Goal: Transaction & Acquisition: Purchase product/service

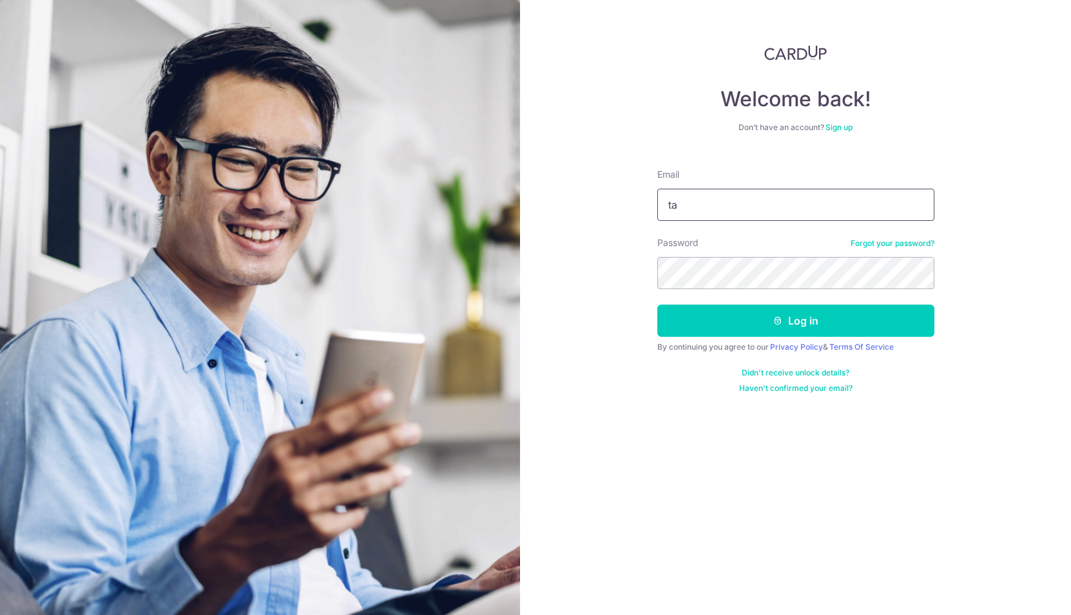
type input "t"
type input "mail@tcw.sg"
click at [657, 305] on button "Log in" at bounding box center [795, 321] width 277 height 32
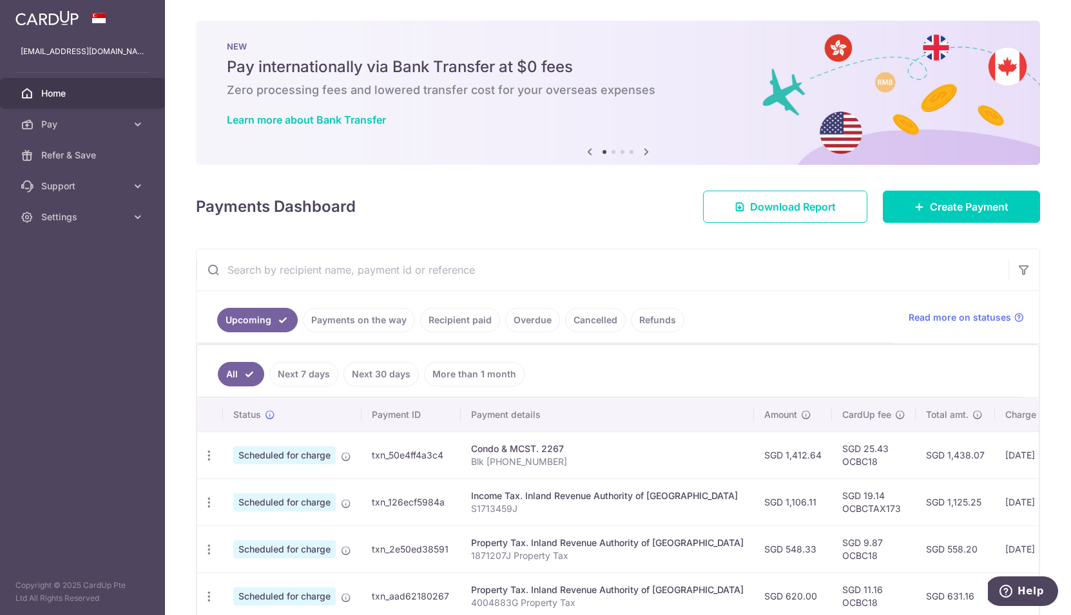
scroll to position [2, 0]
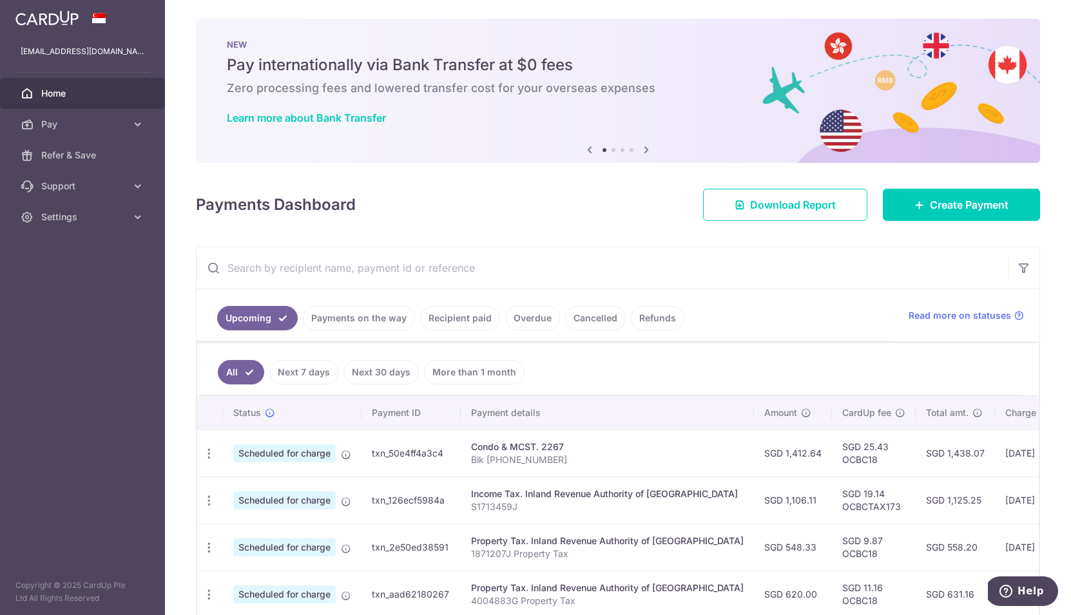
click at [489, 313] on link "Recipient paid" at bounding box center [460, 318] width 80 height 24
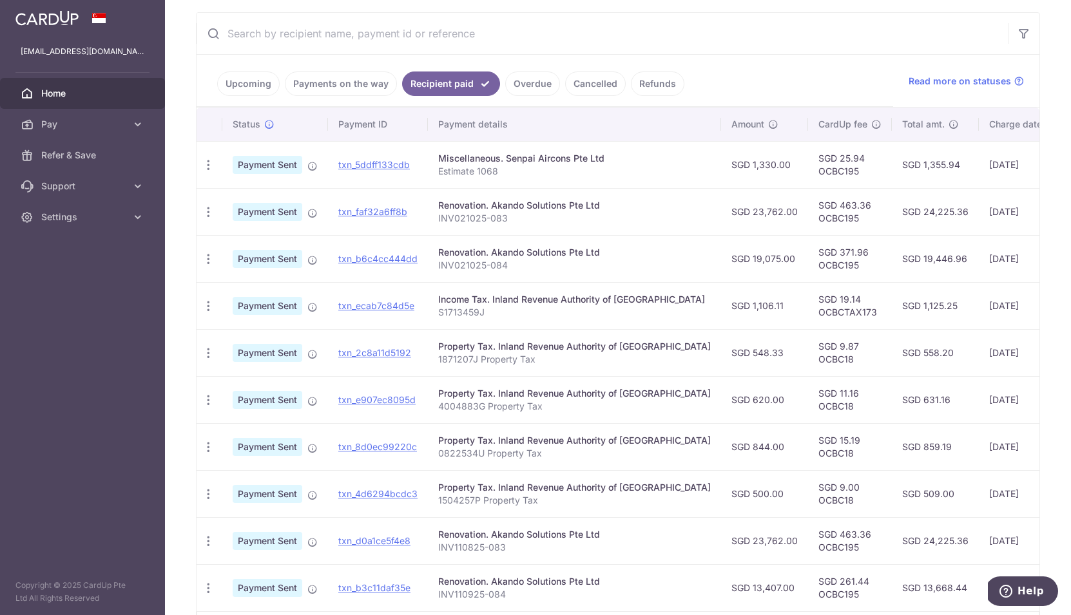
scroll to position [333, 0]
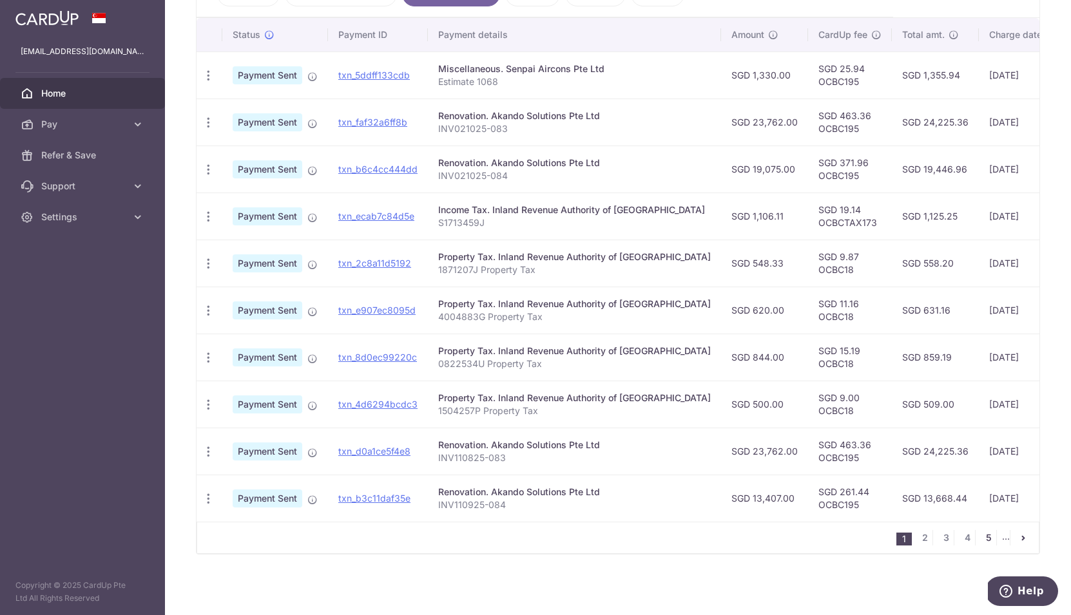
click at [981, 537] on link "5" at bounding box center [988, 537] width 15 height 15
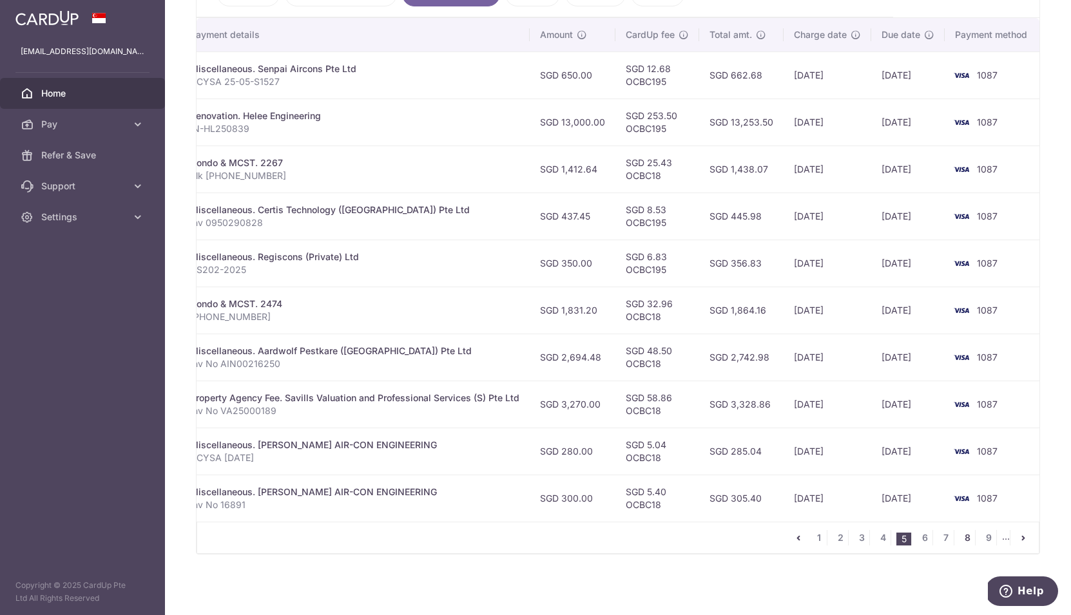
click at [961, 541] on link "8" at bounding box center [966, 537] width 15 height 15
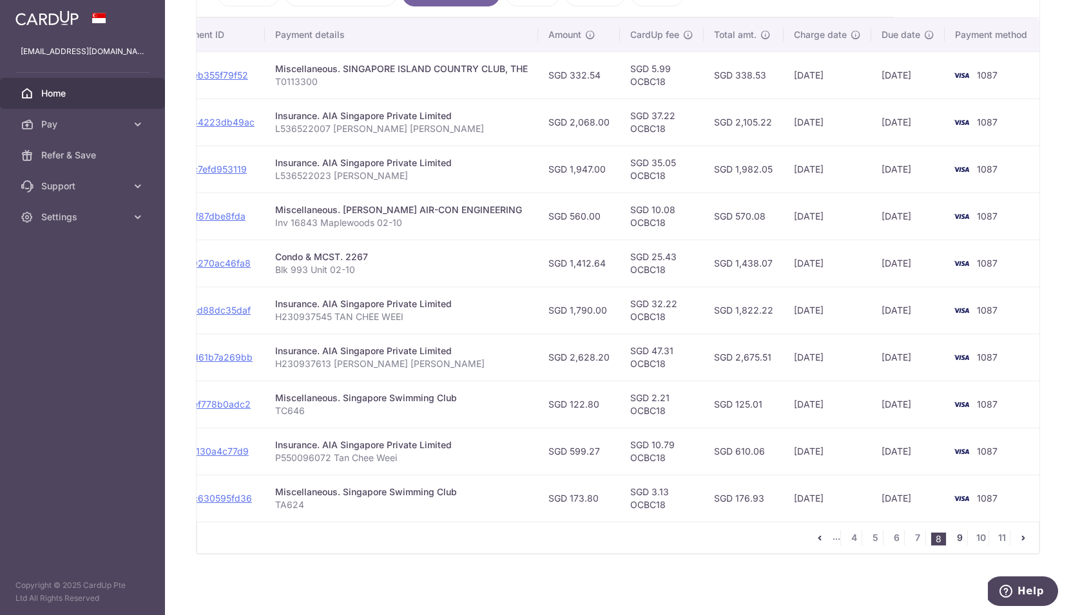
click at [952, 537] on link "9" at bounding box center [959, 537] width 15 height 15
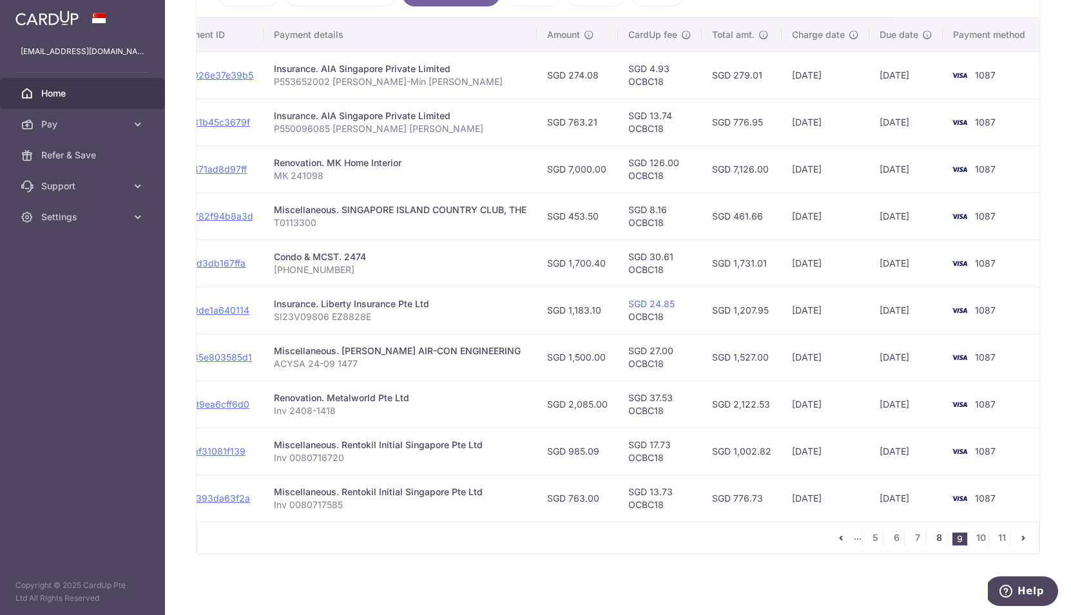
click at [931, 543] on link "8" at bounding box center [938, 537] width 15 height 15
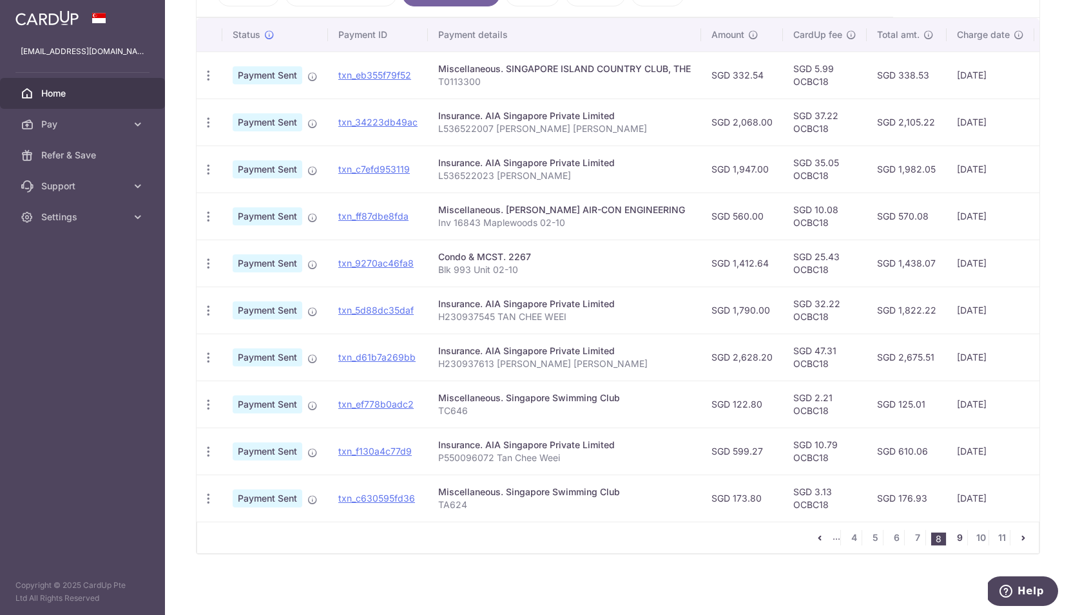
click at [955, 541] on link "9" at bounding box center [959, 537] width 15 height 15
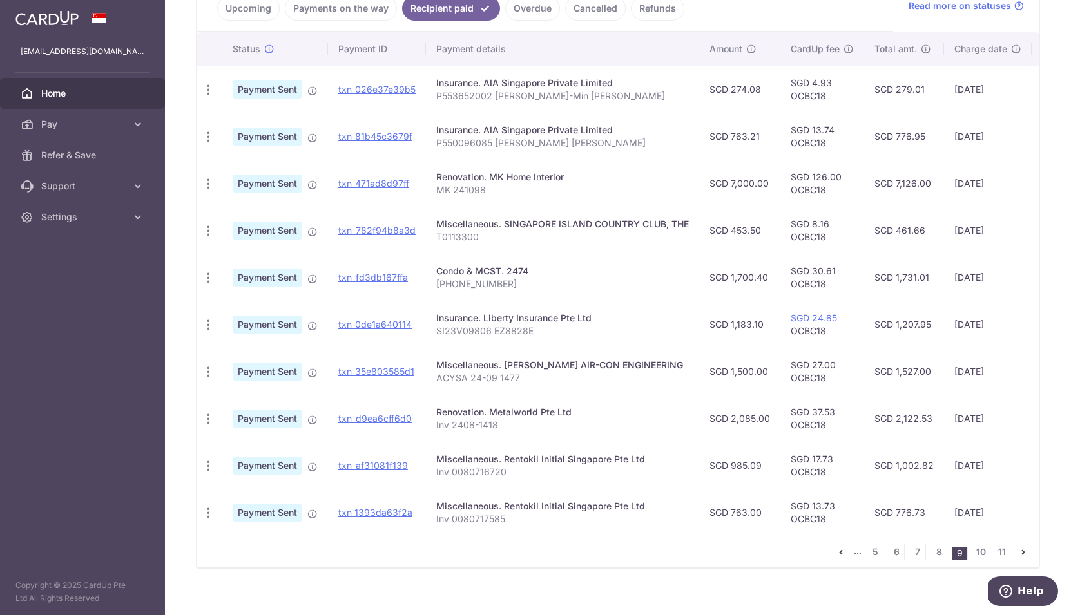
scroll to position [281, 0]
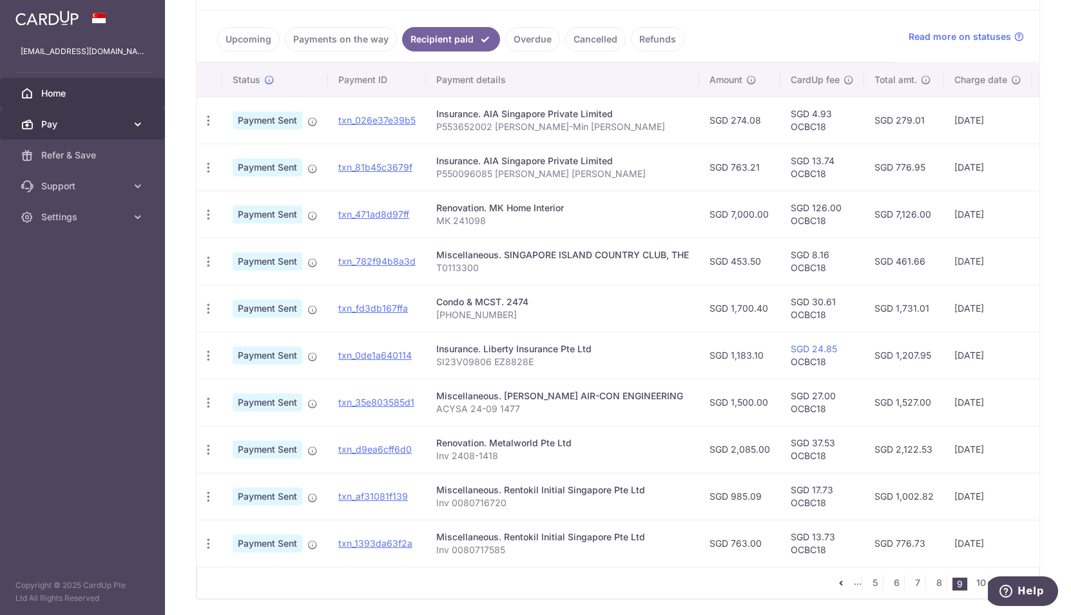
click at [53, 129] on span "Pay" at bounding box center [83, 124] width 85 height 13
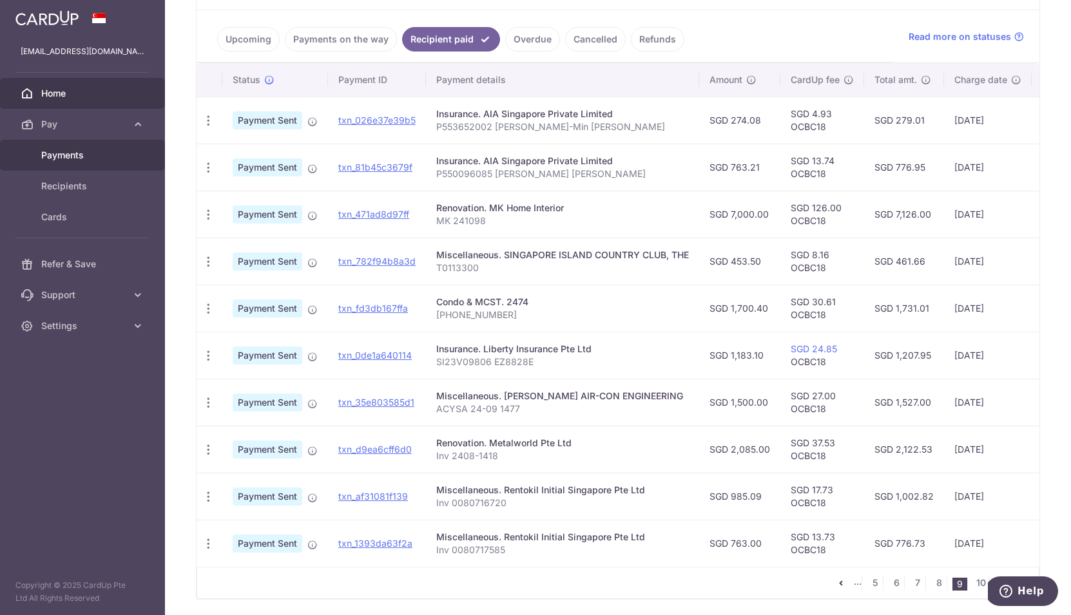
click at [77, 153] on span "Payments" at bounding box center [83, 155] width 85 height 13
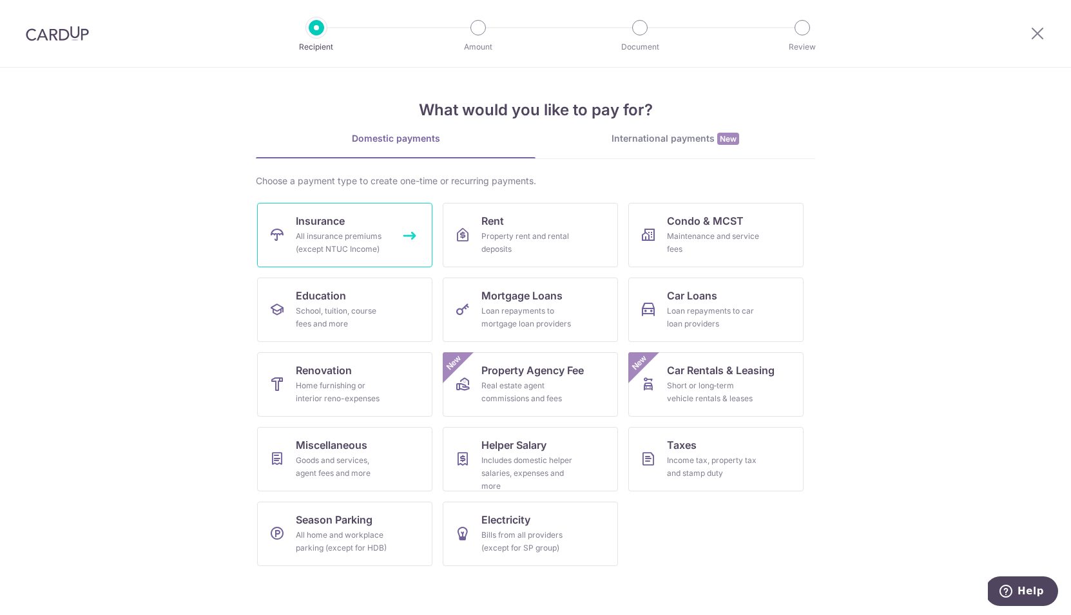
click at [348, 236] on div "All insurance premiums (except NTUC Income)" at bounding box center [342, 243] width 93 height 26
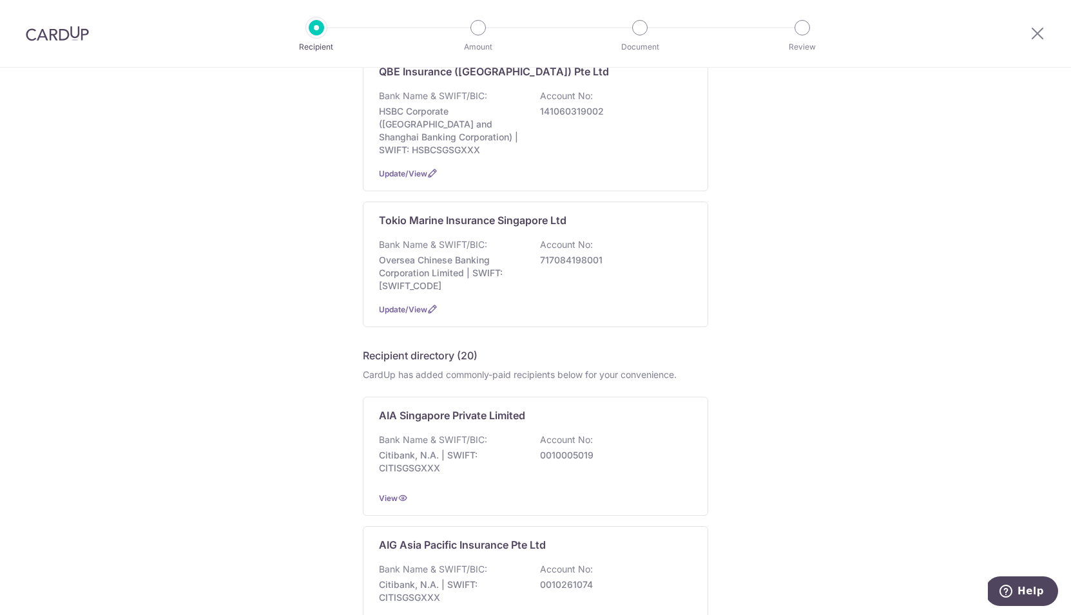
scroll to position [317, 0]
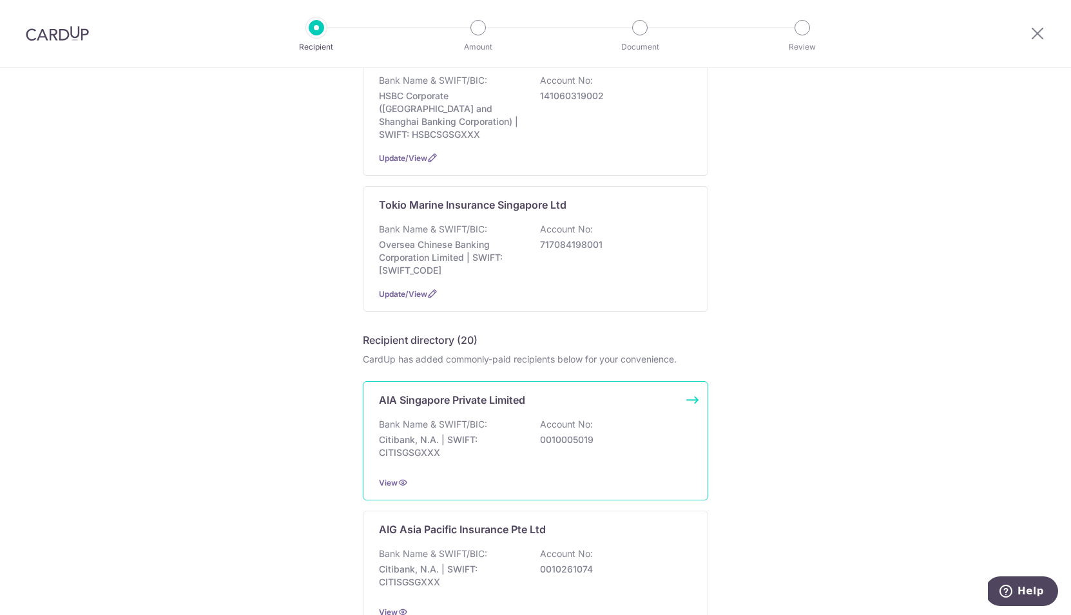
click at [555, 461] on div "Bank Name & SWIFT/BIC: Citibank, N.A. | SWIFT: CITISGSGXXX Account No: 00100050…" at bounding box center [535, 442] width 313 height 48
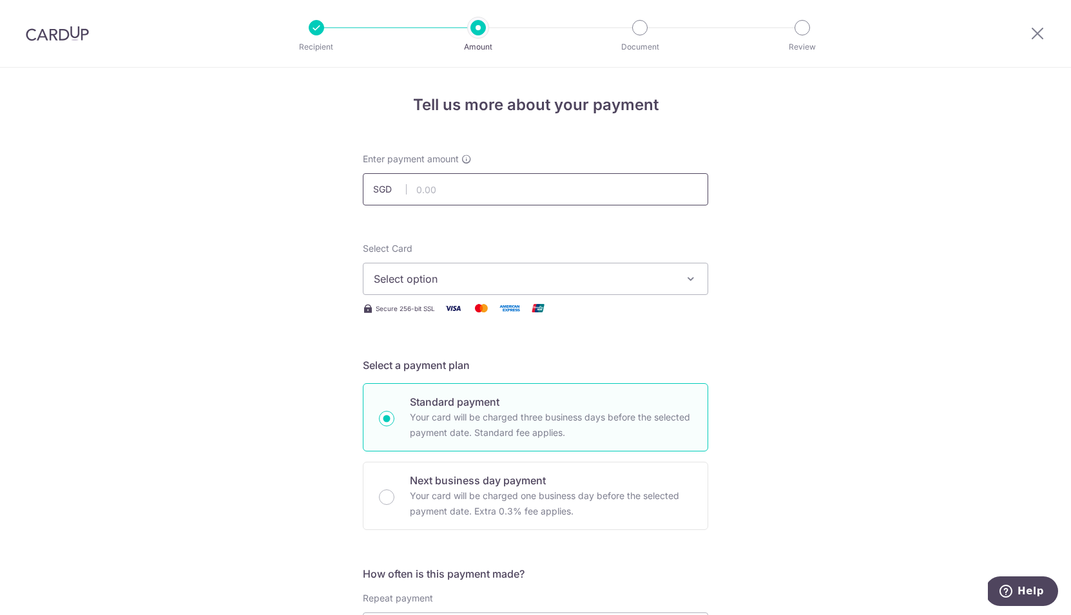
click at [425, 188] on input "text" at bounding box center [535, 189] width 345 height 32
type input "274.08"
click at [463, 281] on span "Select option" at bounding box center [524, 278] width 300 height 15
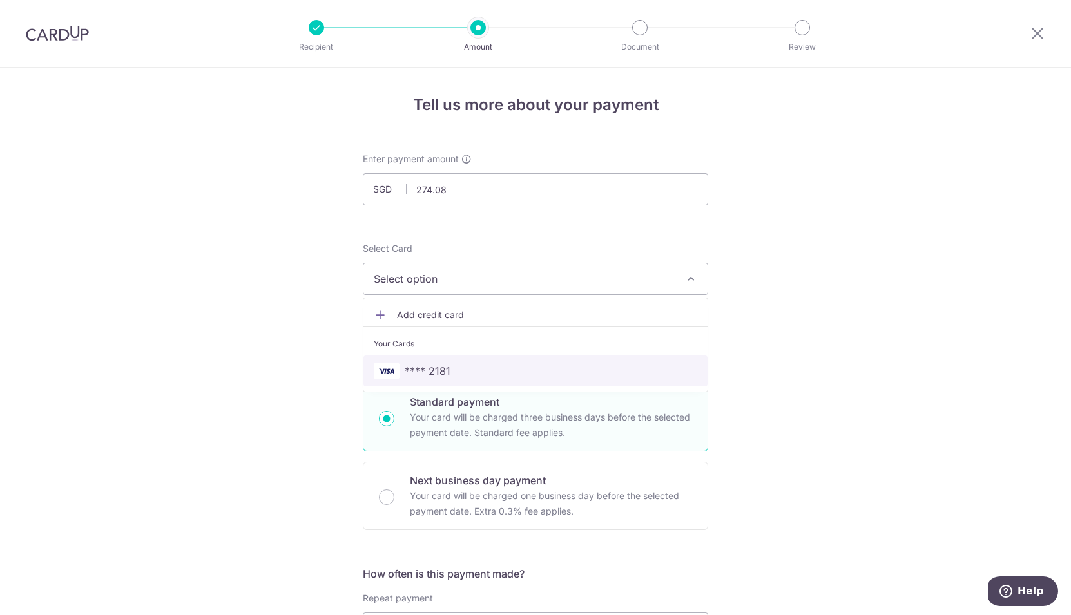
click at [463, 375] on span "**** 2181" at bounding box center [535, 370] width 323 height 15
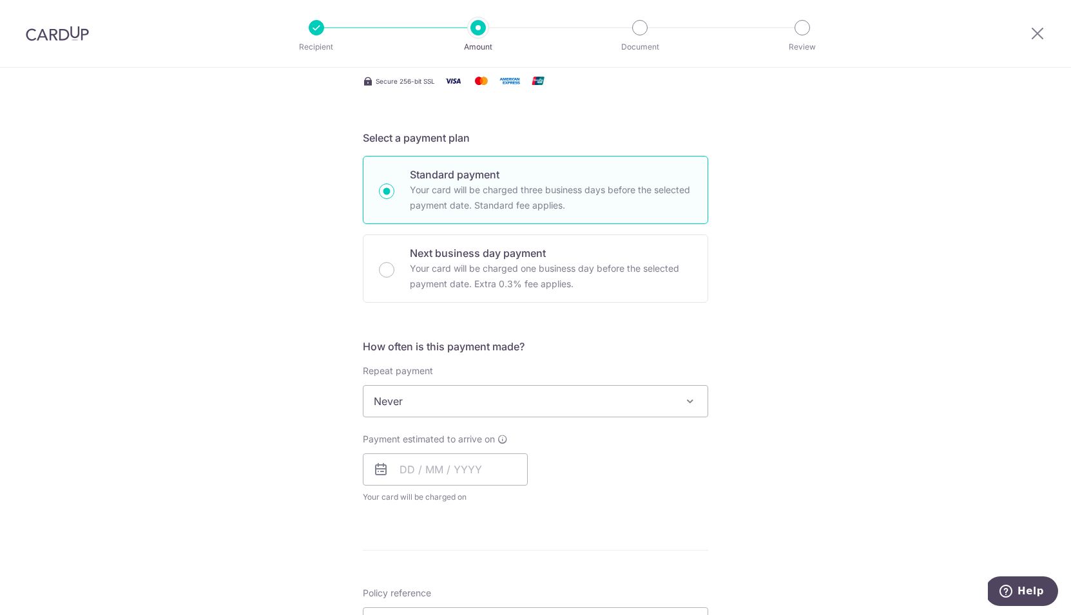
scroll to position [229, 0]
click at [468, 469] on input "text" at bounding box center [445, 468] width 165 height 32
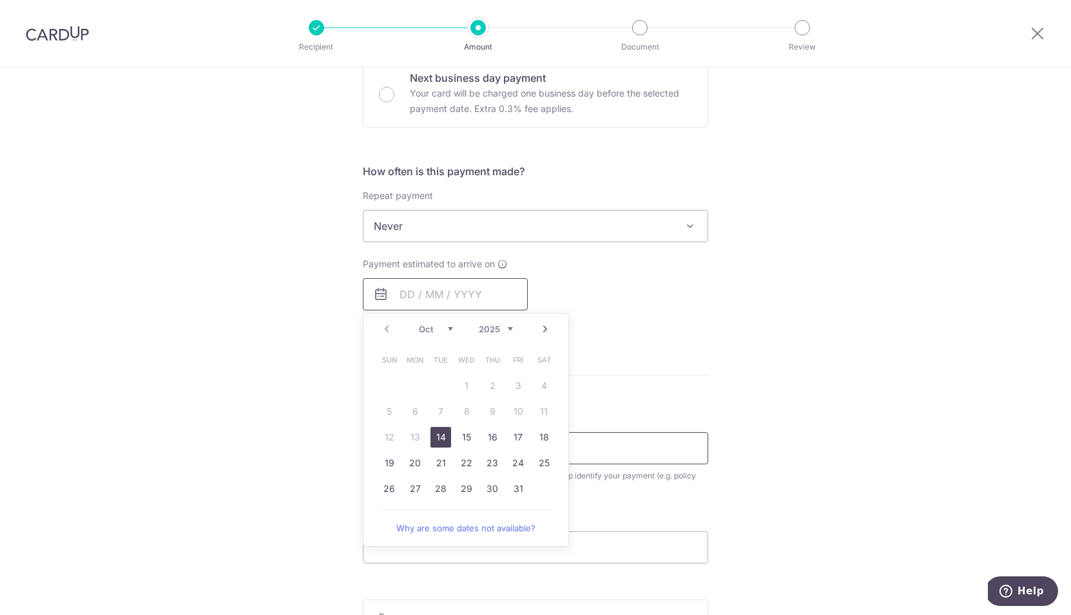
scroll to position [407, 0]
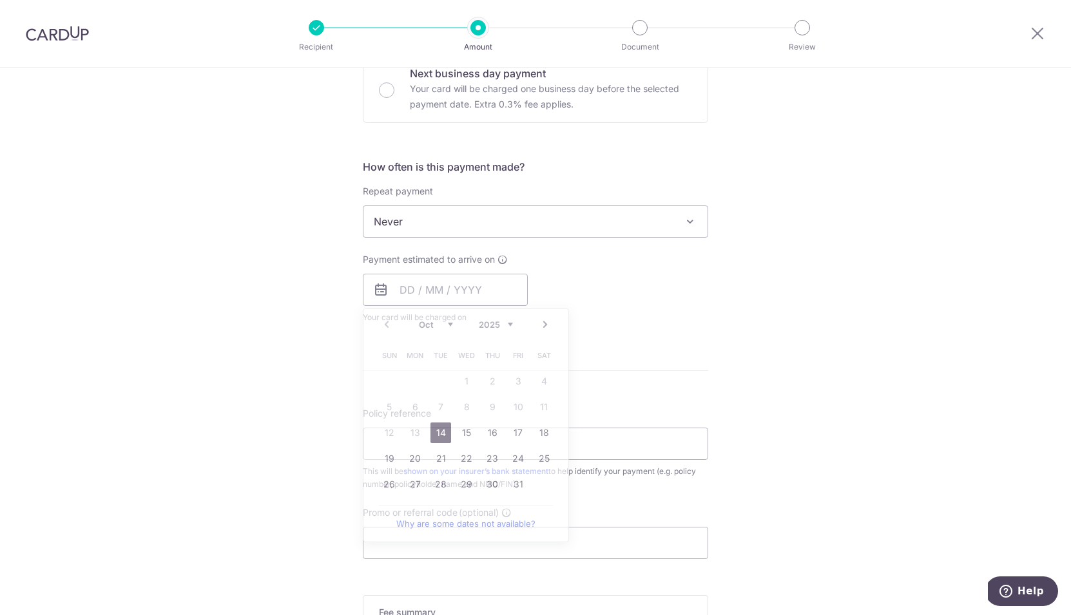
click at [592, 282] on div "Payment estimated to arrive on Prev Next Oct Nov Dec 2025 2026 2027 2028 2029 2…" at bounding box center [535, 288] width 361 height 71
click at [432, 288] on input "text" at bounding box center [445, 290] width 165 height 32
click at [642, 297] on div "Payment estimated to arrive on Prev Next Oct Nov Dec 2025 2026 2027 2028 2029 2…" at bounding box center [535, 288] width 361 height 71
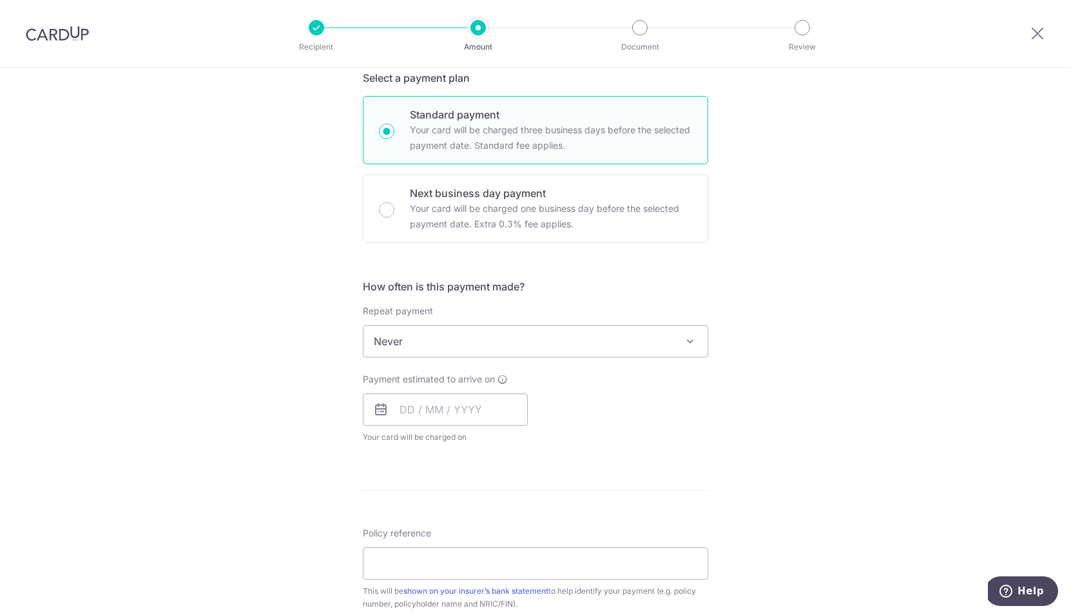
scroll to position [287, 0]
click at [419, 208] on p "Your card will be charged one business day before the selected payment date. Ex…" at bounding box center [551, 217] width 282 height 31
click at [394, 208] on input "Next business day payment Your card will be charged one business day before the…" at bounding box center [386, 210] width 15 height 15
radio input "false"
radio input "true"
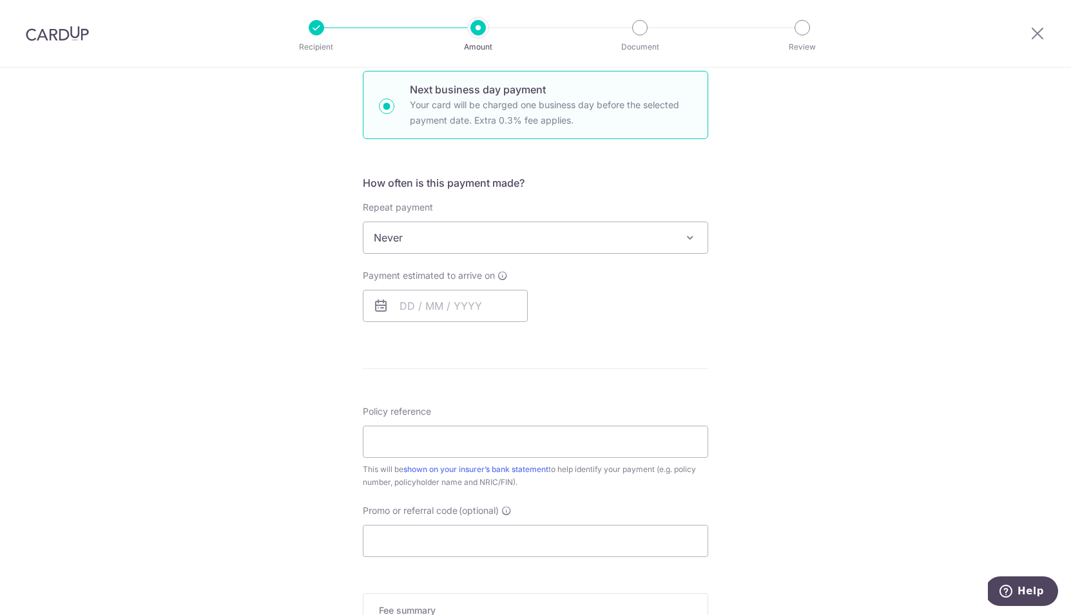
scroll to position [396, 0]
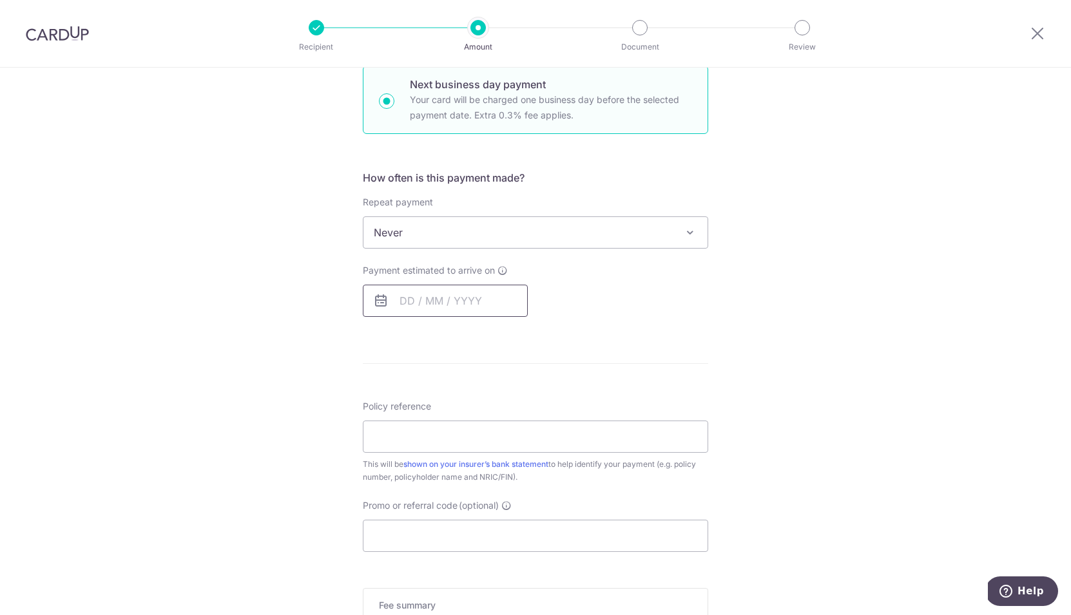
click at [418, 303] on input "text" at bounding box center [445, 301] width 165 height 32
click at [615, 328] on form "Enter payment amount SGD 274.08 274.08 Select Card **** 2181 Add credit card Yo…" at bounding box center [535, 288] width 345 height 1064
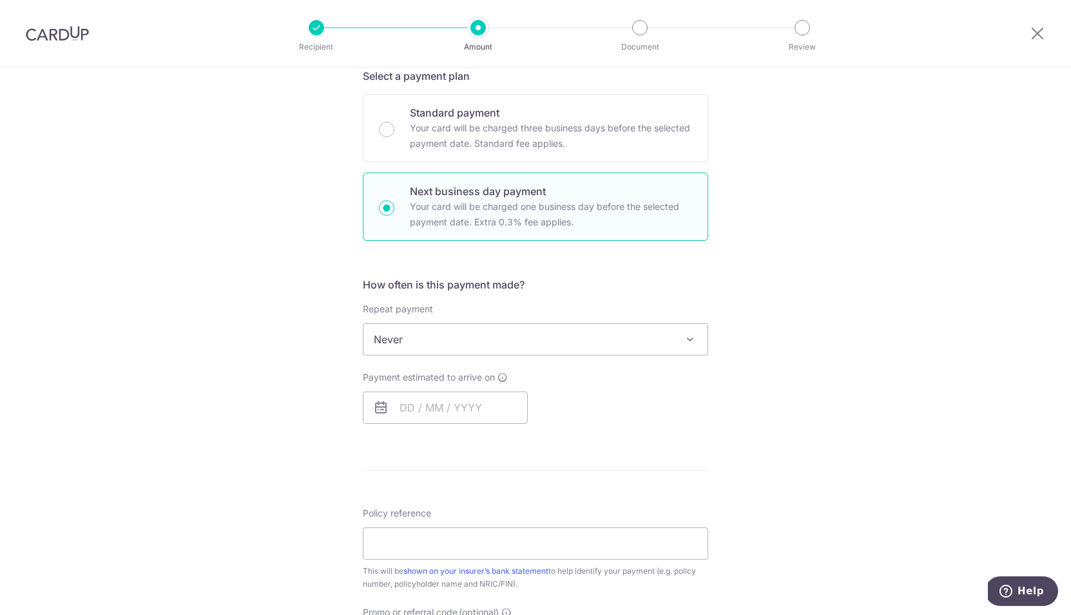
scroll to position [286, 0]
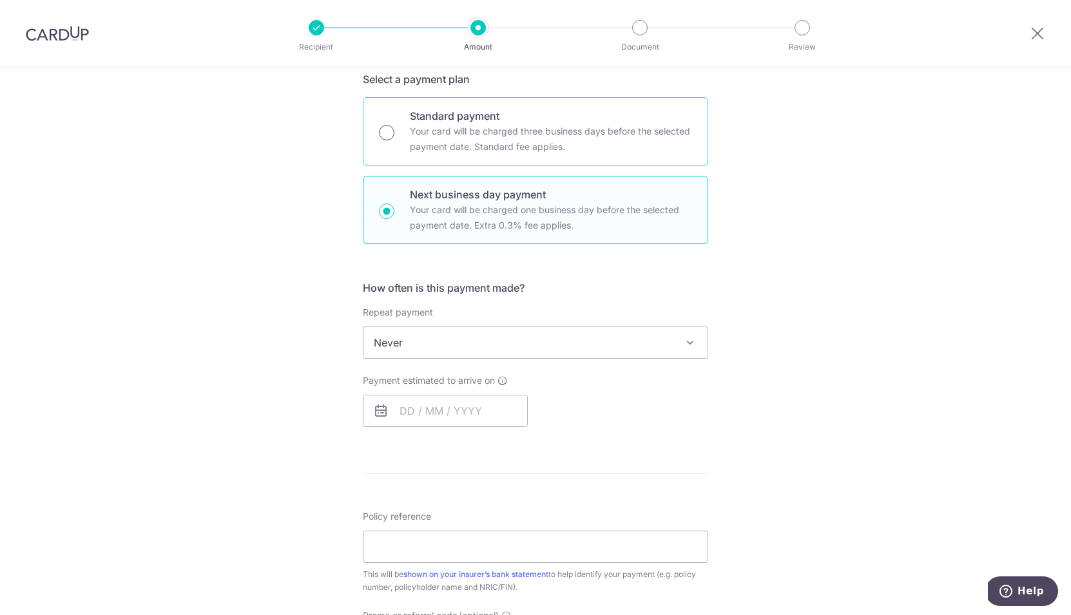
click at [384, 140] on input "Standard payment Your card will be charged three business days before the selec…" at bounding box center [386, 132] width 15 height 15
radio input "true"
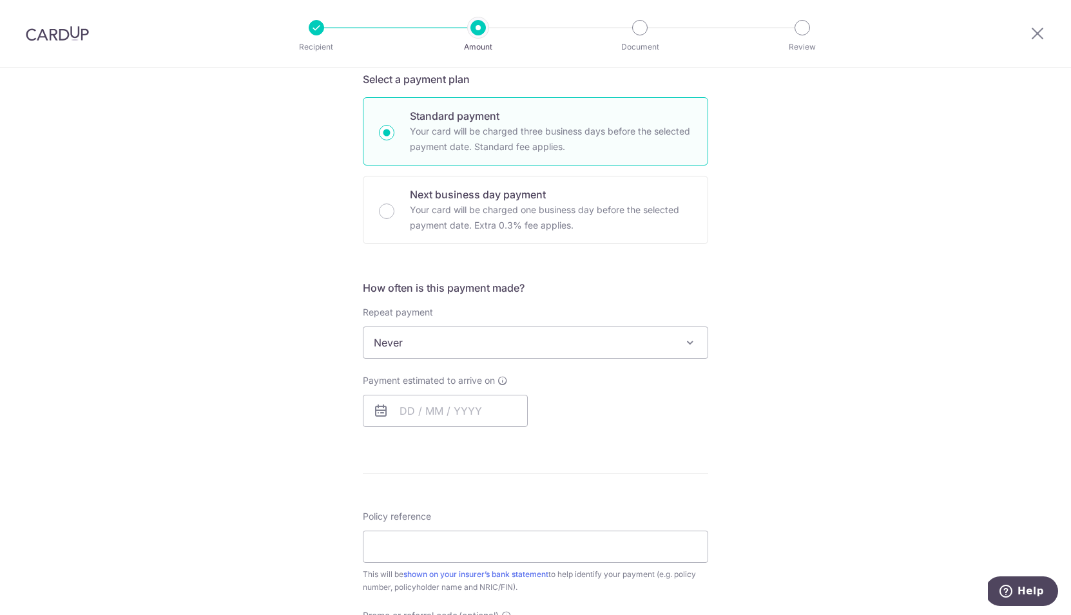
click at [465, 428] on div "How often is this payment made? Repeat payment Never Every week Every month Eve…" at bounding box center [535, 358] width 345 height 157
click at [466, 418] on input "text" at bounding box center [445, 411] width 165 height 32
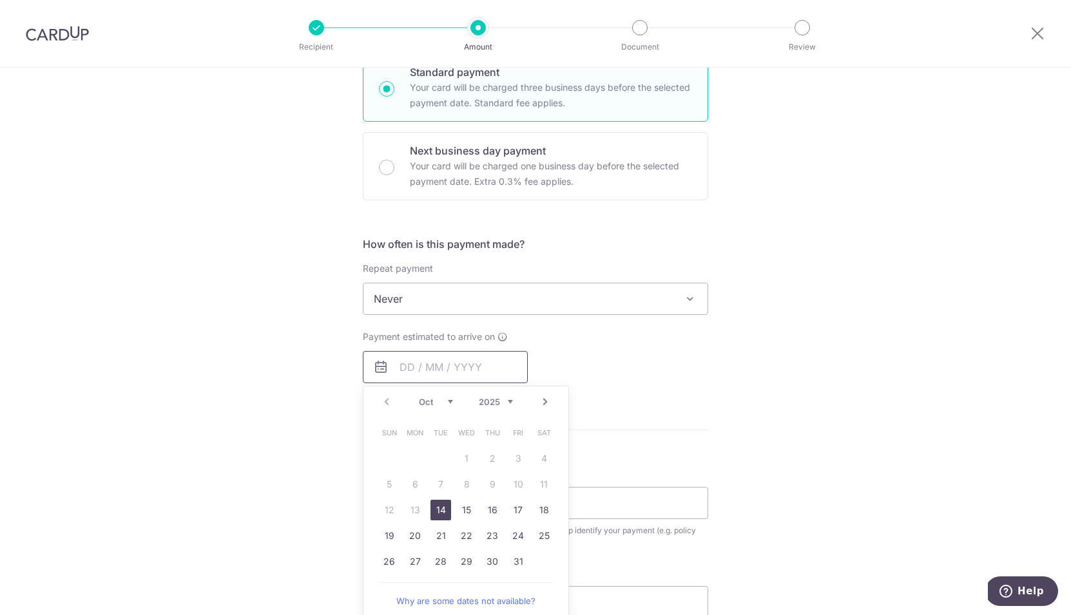
scroll to position [332, 0]
click at [680, 433] on form "Enter payment amount SGD 274.08 274.08 Select Card **** 2181 Add credit card Yo…" at bounding box center [535, 321] width 345 height 1002
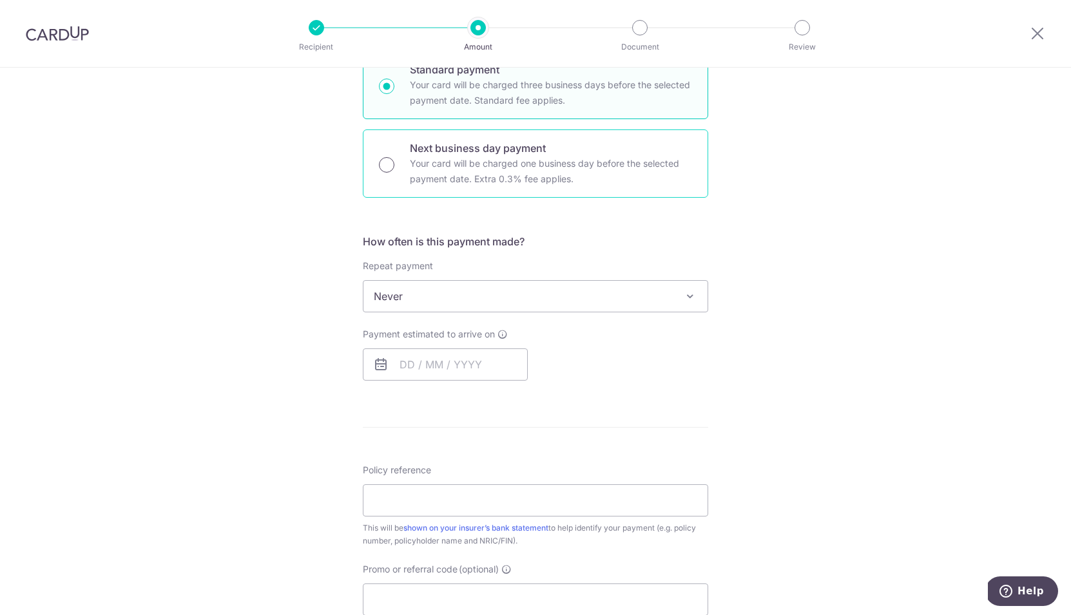
click at [383, 169] on input "Next business day payment Your card will be charged one business day before the…" at bounding box center [386, 164] width 15 height 15
radio input "true"
click at [418, 363] on input "text" at bounding box center [445, 365] width 165 height 32
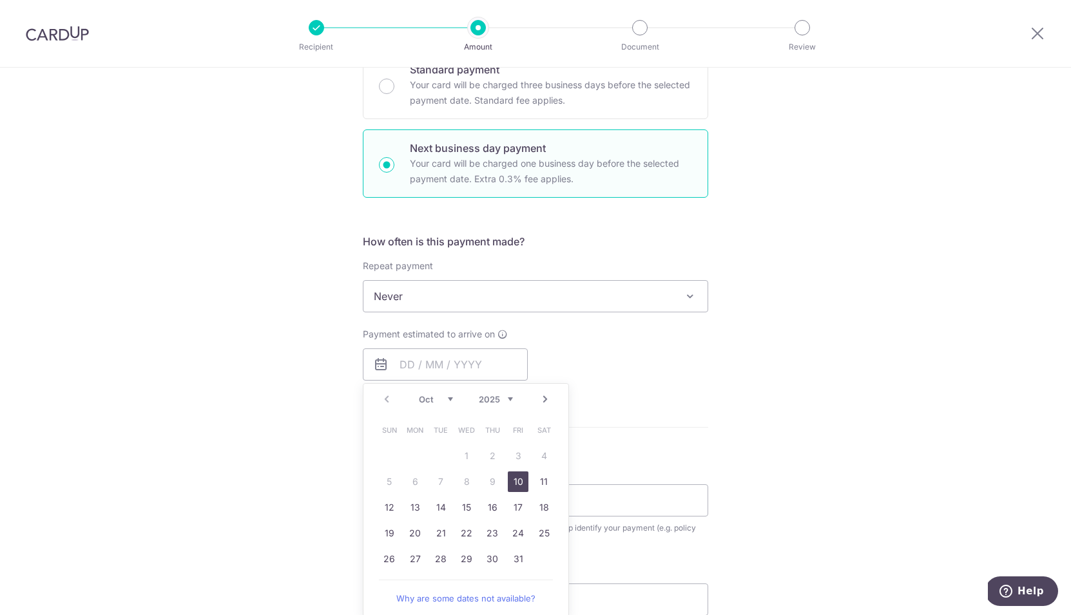
click at [514, 486] on link "10" at bounding box center [518, 482] width 21 height 21
type input "10/10/2025"
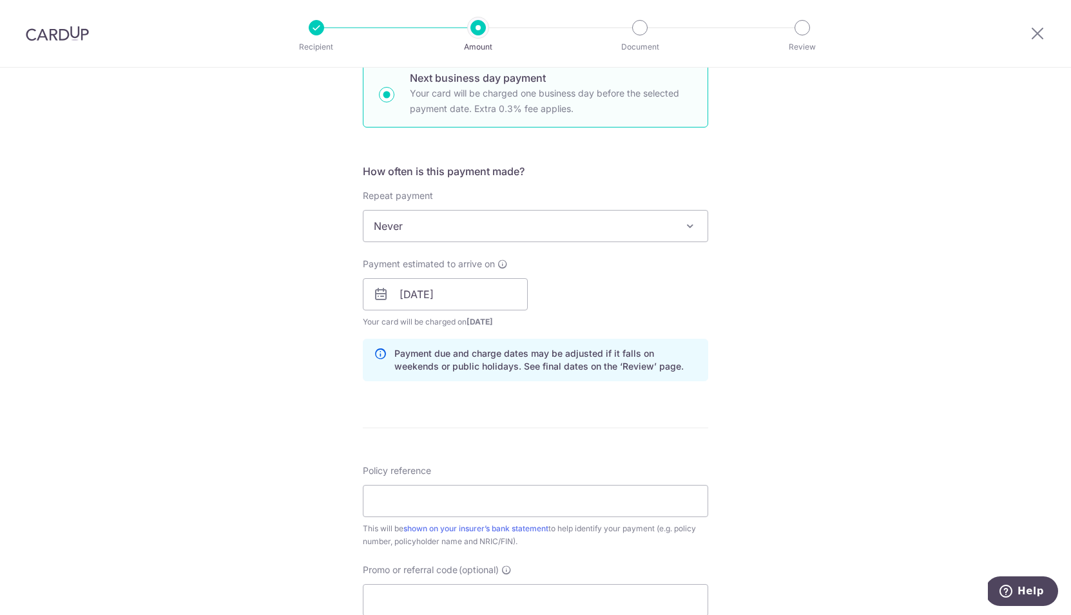
scroll to position [427, 0]
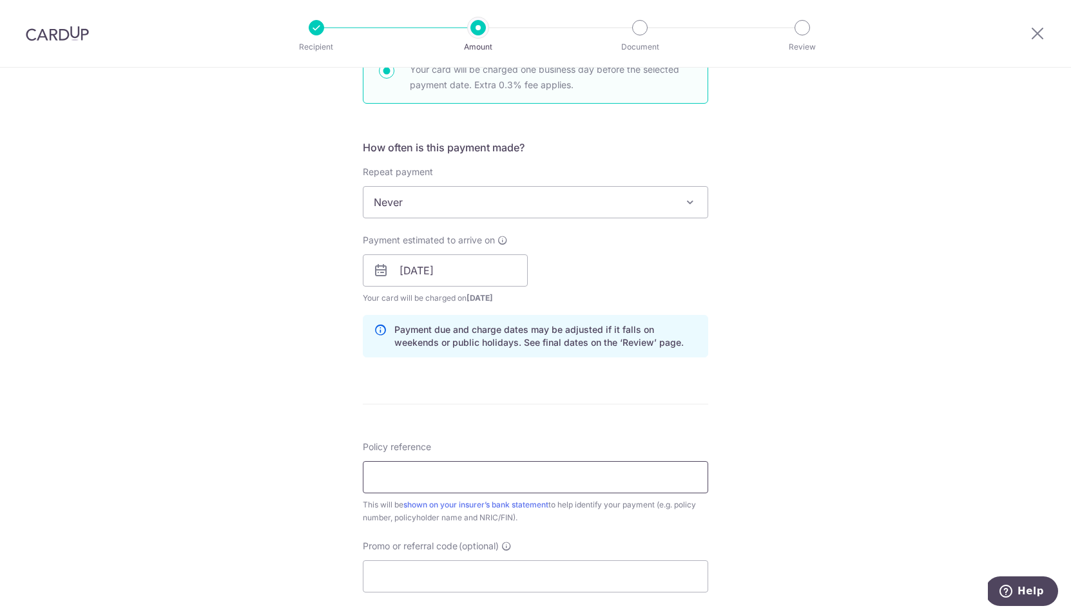
click at [475, 485] on input "Policy reference" at bounding box center [535, 477] width 345 height 32
type input "P553652002 Tan Hui-Min Megan"
click at [521, 525] on div "Policy reference P553652002 Tan Hui-Min Megan 28/35 This will be shown on your …" at bounding box center [535, 517] width 345 height 152
click at [557, 576] on input "Promo or referral code (optional)" at bounding box center [535, 577] width 345 height 32
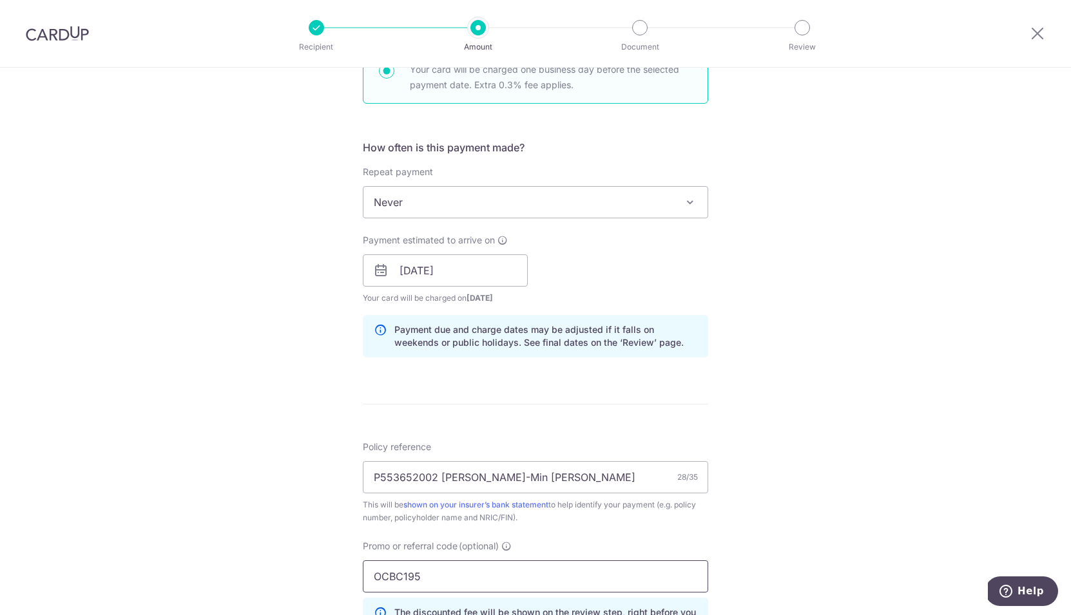
type input "OCBC195"
click at [570, 529] on div "Policy reference P553652002 Tan Hui-Min Megan 28/35 This will be shown on your …" at bounding box center [535, 546] width 345 height 210
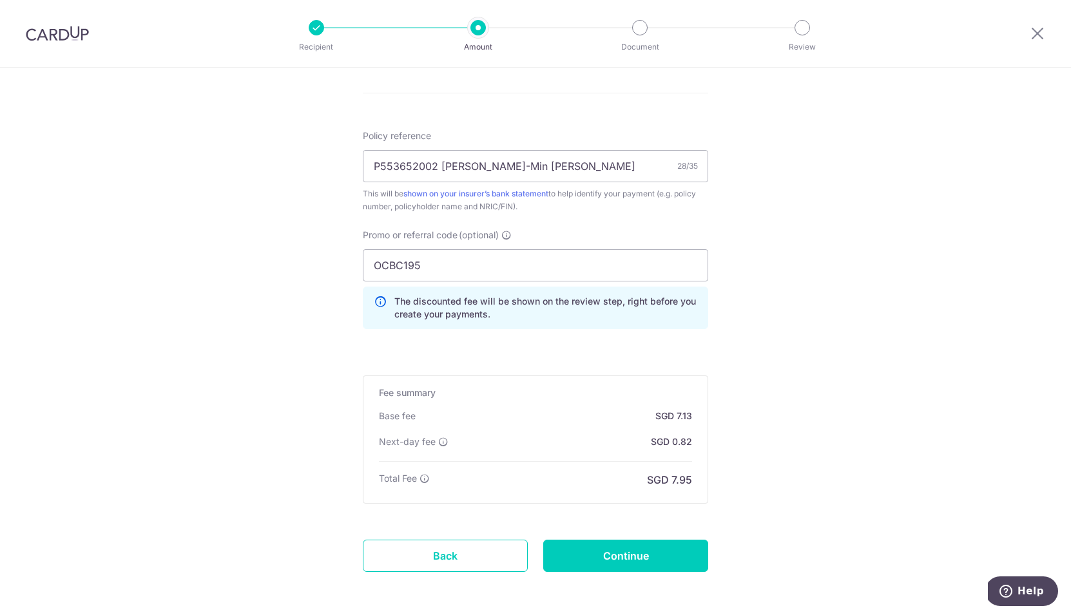
scroll to position [791, 0]
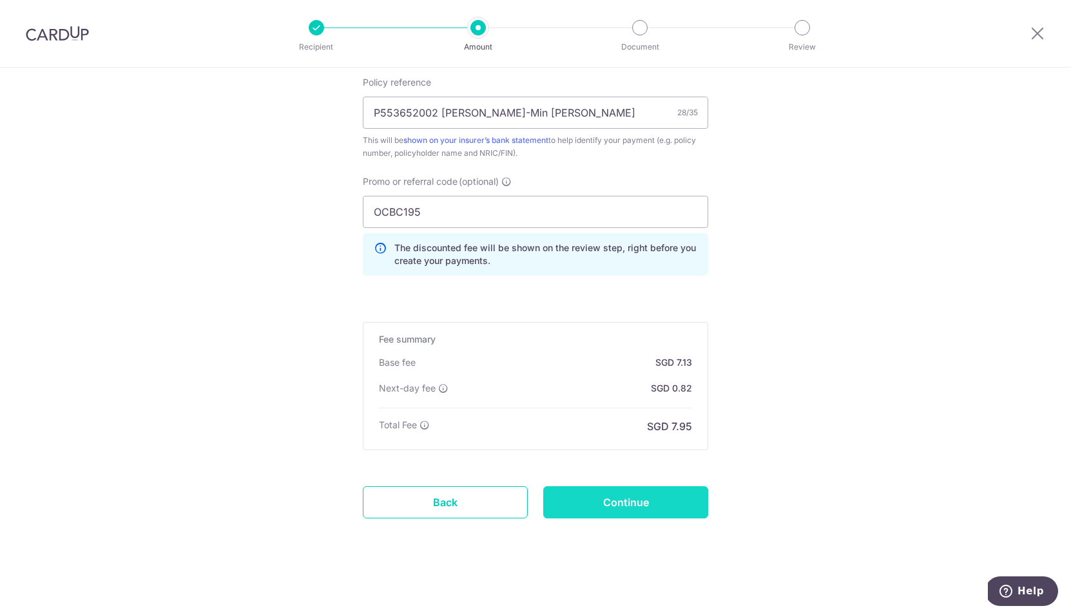
click at [646, 507] on input "Continue" at bounding box center [625, 502] width 165 height 32
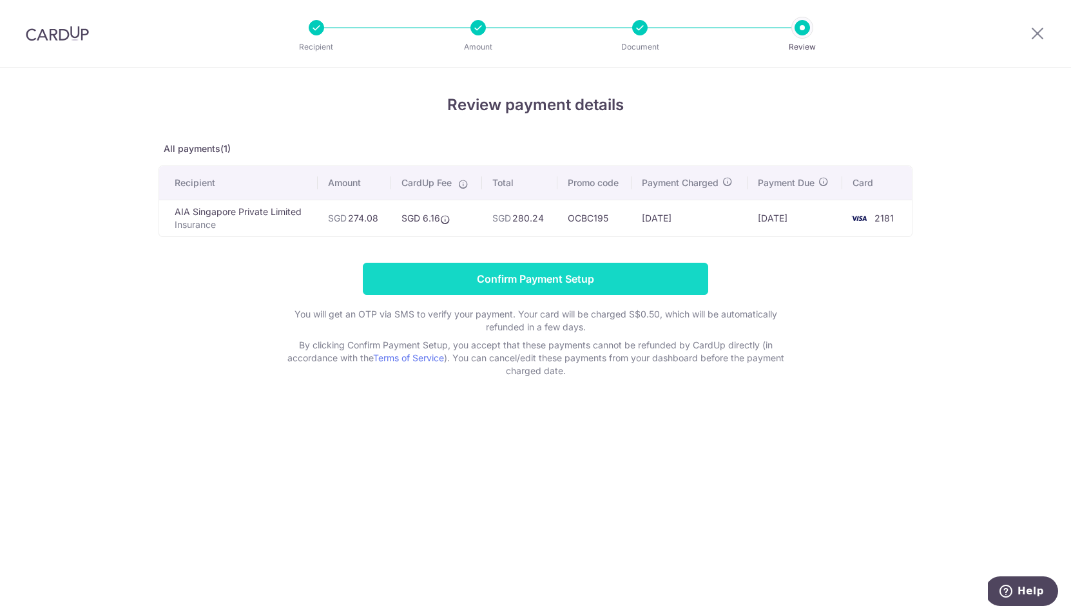
click at [582, 280] on input "Confirm Payment Setup" at bounding box center [535, 279] width 345 height 32
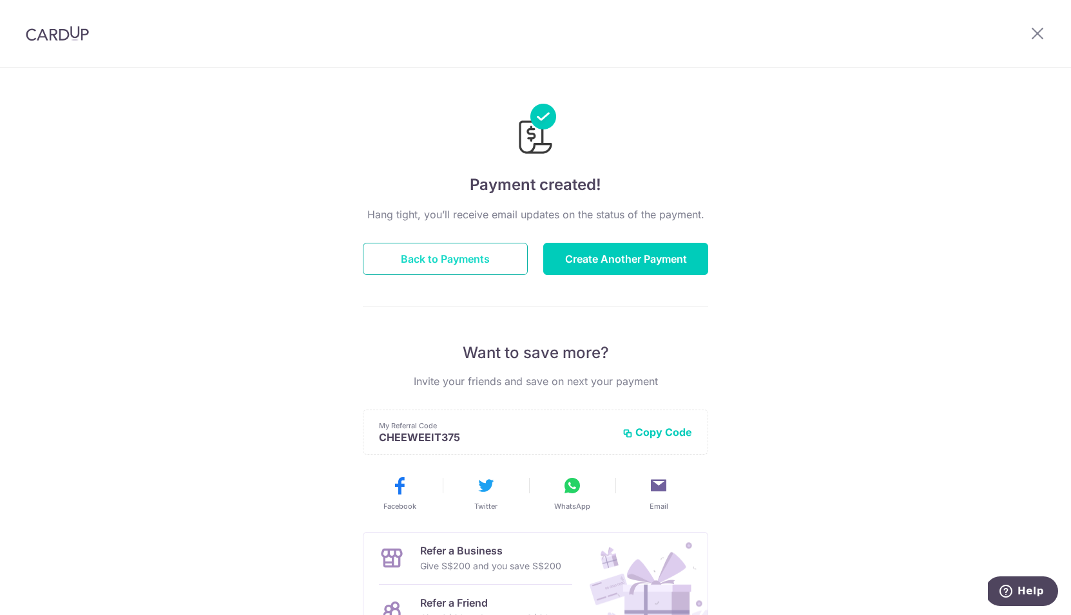
click at [478, 268] on button "Back to Payments" at bounding box center [445, 259] width 165 height 32
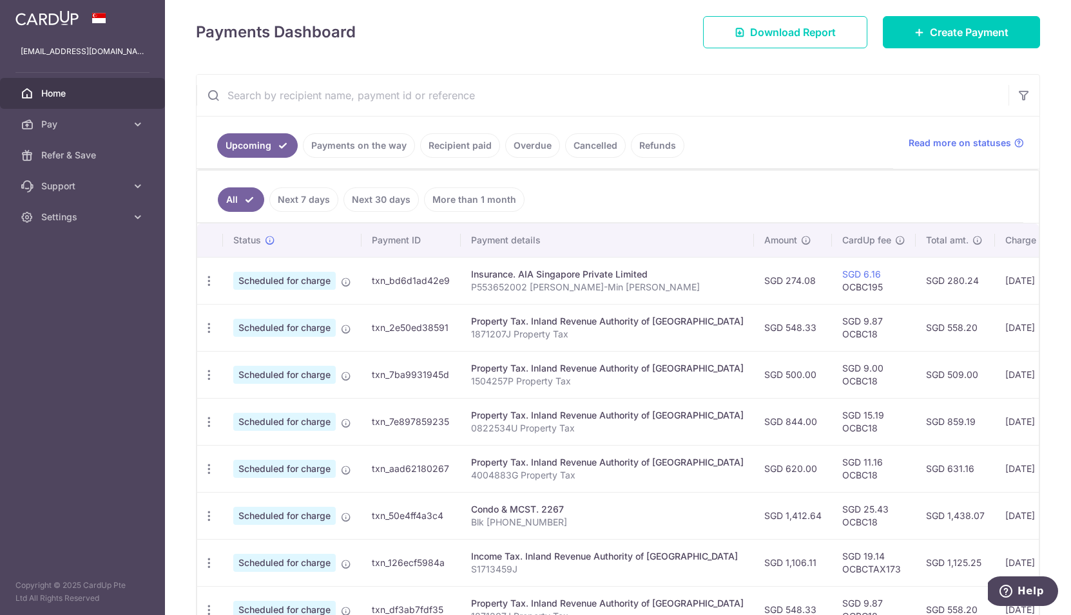
scroll to position [173, 0]
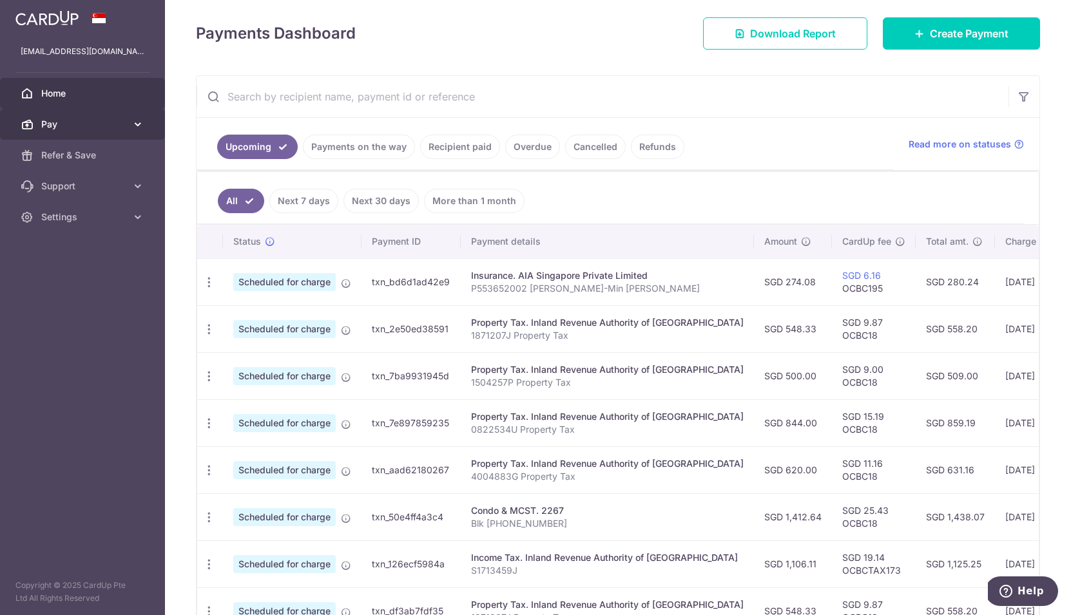
click at [103, 133] on link "Pay" at bounding box center [82, 124] width 165 height 31
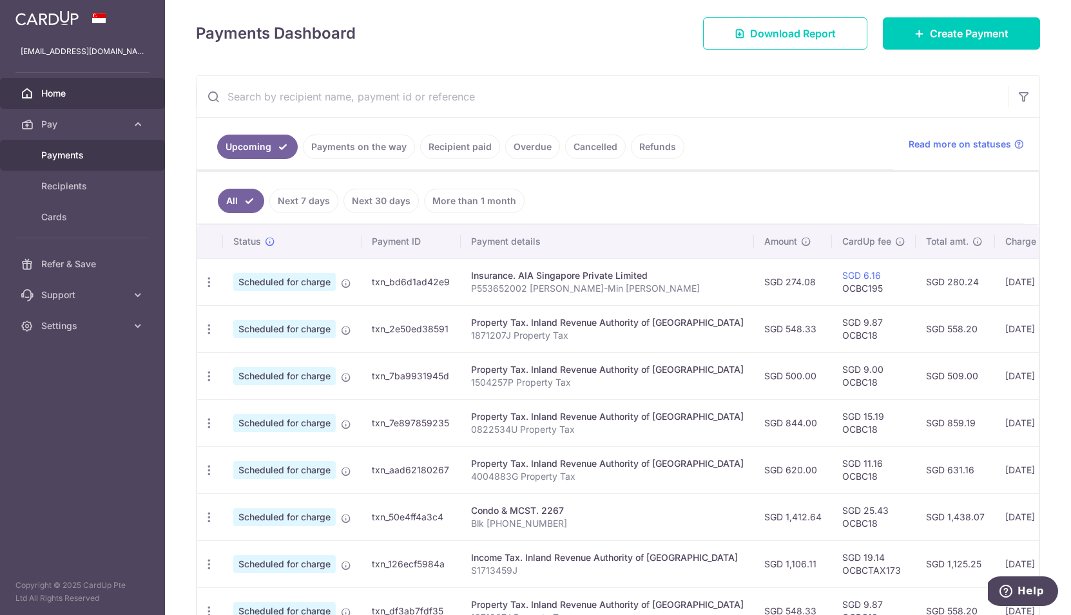
click at [79, 157] on span "Payments" at bounding box center [83, 155] width 85 height 13
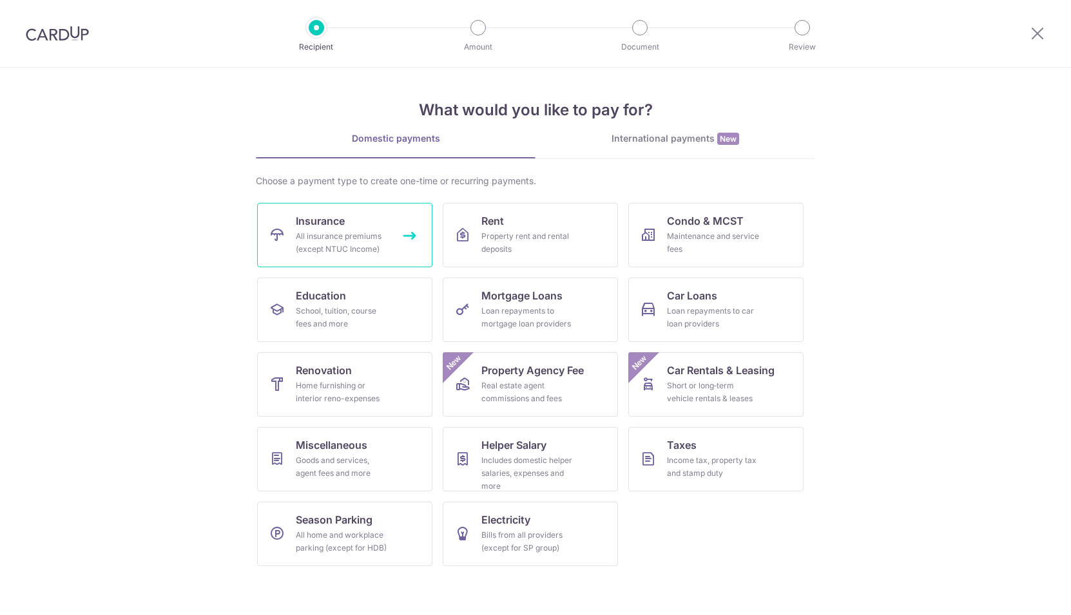
drag, startPoint x: 0, startPoint y: 0, endPoint x: 360, endPoint y: 247, distance: 436.5
click at [338, 245] on div "All insurance premiums (except NTUC Income)" at bounding box center [342, 243] width 93 height 26
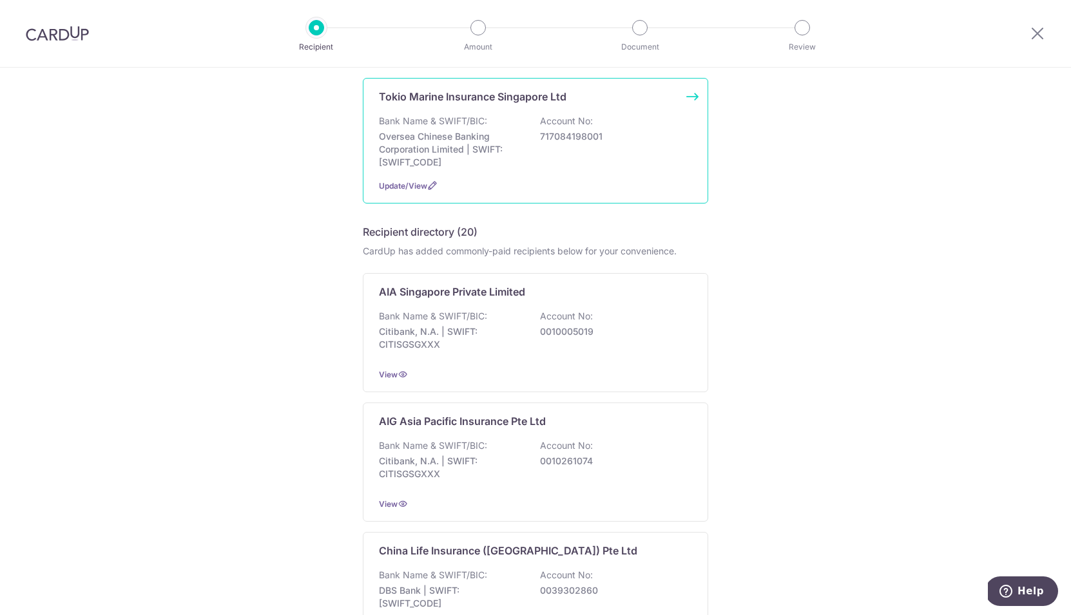
scroll to position [340, 0]
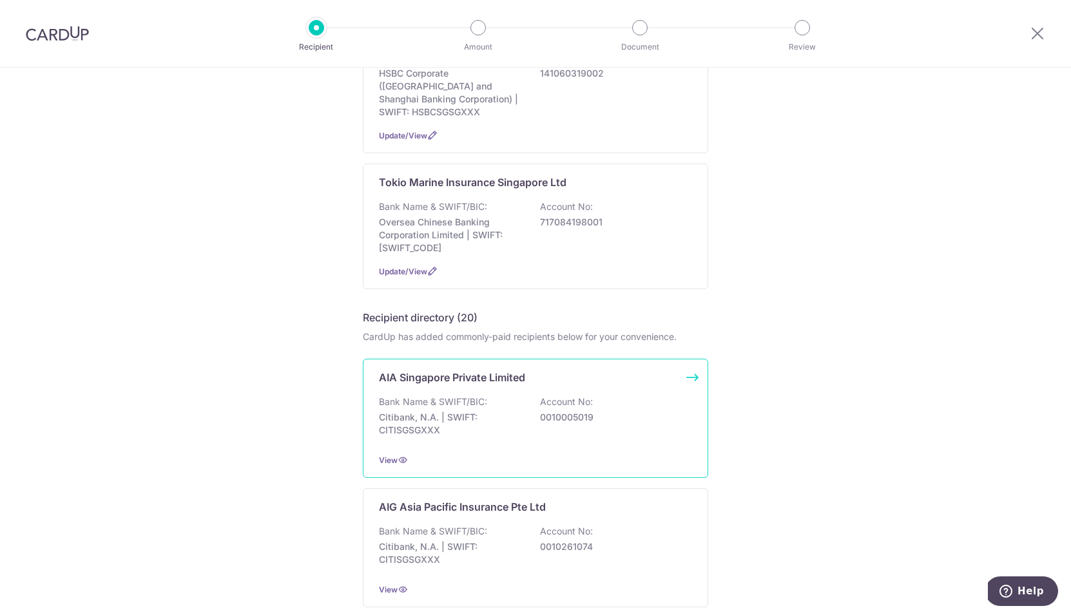
click at [490, 385] on p "AIA Singapore Private Limited" at bounding box center [452, 377] width 146 height 15
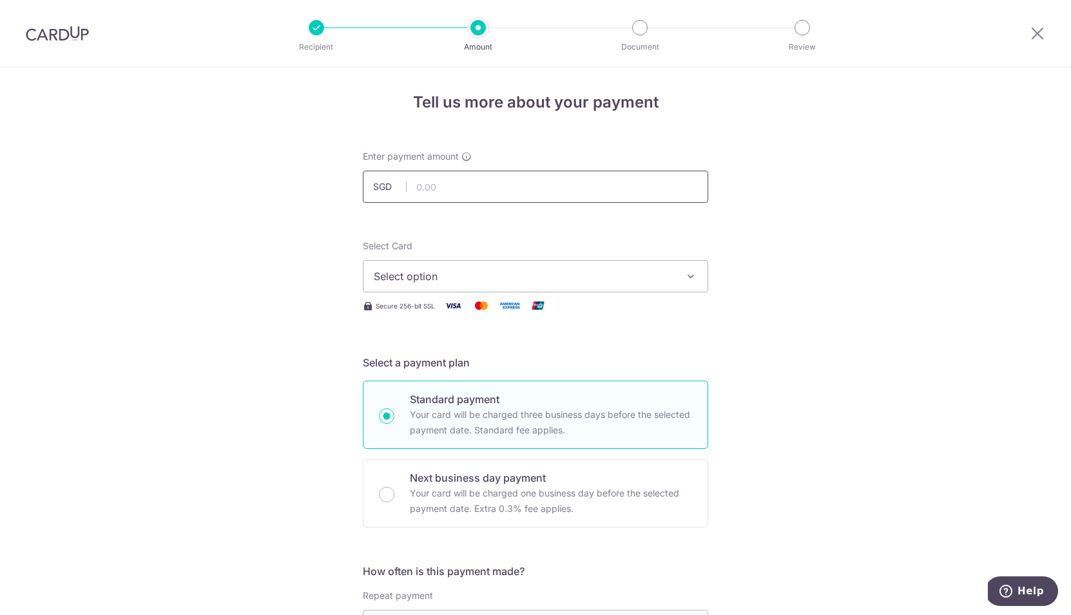
click at [468, 189] on input "text" at bounding box center [535, 187] width 345 height 32
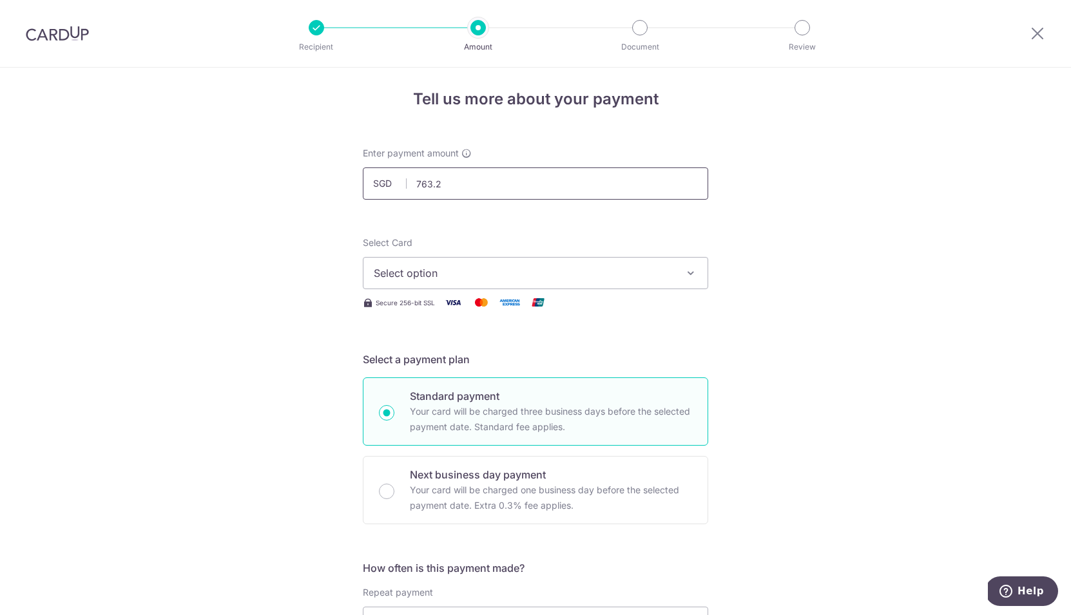
type input "763.21"
click at [460, 277] on span "Select option" at bounding box center [524, 272] width 300 height 15
click at [459, 364] on span "**** 2181" at bounding box center [535, 365] width 323 height 15
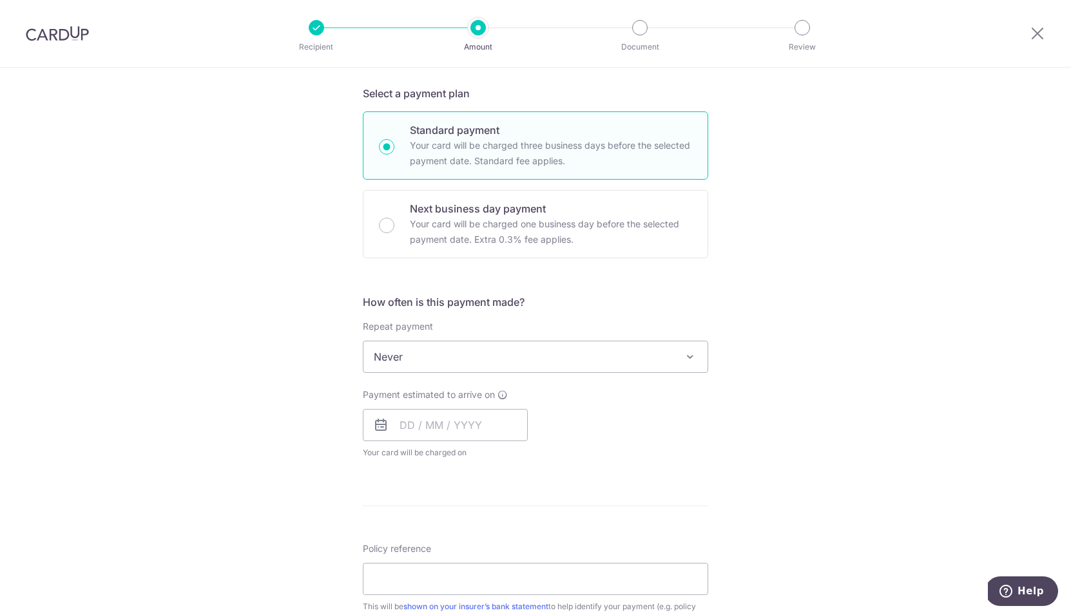
scroll to position [273, 0]
click at [451, 421] on input "text" at bounding box center [445, 424] width 165 height 32
click at [439, 570] on link "14" at bounding box center [440, 567] width 21 height 21
type input "14/10/2025"
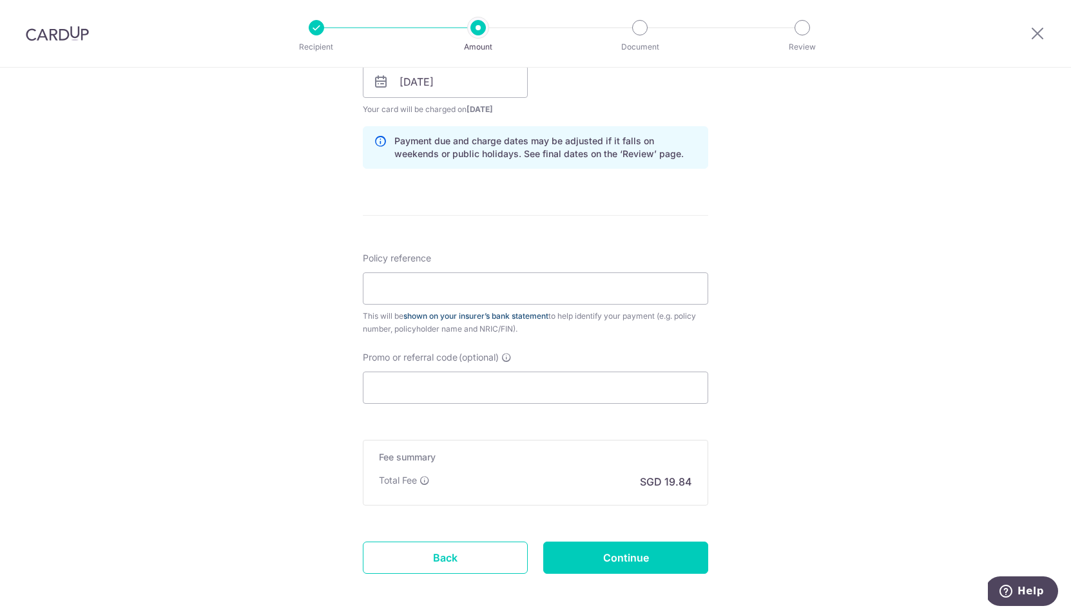
scroll to position [619, 0]
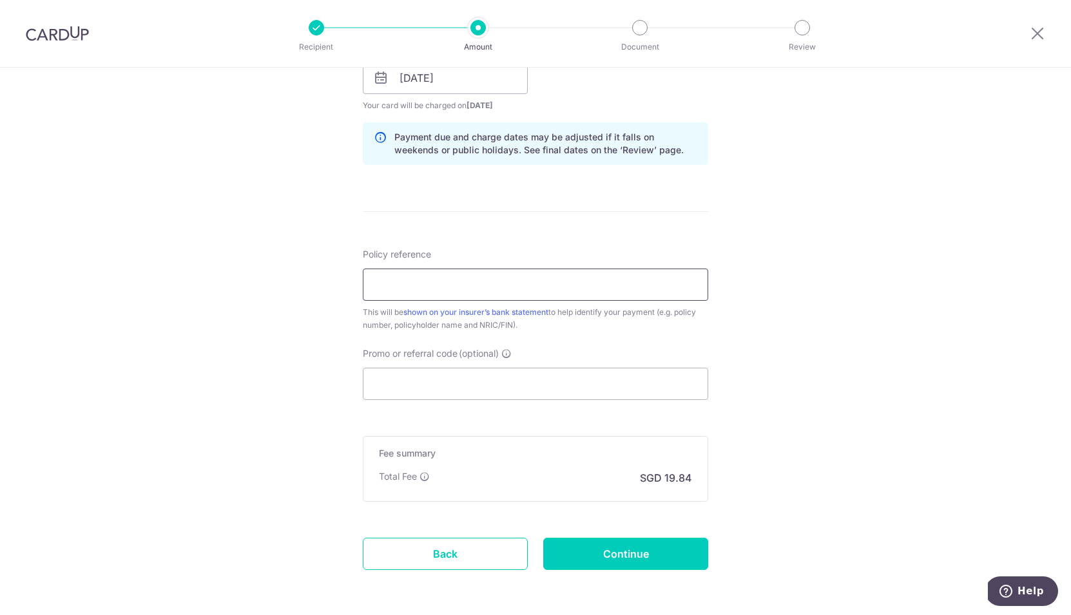
click at [441, 294] on input "Policy reference" at bounding box center [535, 285] width 345 height 32
type input "P550096072 Tan Chee Weei"
click at [773, 340] on div "Tell us more about your payment Enter payment amount SGD 763.21 763.21 Select C…" at bounding box center [535, 57] width 1071 height 1218
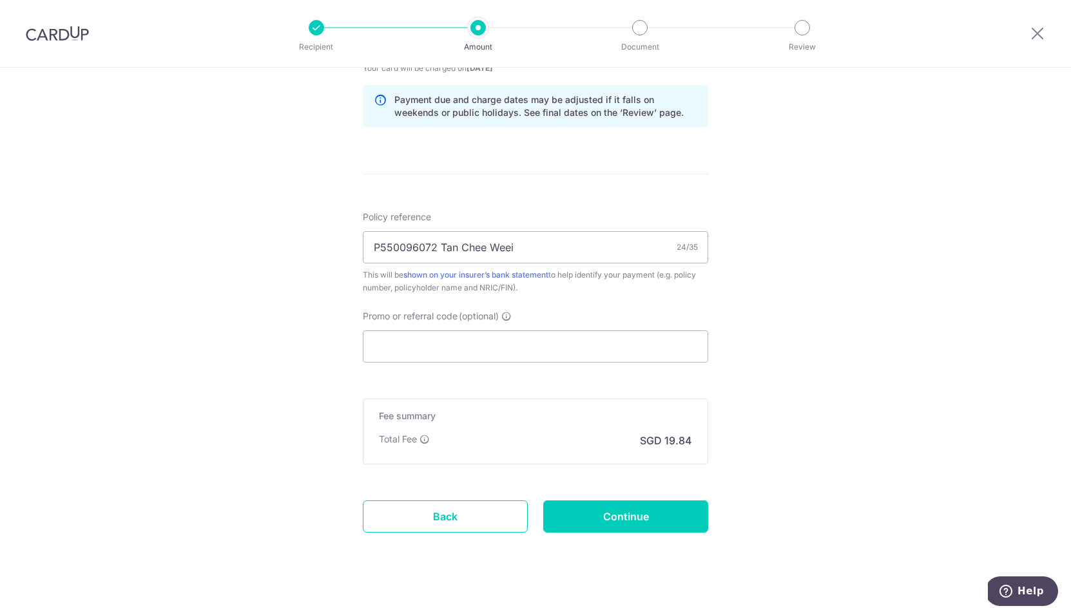
scroll to position [671, 0]
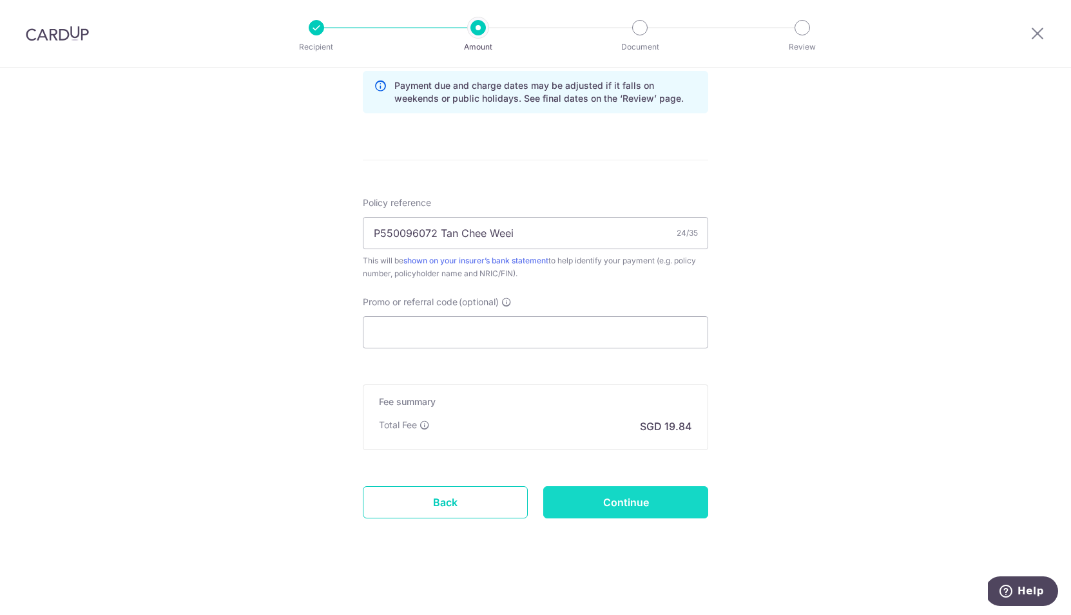
click at [655, 512] on input "Continue" at bounding box center [625, 502] width 165 height 32
click at [461, 501] on link "Back" at bounding box center [445, 502] width 165 height 32
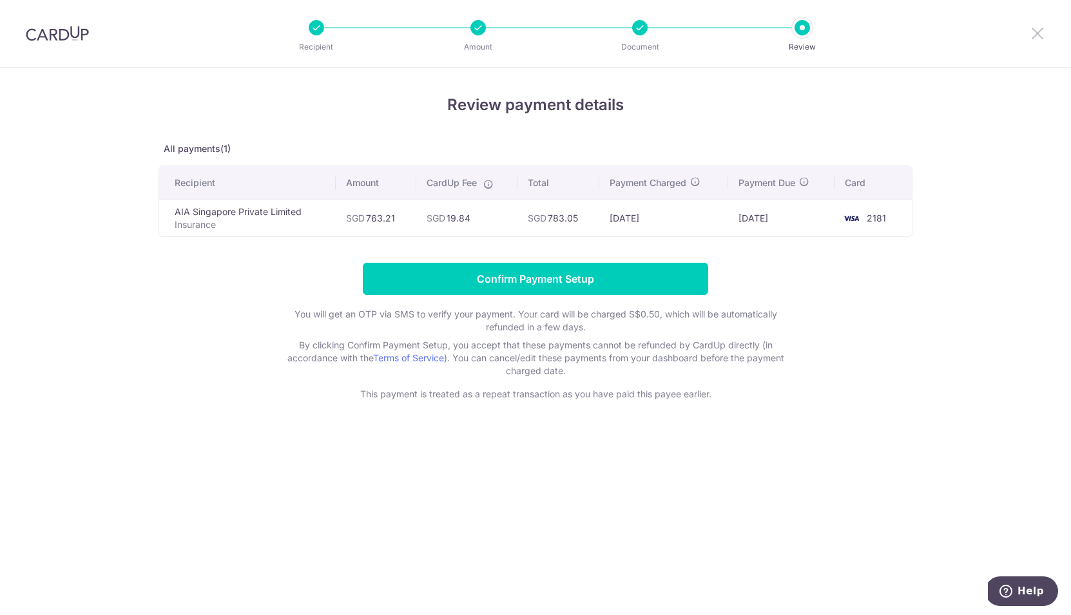
click at [1041, 37] on icon at bounding box center [1037, 33] width 15 height 16
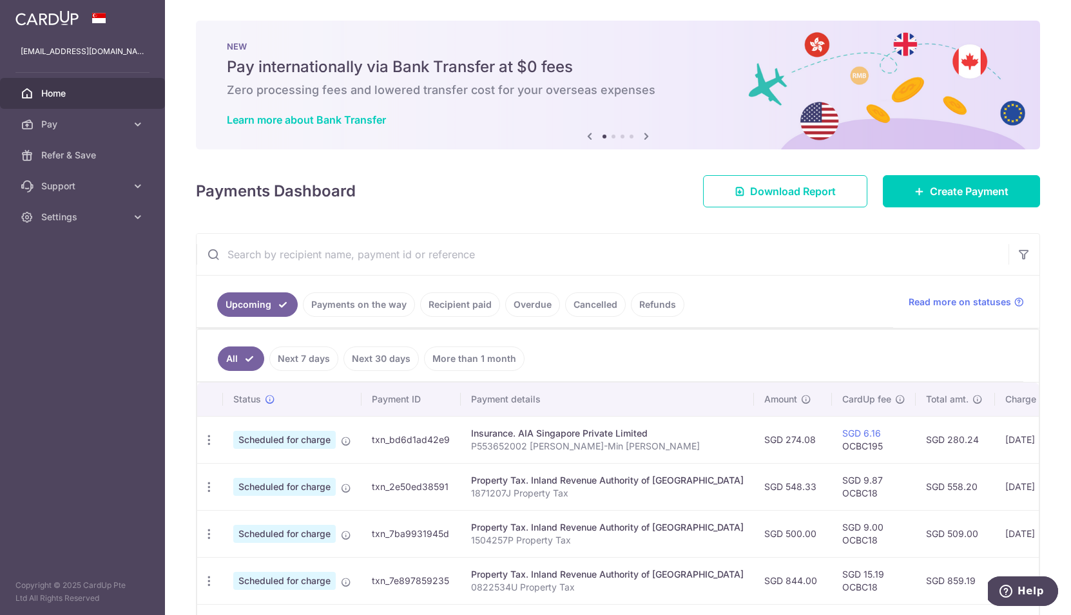
scroll to position [42, 0]
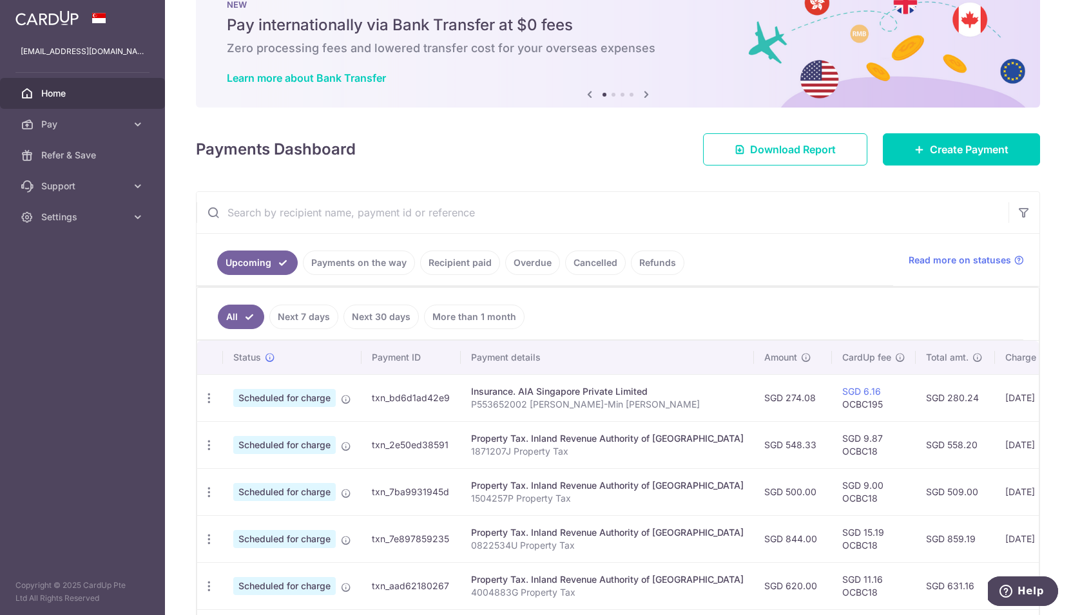
click at [518, 396] on div "Insurance. AIA Singapore Private Limited" at bounding box center [607, 391] width 273 height 13
click at [575, 391] on div "Insurance. AIA Singapore Private Limited" at bounding box center [607, 391] width 273 height 13
click at [387, 400] on td "txn_bd6d1ad42e9" at bounding box center [410, 397] width 99 height 47
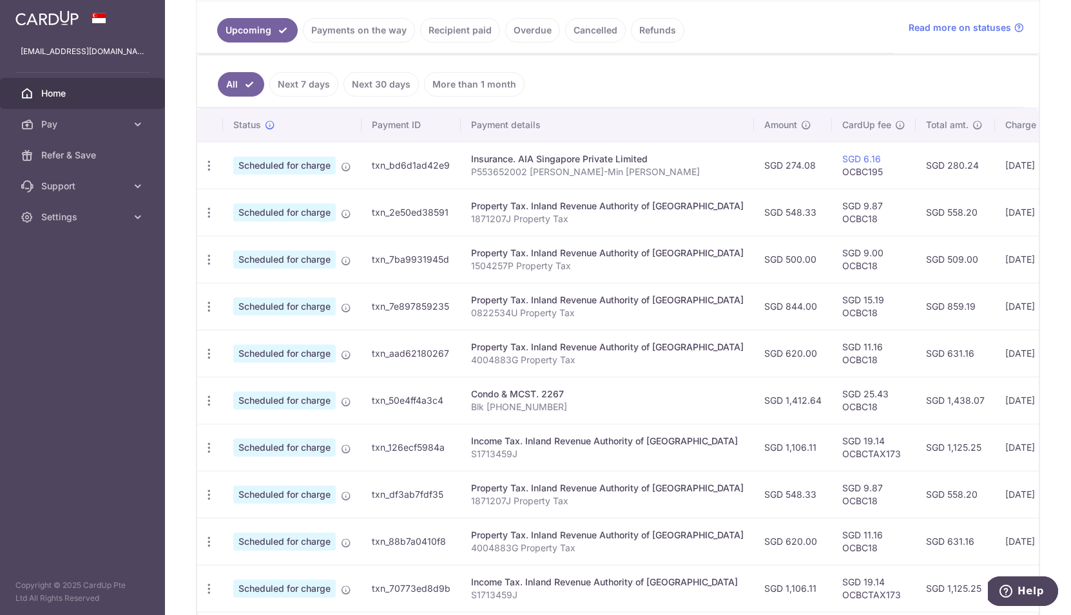
scroll to position [283, 0]
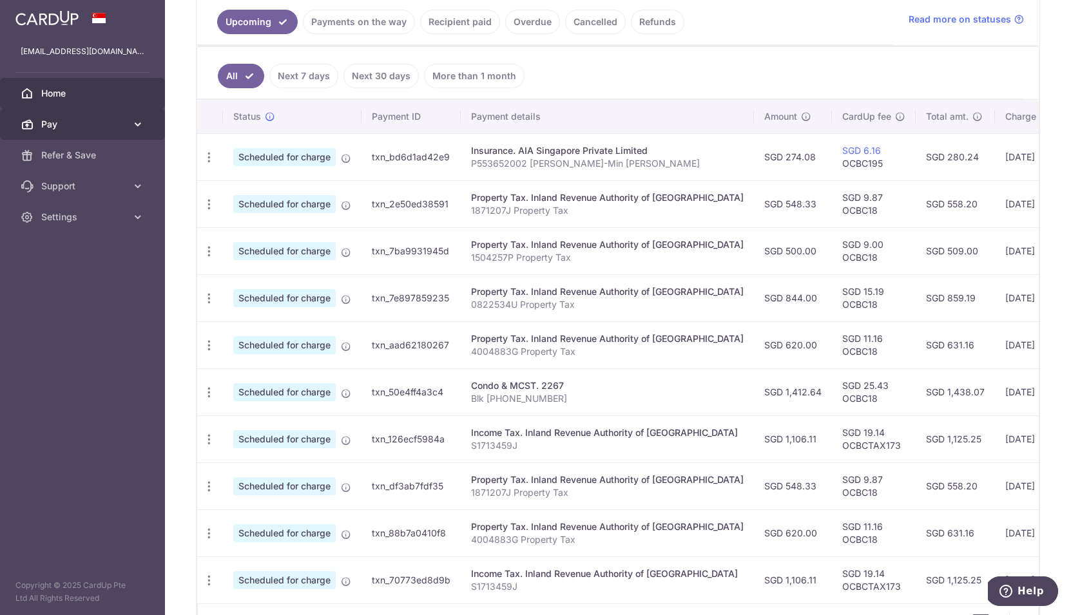
click at [57, 126] on span "Pay" at bounding box center [83, 124] width 85 height 13
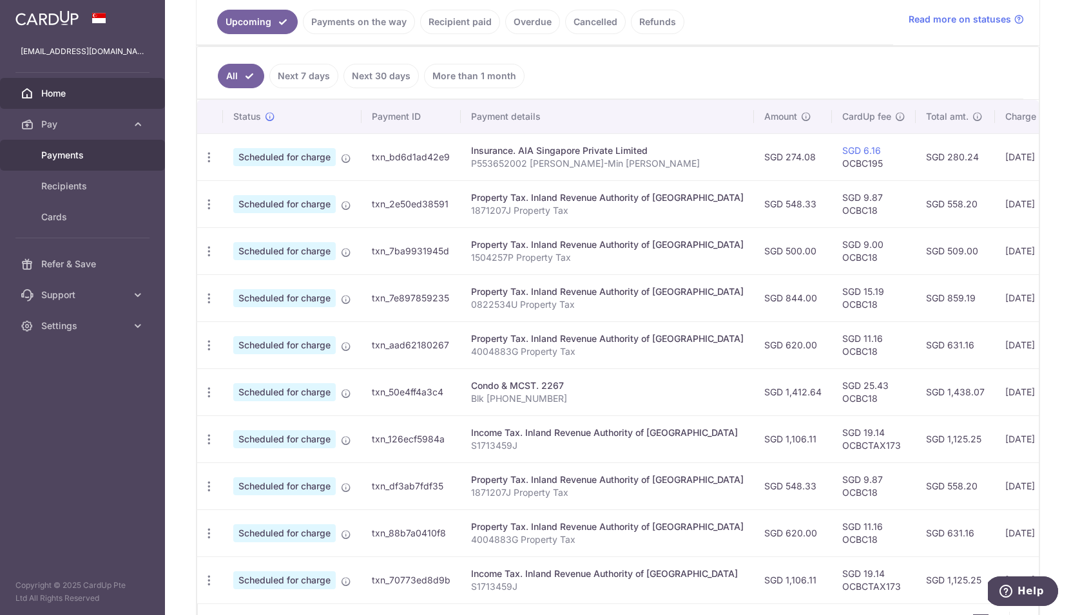
click at [81, 157] on span "Payments" at bounding box center [83, 155] width 85 height 13
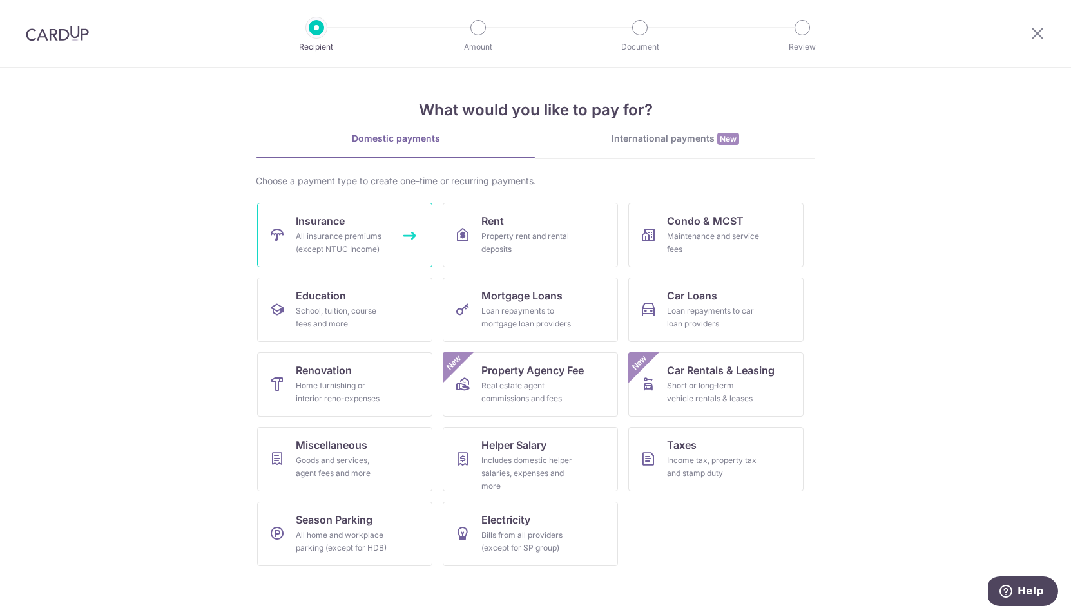
click at [352, 249] on div "All insurance premiums (except NTUC Income)" at bounding box center [342, 243] width 93 height 26
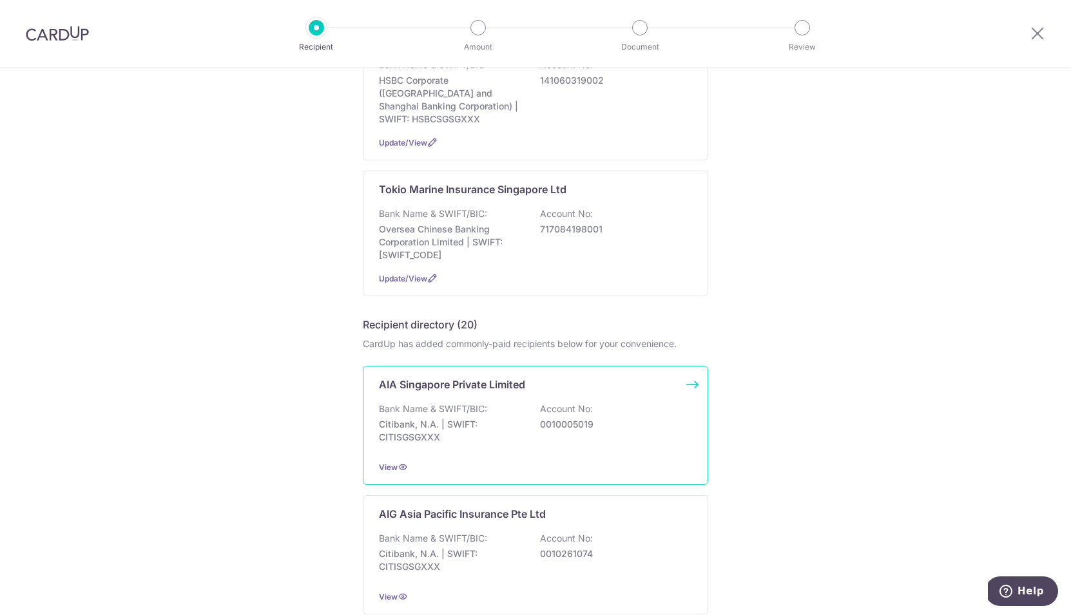
scroll to position [336, 0]
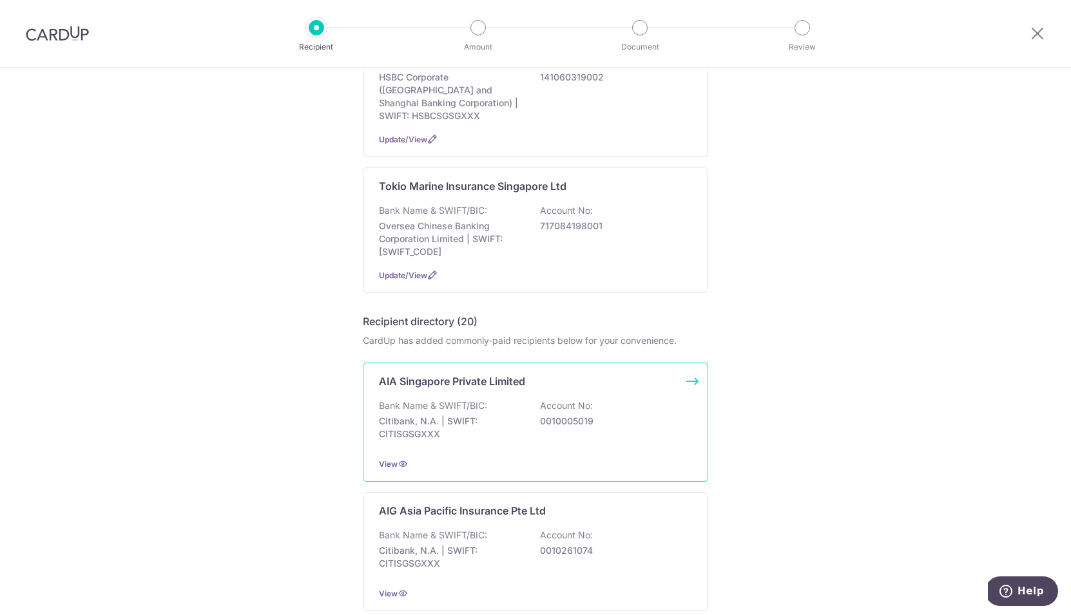
click at [496, 441] on p "Citibank, N.A. | SWIFT: CITISGSGXXX" at bounding box center [451, 428] width 144 height 26
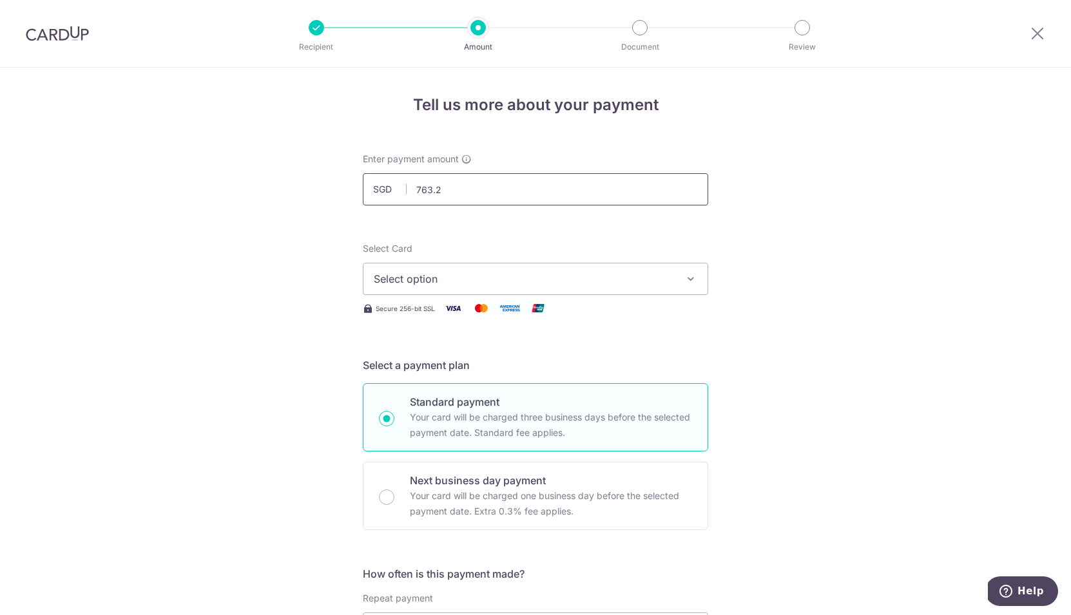
type input "763.21"
click at [454, 293] on button "Select option" at bounding box center [535, 279] width 345 height 32
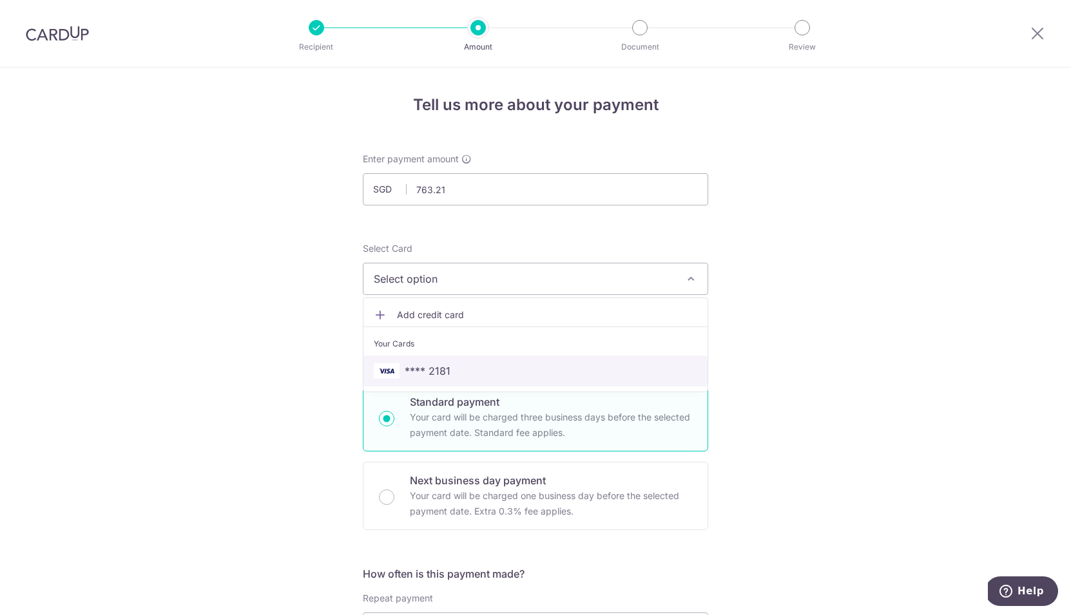
click at [455, 373] on span "**** 2181" at bounding box center [535, 370] width 323 height 15
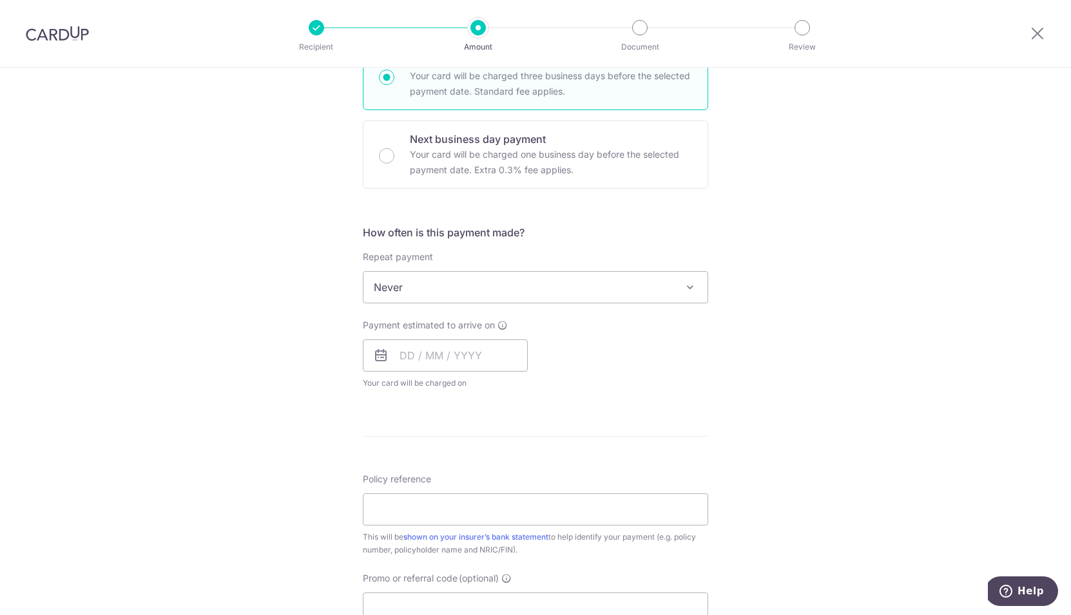
scroll to position [343, 0]
click at [419, 364] on input "text" at bounding box center [445, 354] width 165 height 32
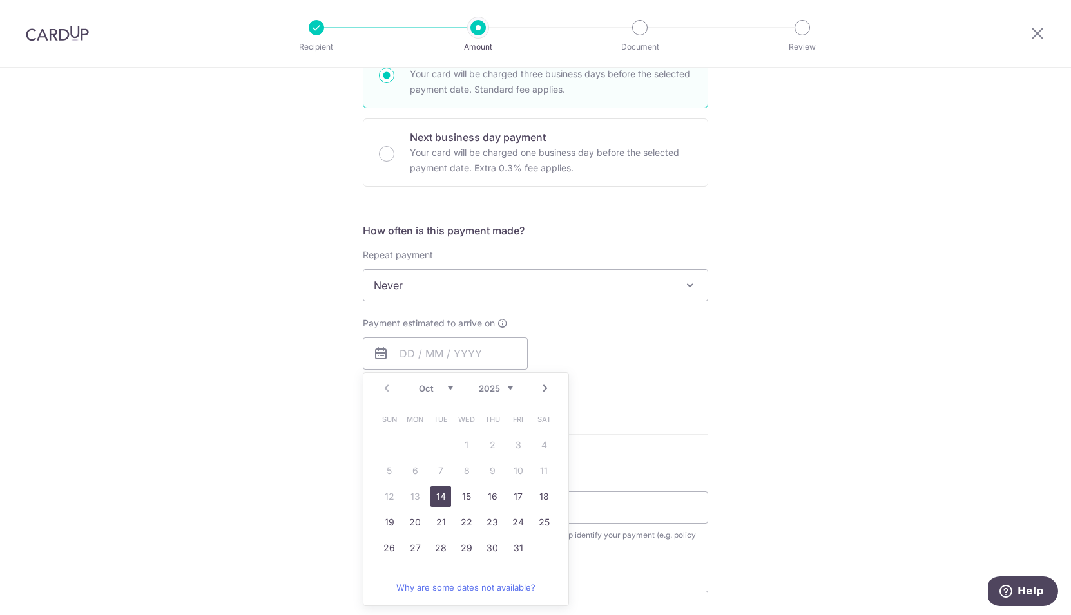
drag, startPoint x: 439, startPoint y: 497, endPoint x: 557, endPoint y: 421, distance: 140.3
click at [439, 497] on link "14" at bounding box center [440, 496] width 21 height 21
type input "[DATE]"
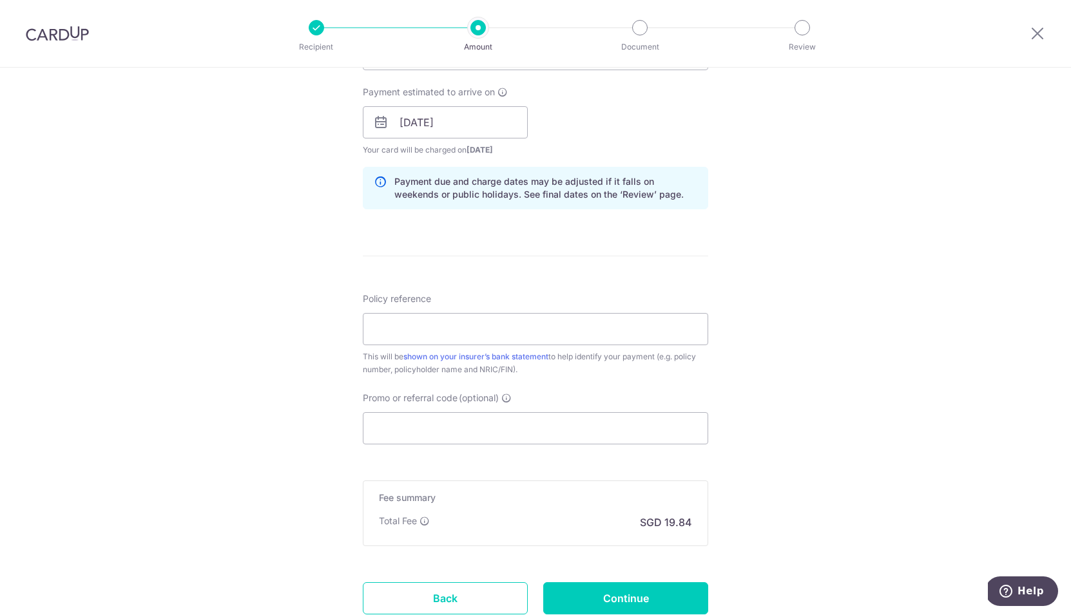
scroll to position [580, 0]
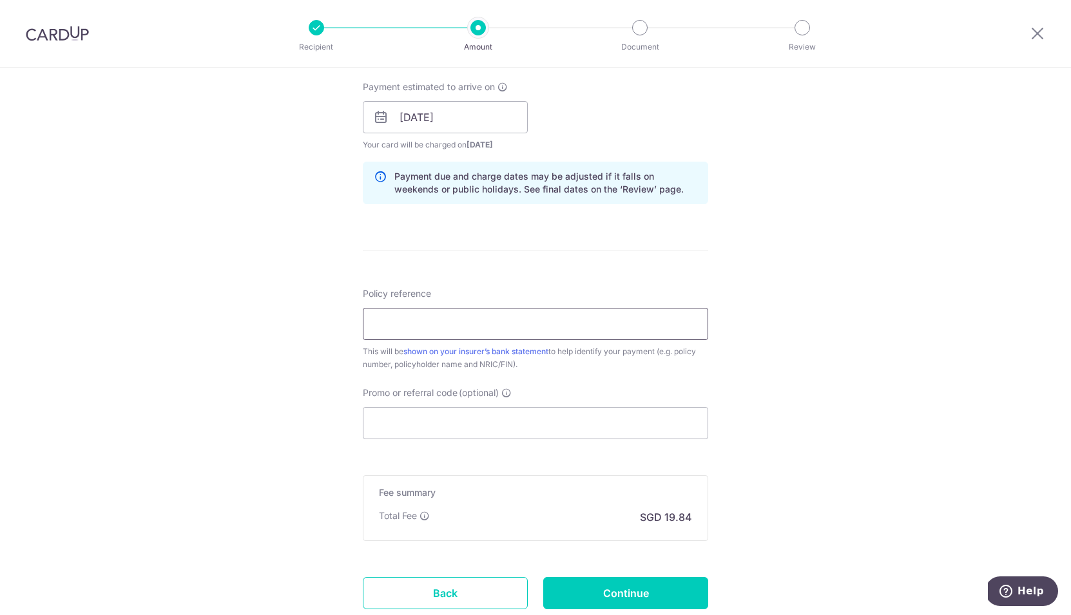
click at [418, 329] on input "Policy reference" at bounding box center [535, 324] width 345 height 32
type input "P550096072 Tan Chee Weei"
click at [477, 416] on input "Promo or referral code (optional)" at bounding box center [535, 423] width 345 height 32
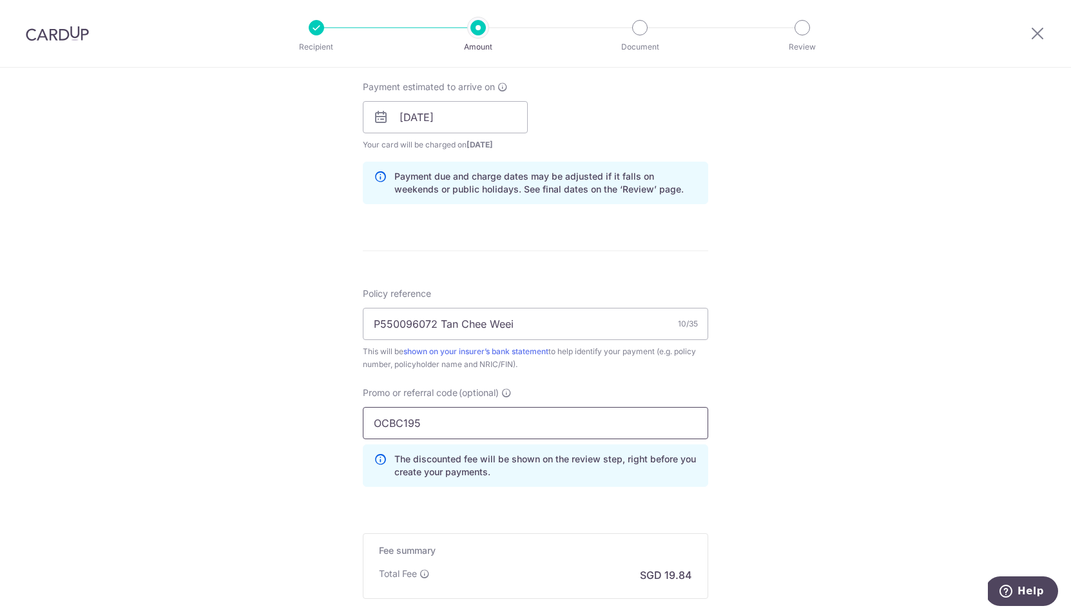
type input "OCBC195"
click at [775, 424] on div "Tell us more about your payment Enter payment amount SGD 763.21 763.21 Select C…" at bounding box center [535, 126] width 1071 height 1276
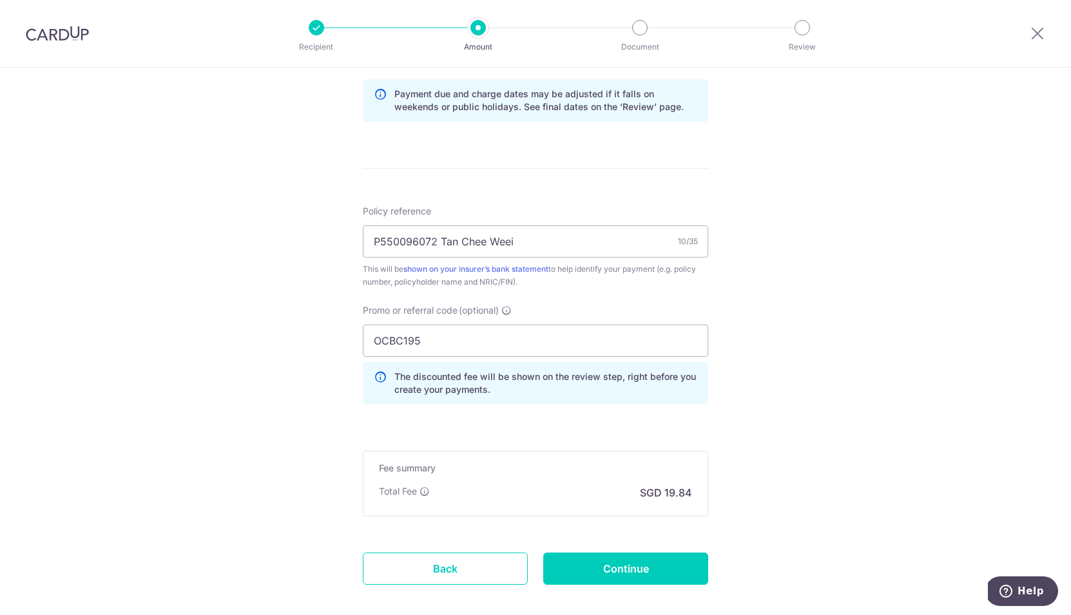
scroll to position [729, 0]
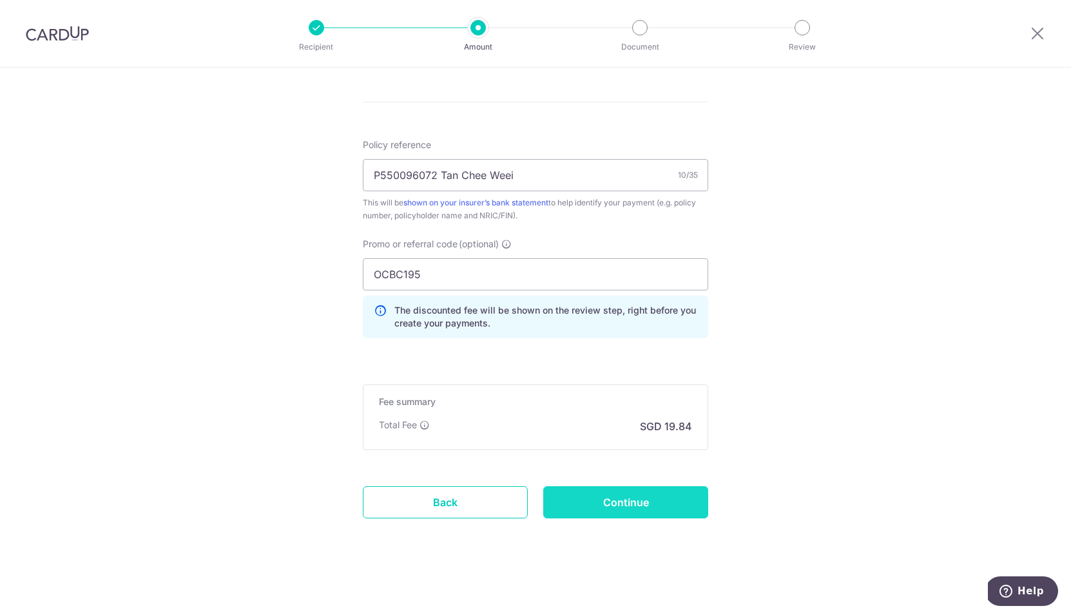
click at [651, 503] on input "Continue" at bounding box center [625, 502] width 165 height 32
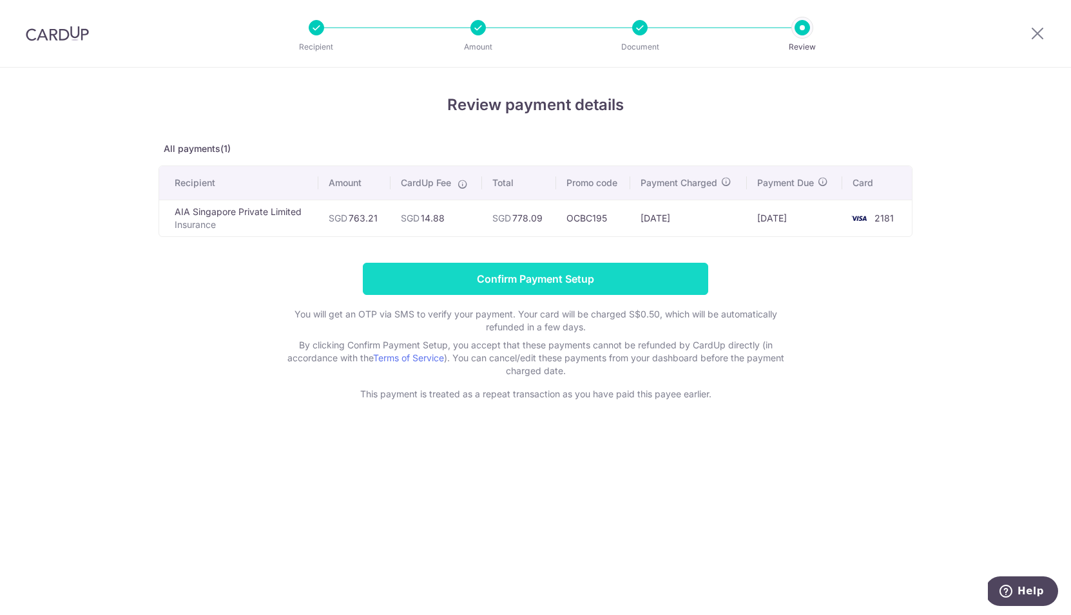
click at [557, 285] on input "Confirm Payment Setup" at bounding box center [535, 279] width 345 height 32
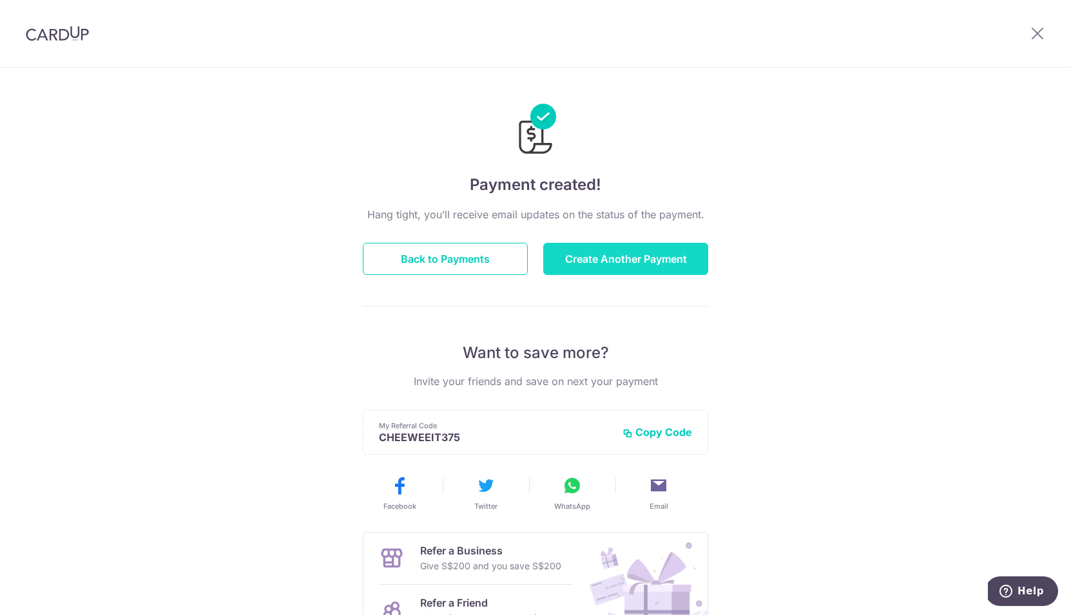
click at [599, 269] on button "Create Another Payment" at bounding box center [625, 259] width 165 height 32
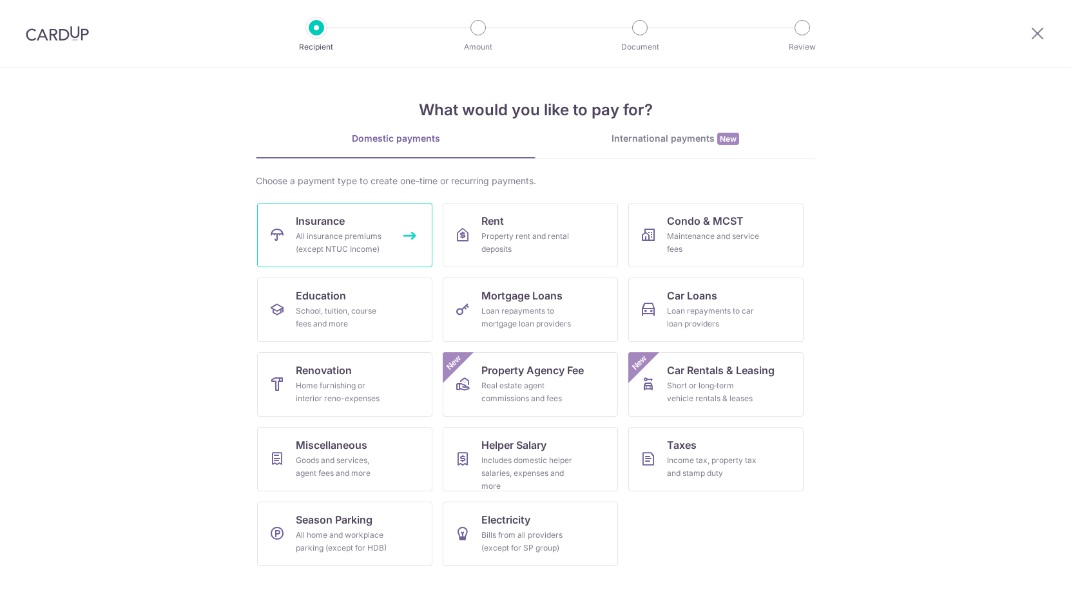
drag, startPoint x: 0, startPoint y: 0, endPoint x: 344, endPoint y: 255, distance: 428.4
click at [344, 255] on div "All insurance premiums (except NTUC Income)" at bounding box center [342, 243] width 93 height 26
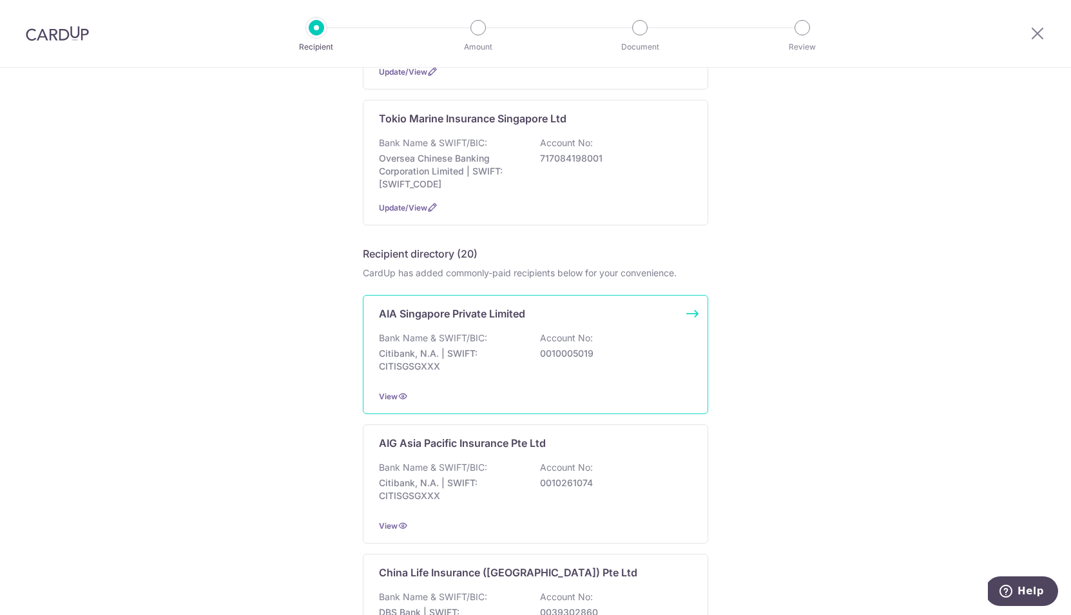
scroll to position [404, 0]
click at [498, 372] on p "Citibank, N.A. | SWIFT: CITISGSGXXX" at bounding box center [451, 360] width 144 height 26
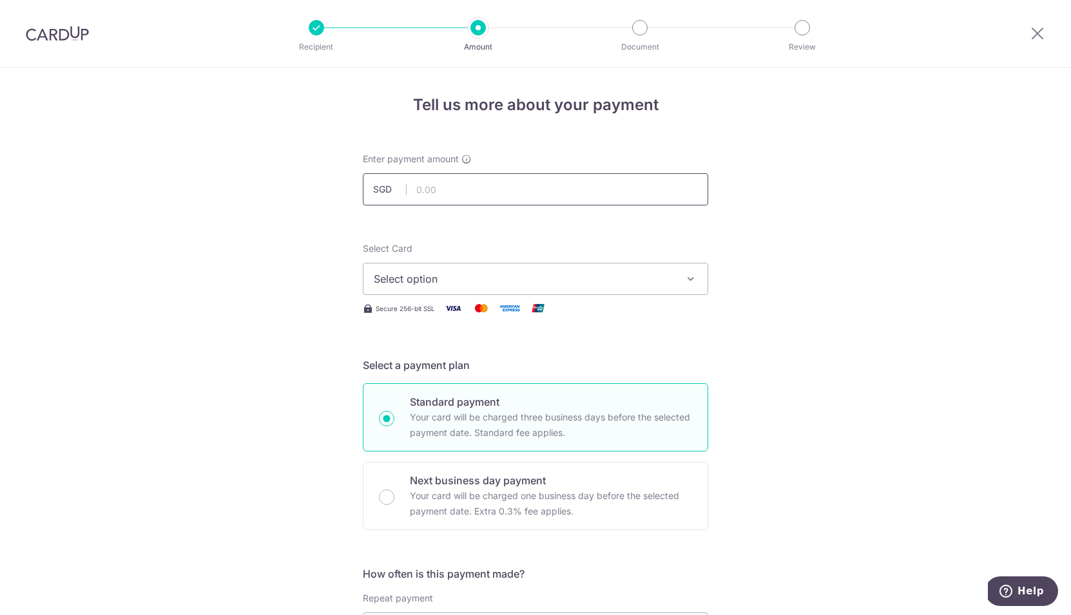
click at [454, 193] on input "text" at bounding box center [535, 189] width 345 height 32
type input "763.21"
click at [427, 283] on span "Select option" at bounding box center [524, 278] width 300 height 15
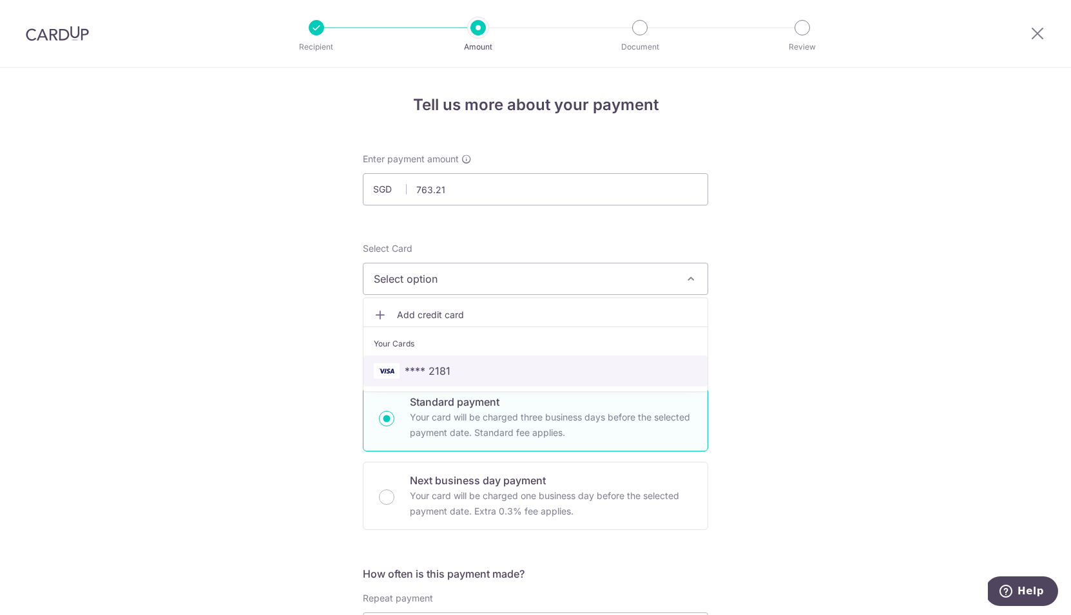
click at [428, 372] on span "**** 2181" at bounding box center [428, 370] width 46 height 15
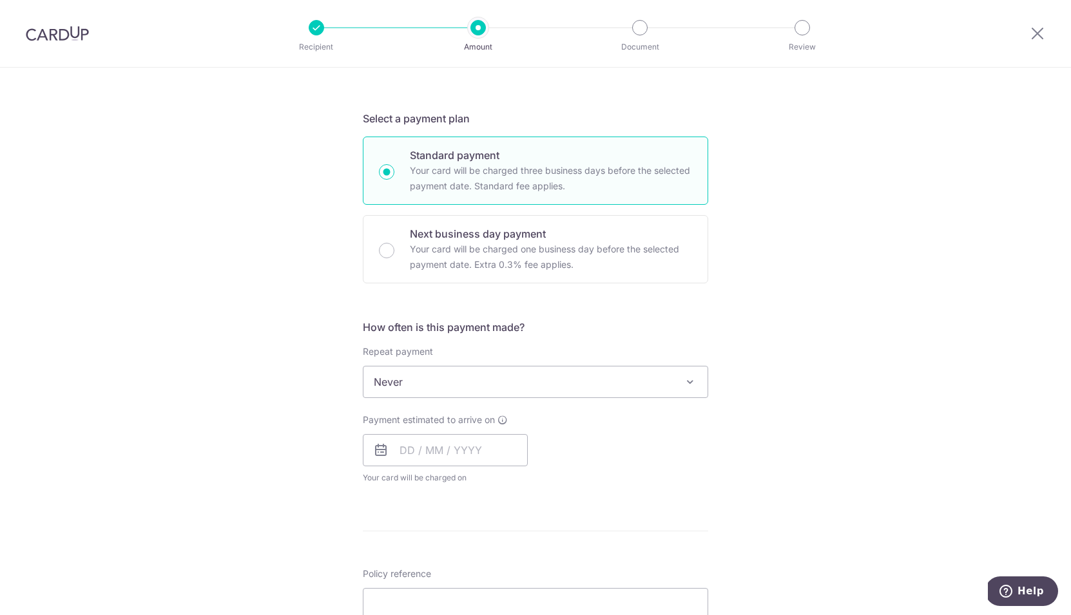
scroll to position [241, 0]
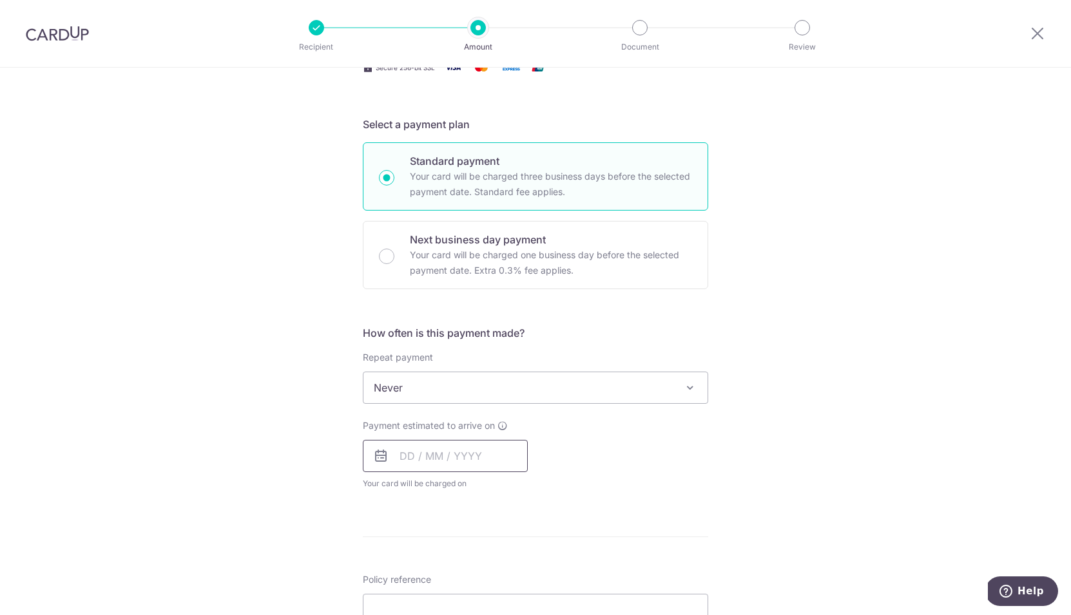
click at [413, 459] on input "text" at bounding box center [445, 456] width 165 height 32
click at [438, 601] on link "14" at bounding box center [440, 599] width 21 height 21
type input "[DATE]"
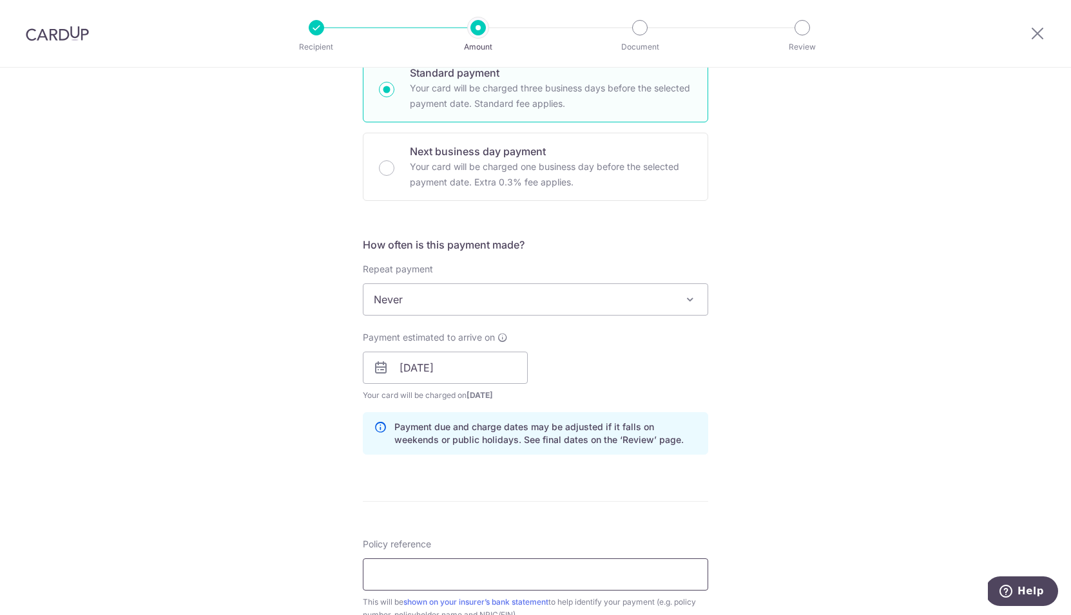
scroll to position [284, 0]
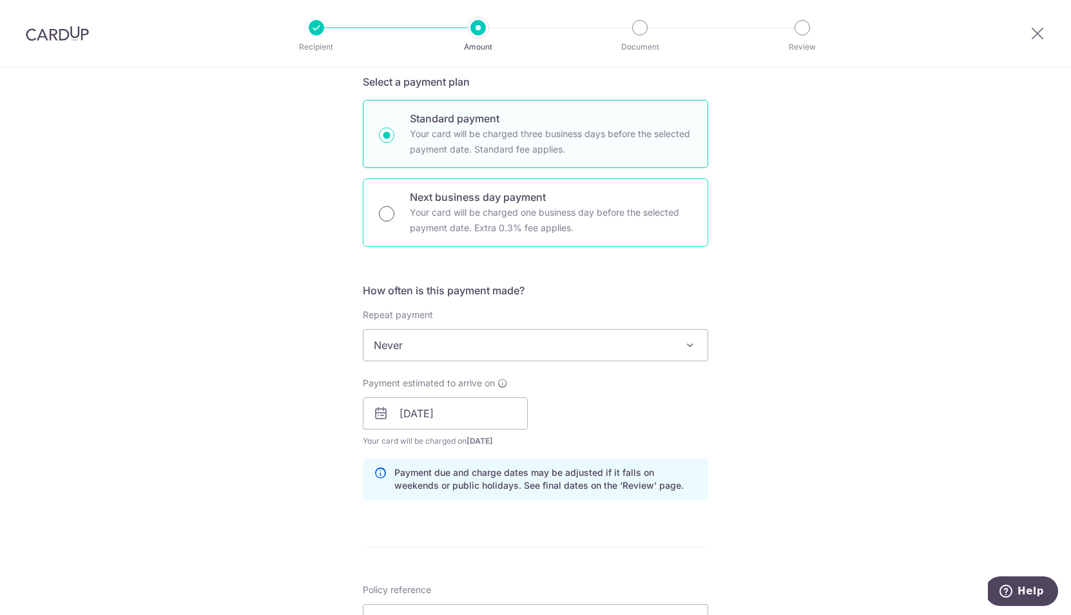
click at [386, 216] on input "Next business day payment Your card will be charged one business day before the…" at bounding box center [386, 213] width 15 height 15
radio input "true"
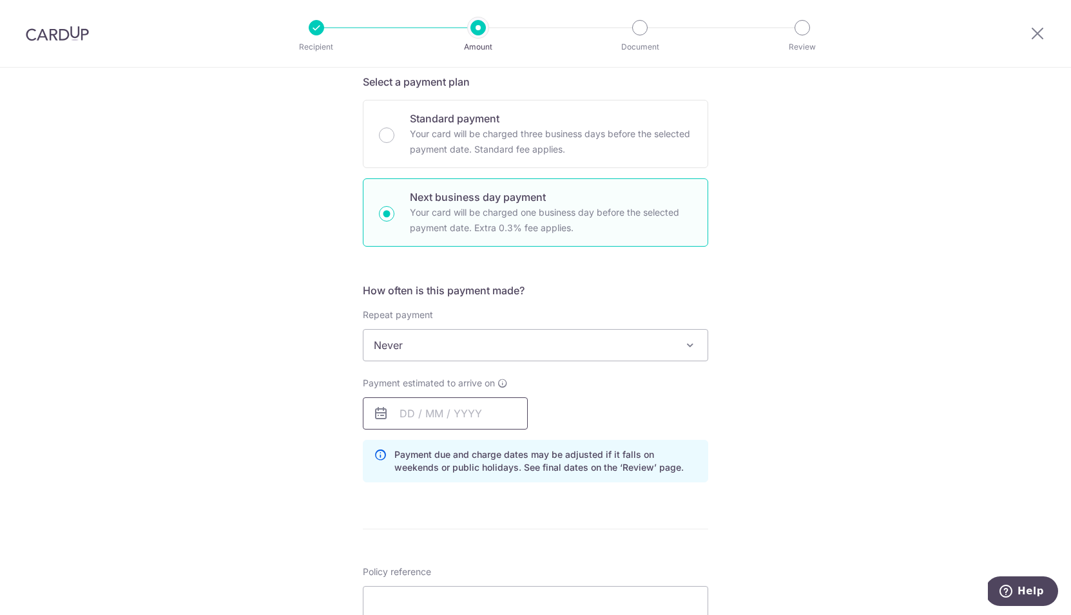
click at [490, 429] on input "text" at bounding box center [445, 414] width 165 height 32
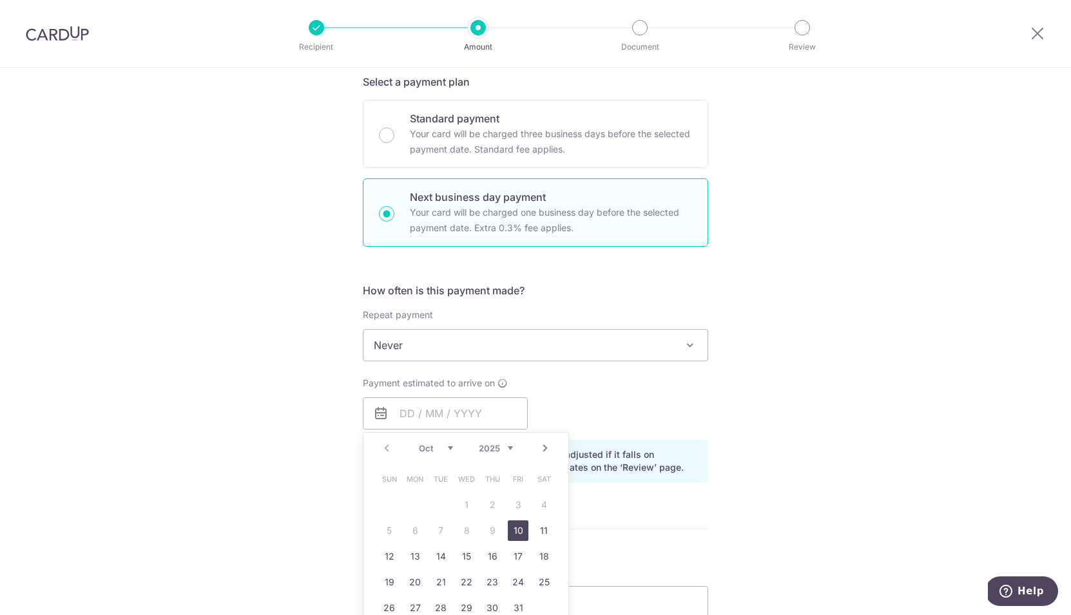
click at [515, 533] on link "10" at bounding box center [518, 531] width 21 height 21
type input "[DATE]"
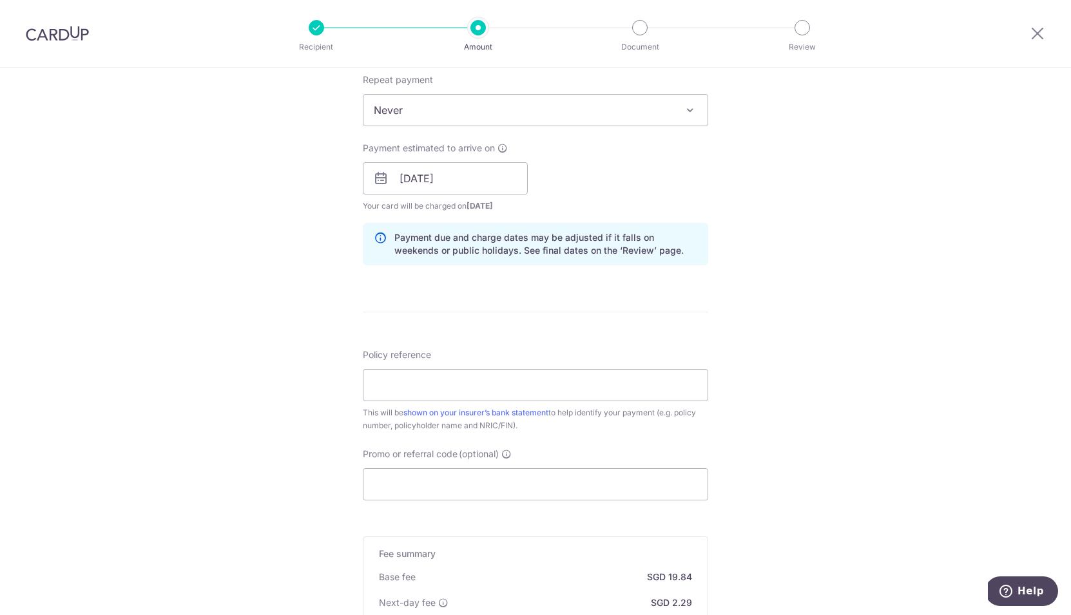
scroll to position [523, 0]
click at [443, 381] on input "Policy reference" at bounding box center [535, 381] width 345 height 32
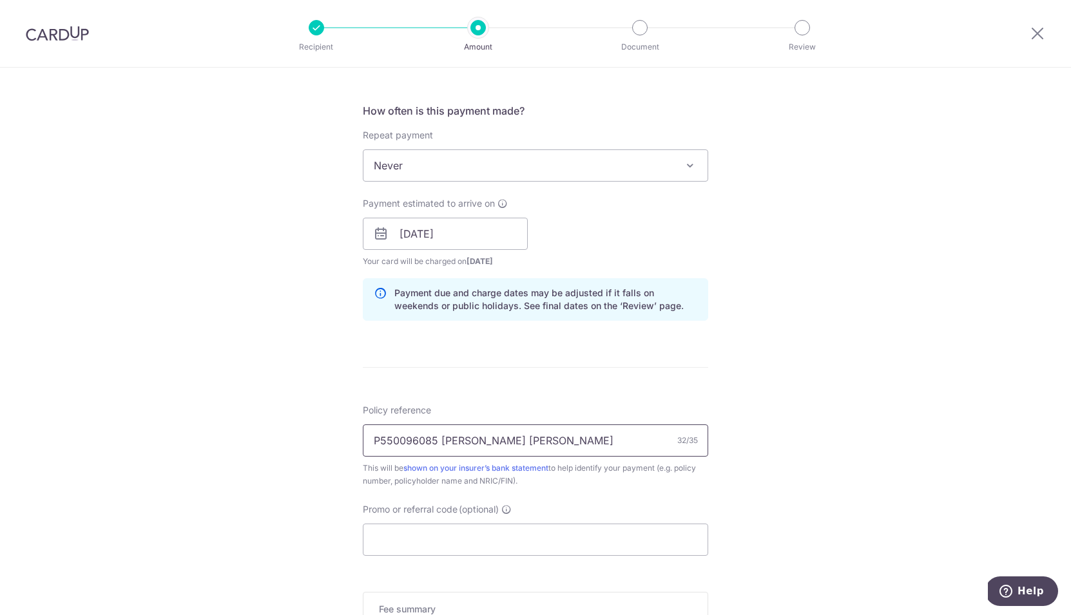
scroll to position [462, 0]
type input "P550096085 Lau Beng Yan Margaret"
click at [417, 552] on input "Promo or referral code (optional)" at bounding box center [535, 541] width 345 height 32
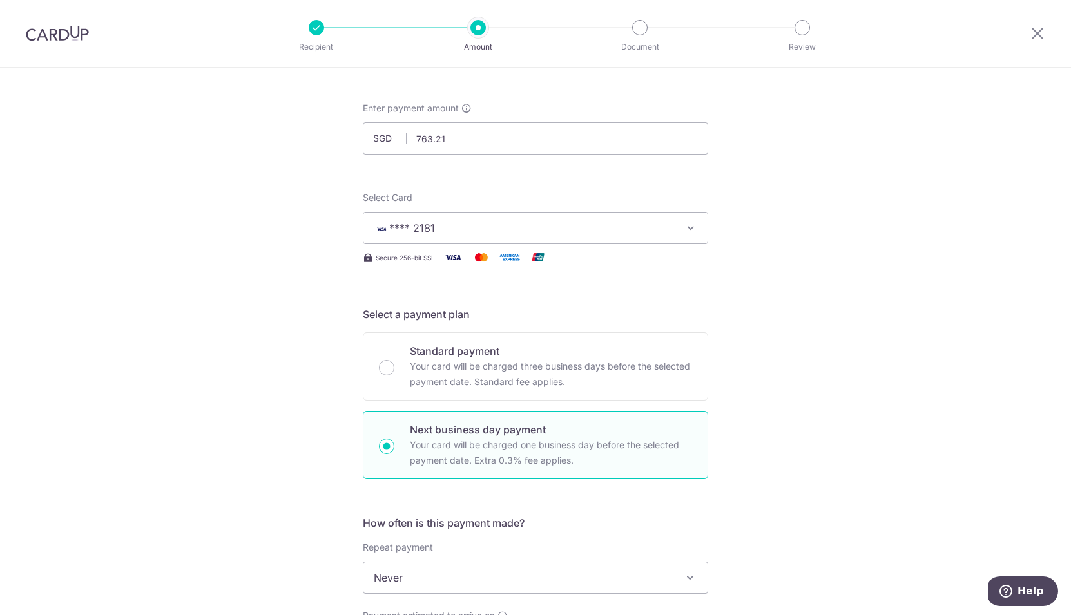
scroll to position [0, 0]
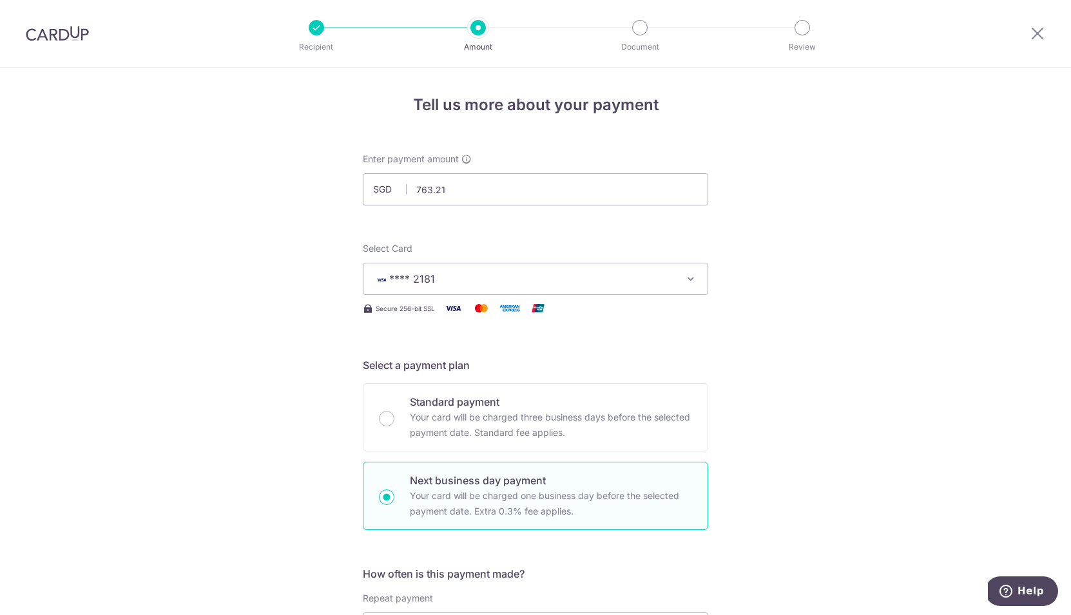
type input "OCBC195"
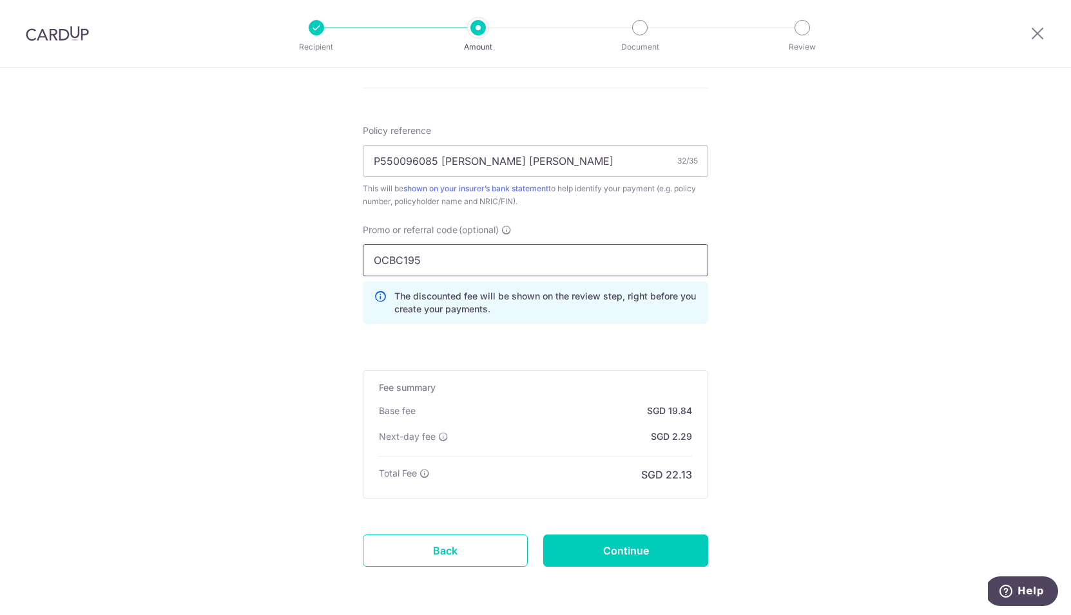
scroll to position [791, 0]
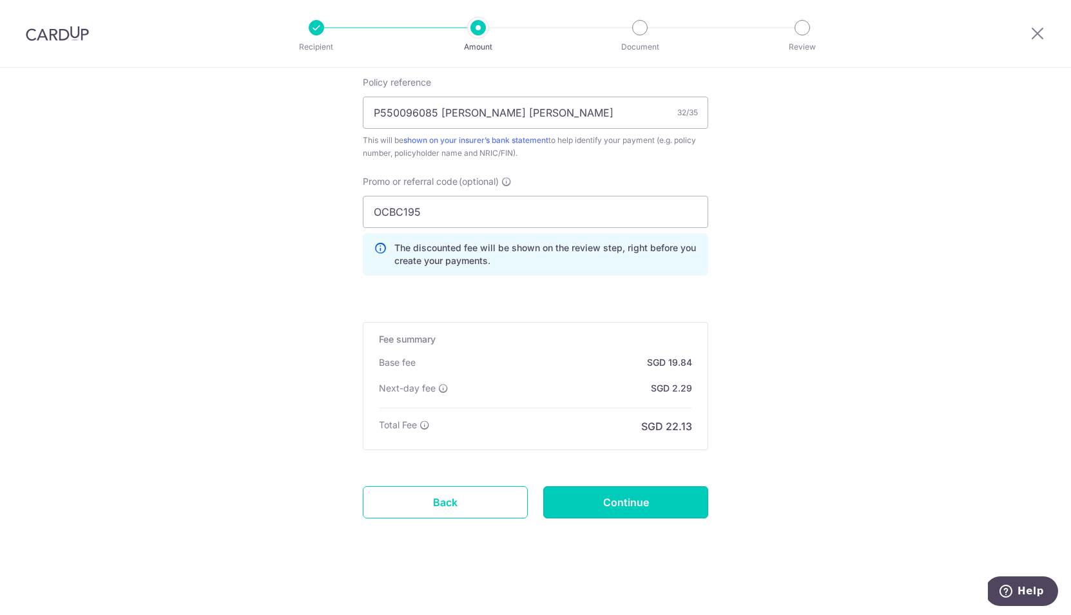
click at [648, 505] on input "Continue" at bounding box center [625, 502] width 165 height 32
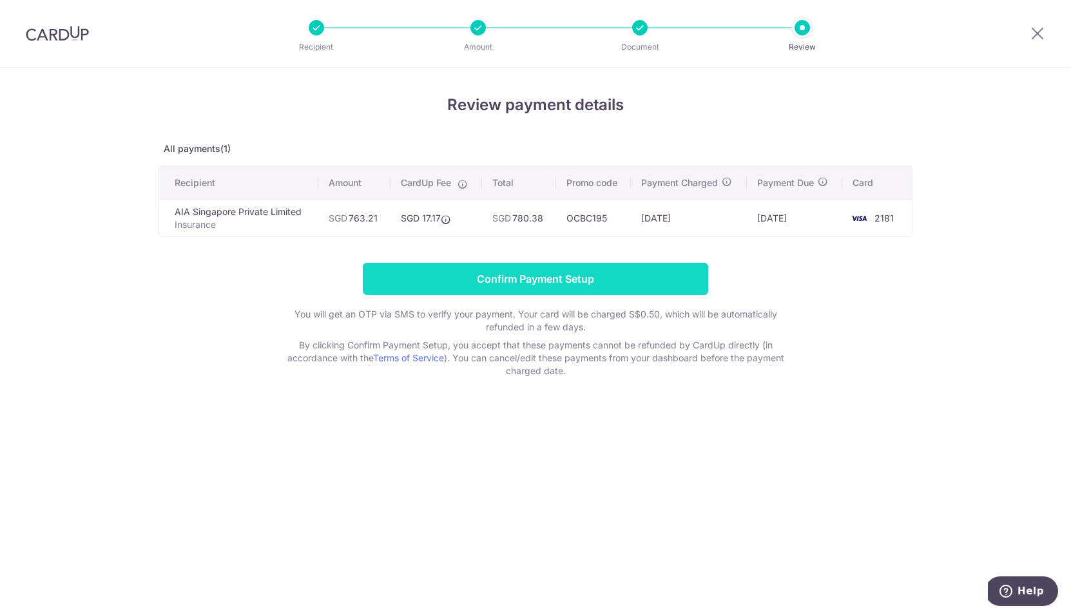
click at [553, 274] on input "Confirm Payment Setup" at bounding box center [535, 279] width 345 height 32
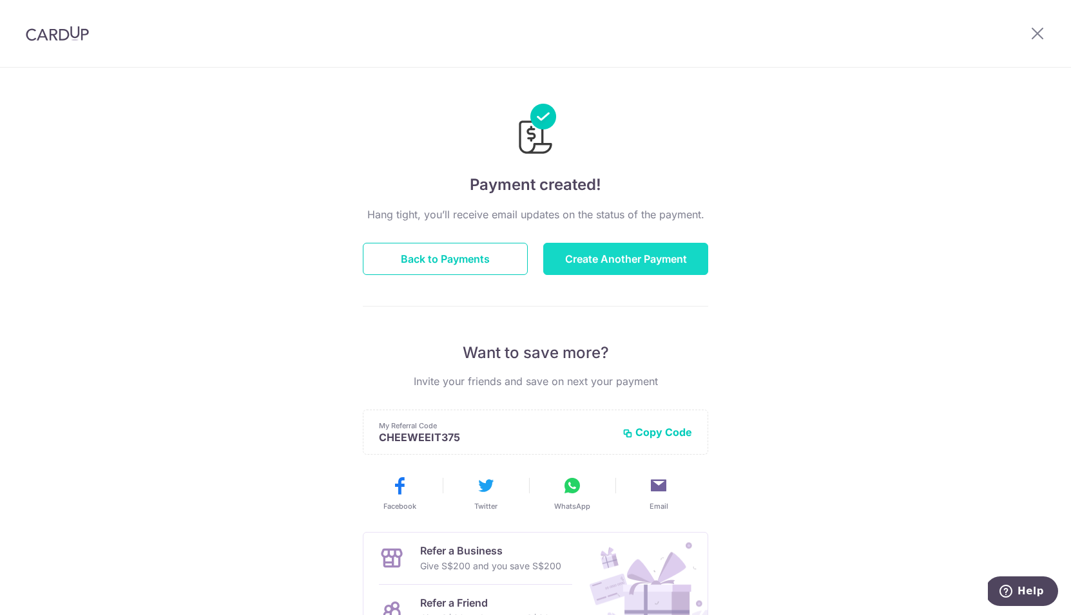
click at [580, 264] on button "Create Another Payment" at bounding box center [625, 259] width 165 height 32
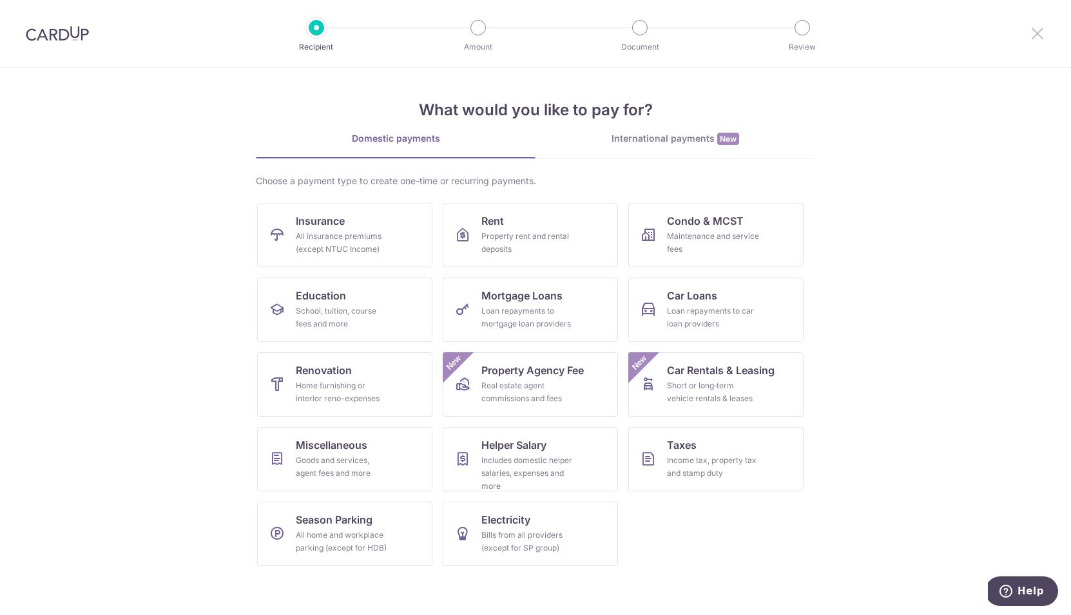
click at [1039, 34] on icon at bounding box center [1037, 33] width 15 height 16
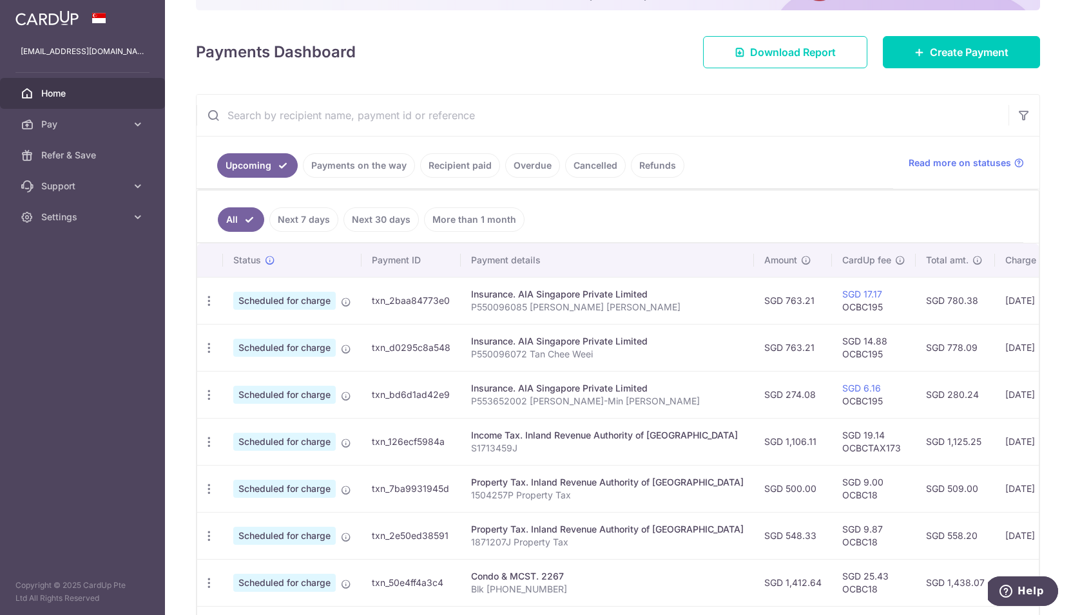
scroll to position [144, 0]
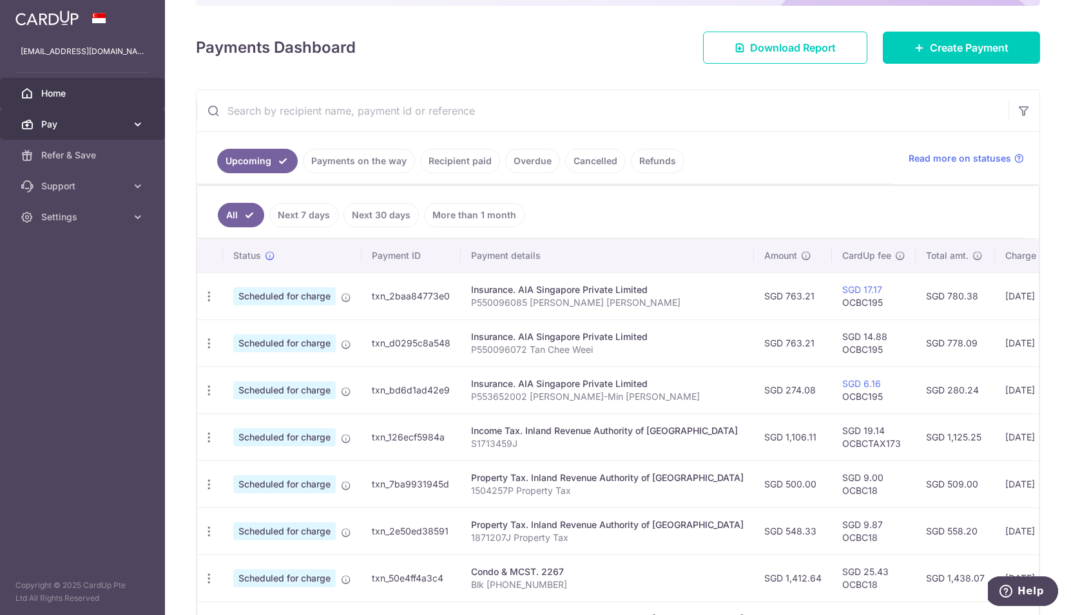
click at [38, 117] on link "Pay" at bounding box center [82, 124] width 165 height 31
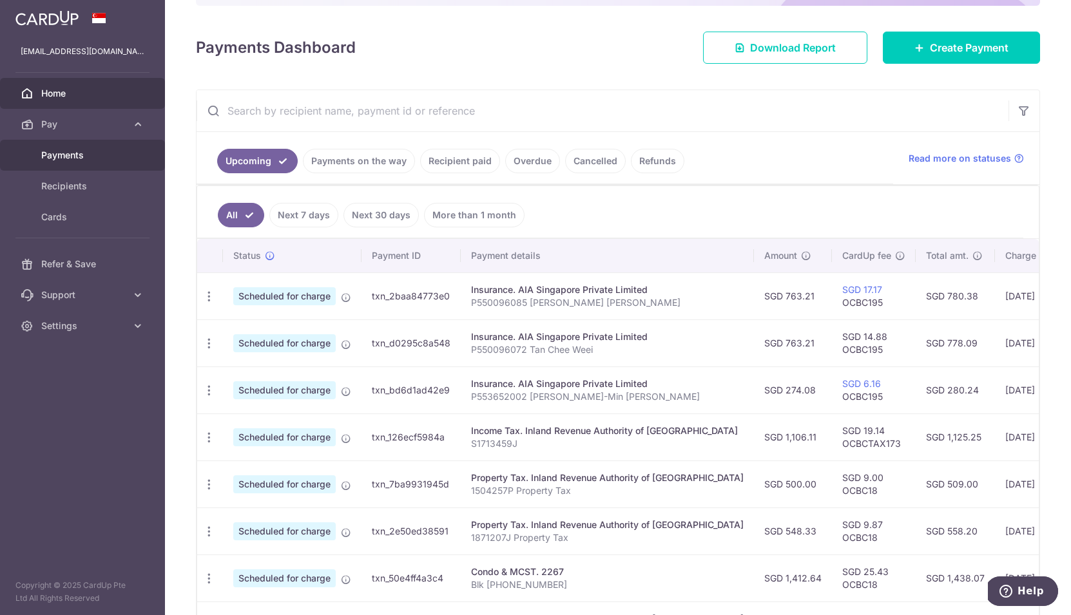
click at [70, 155] on span "Payments" at bounding box center [83, 155] width 85 height 13
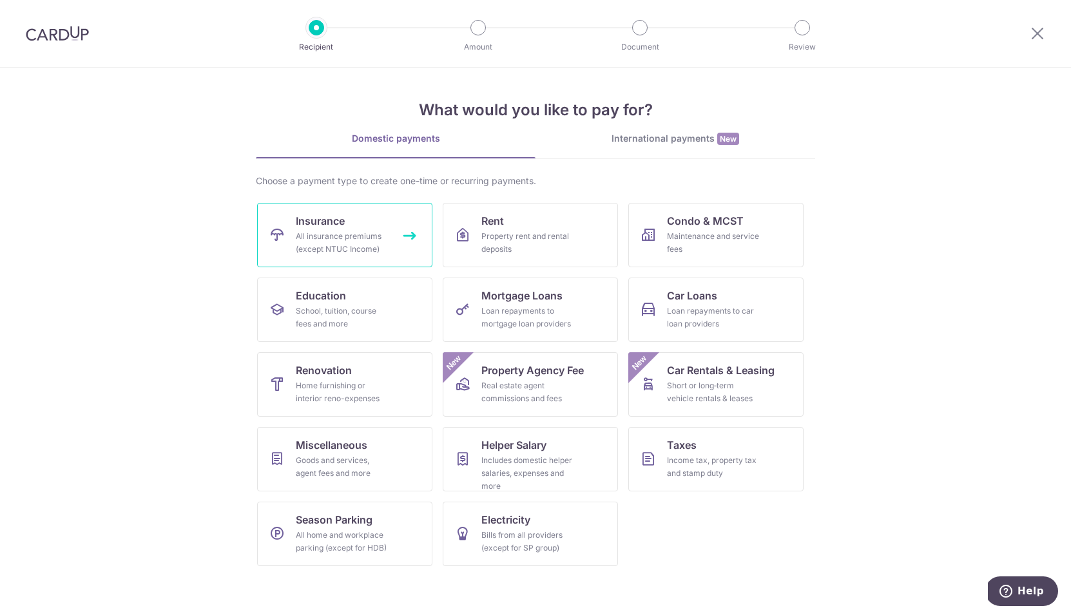
click at [343, 241] on div "All insurance premiums (except NTUC Income)" at bounding box center [342, 243] width 93 height 26
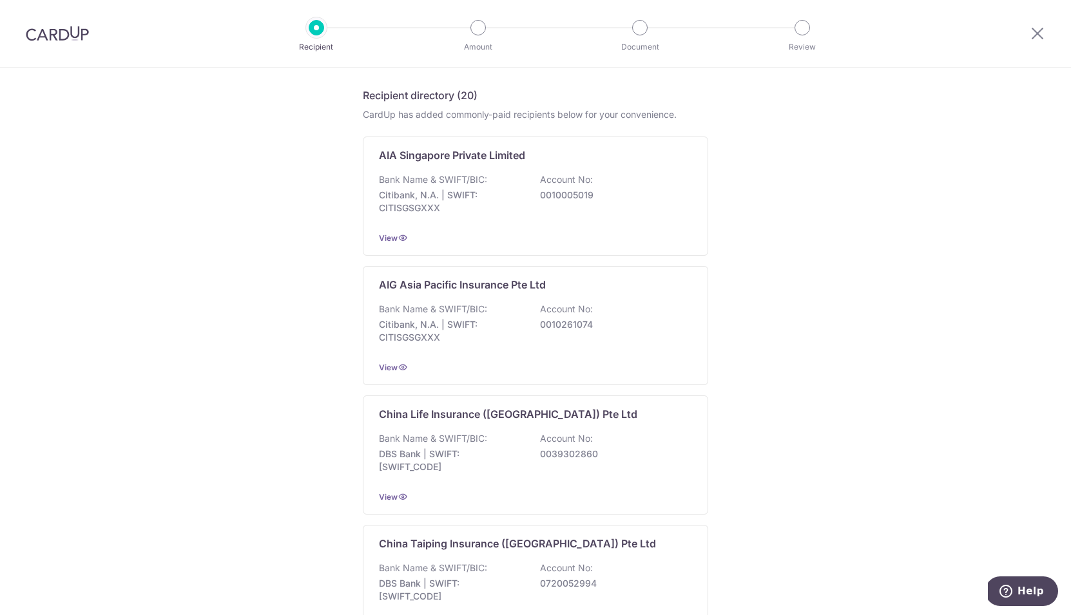
scroll to position [548, 0]
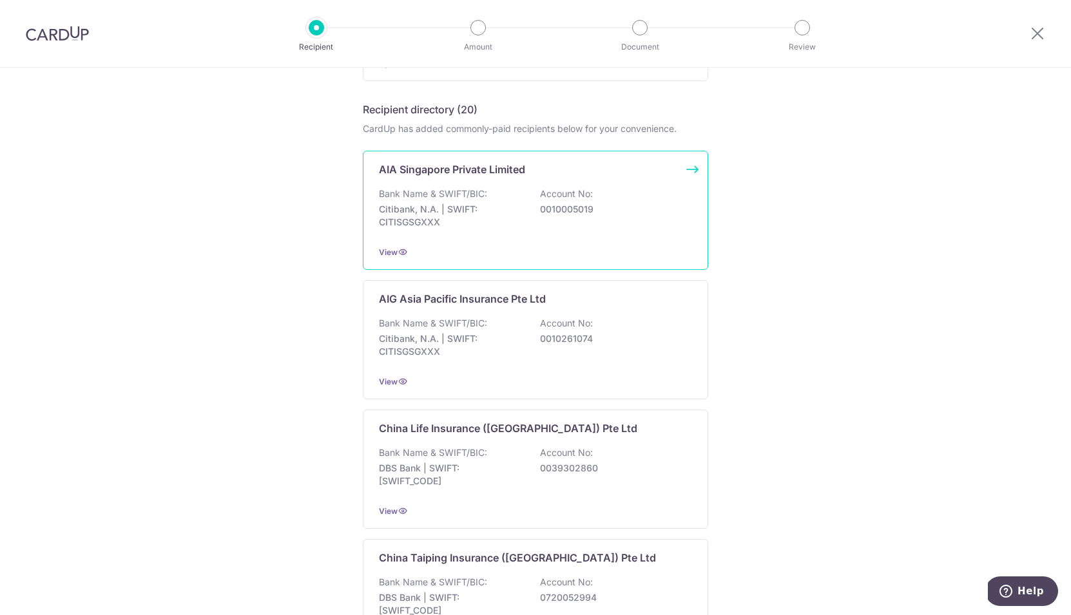
click at [419, 222] on p "Citibank, N.A. | SWIFT: CITISGSGXXX" at bounding box center [451, 216] width 144 height 26
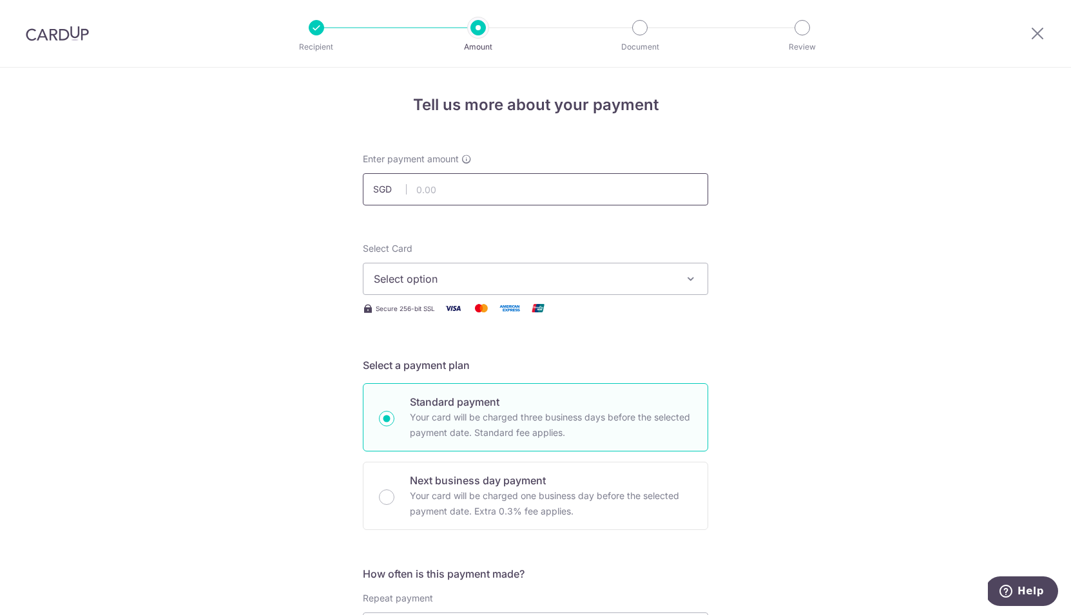
click at [430, 198] on input "text" at bounding box center [535, 189] width 345 height 32
type input "2,996.50"
click at [390, 285] on span "Select option" at bounding box center [524, 278] width 300 height 15
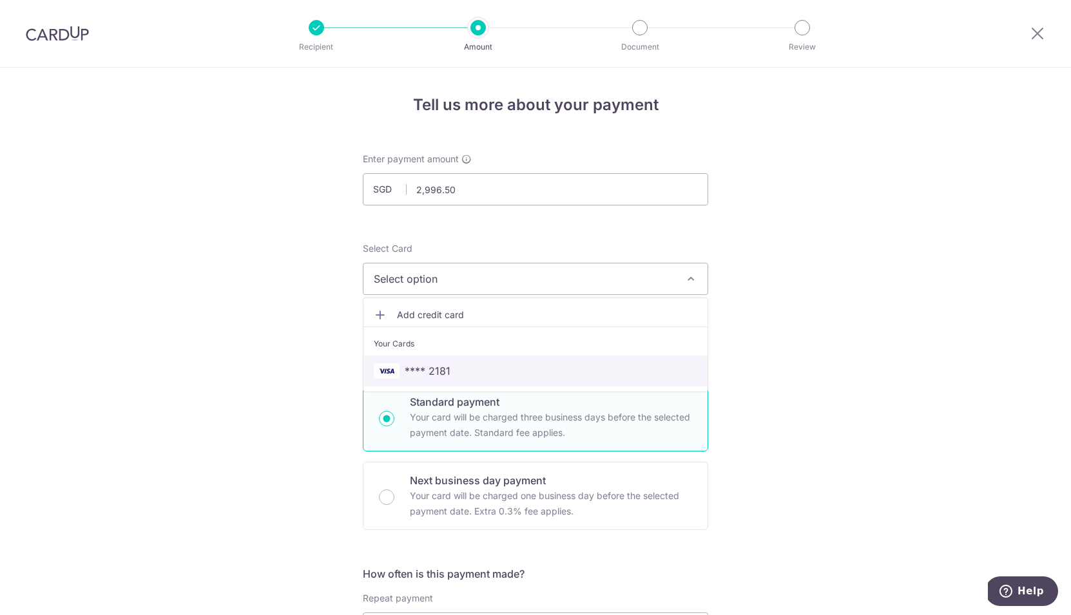
click at [419, 373] on span "**** 2181" at bounding box center [428, 370] width 46 height 15
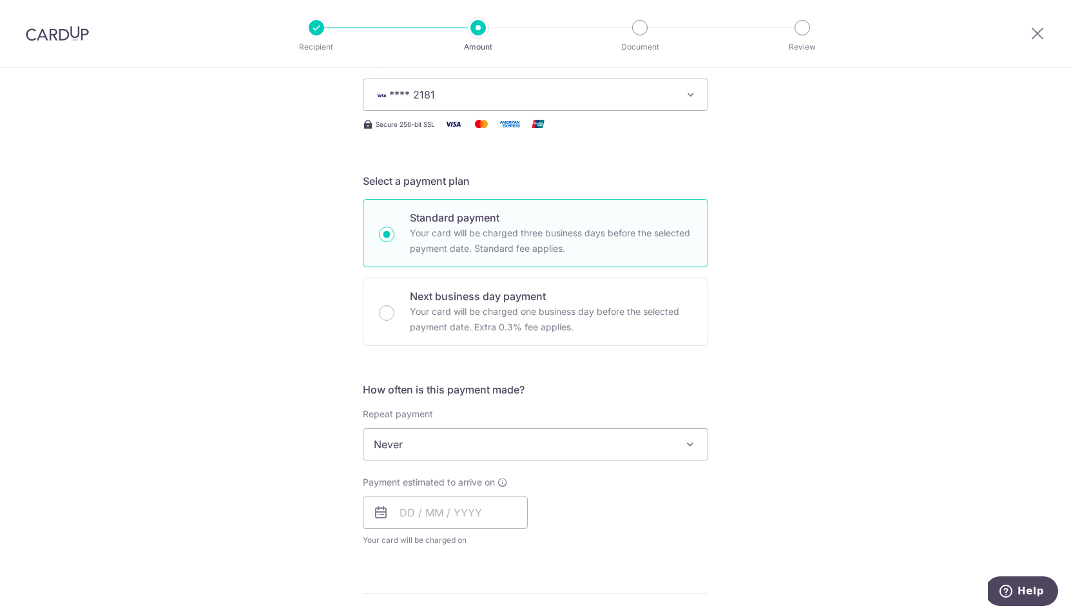
scroll to position [188, 0]
click at [427, 510] on input "text" at bounding box center [445, 510] width 165 height 32
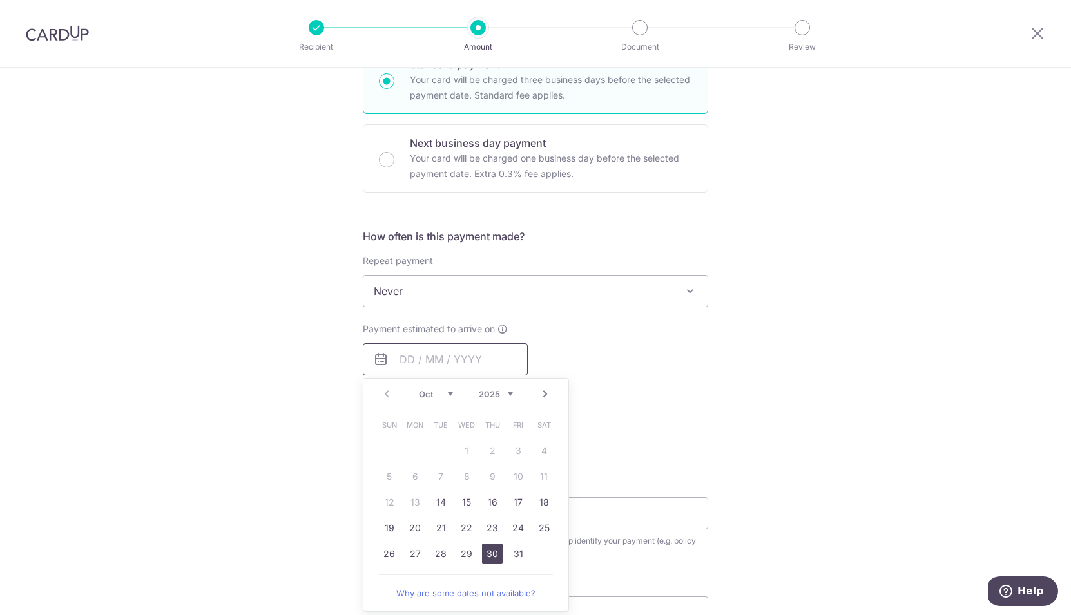
scroll to position [339, 0]
click at [433, 501] on link "14" at bounding box center [440, 501] width 21 height 21
type input "[DATE]"
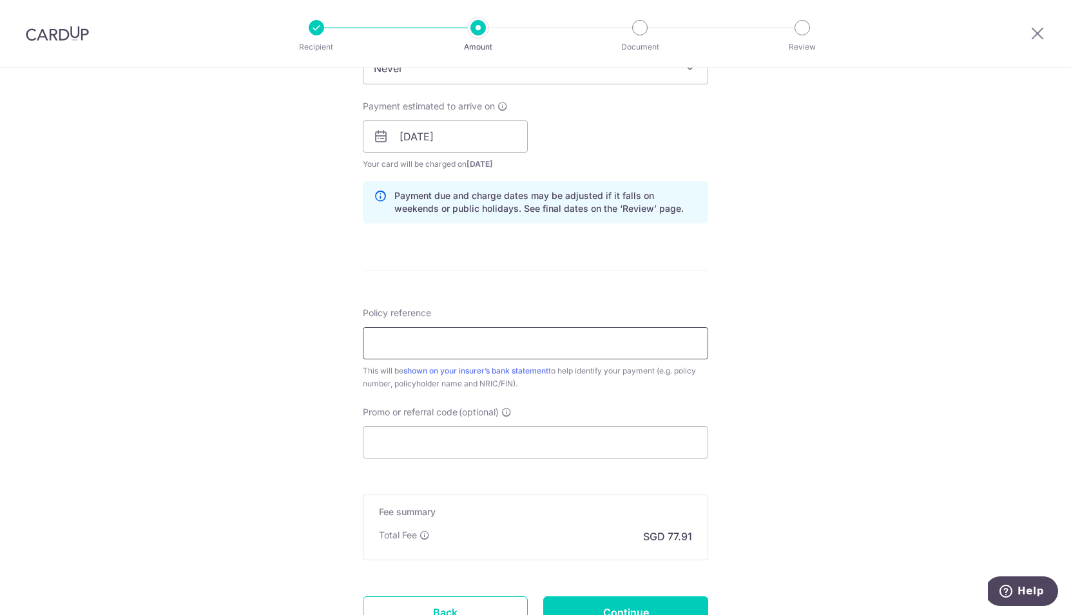
scroll to position [569, 0]
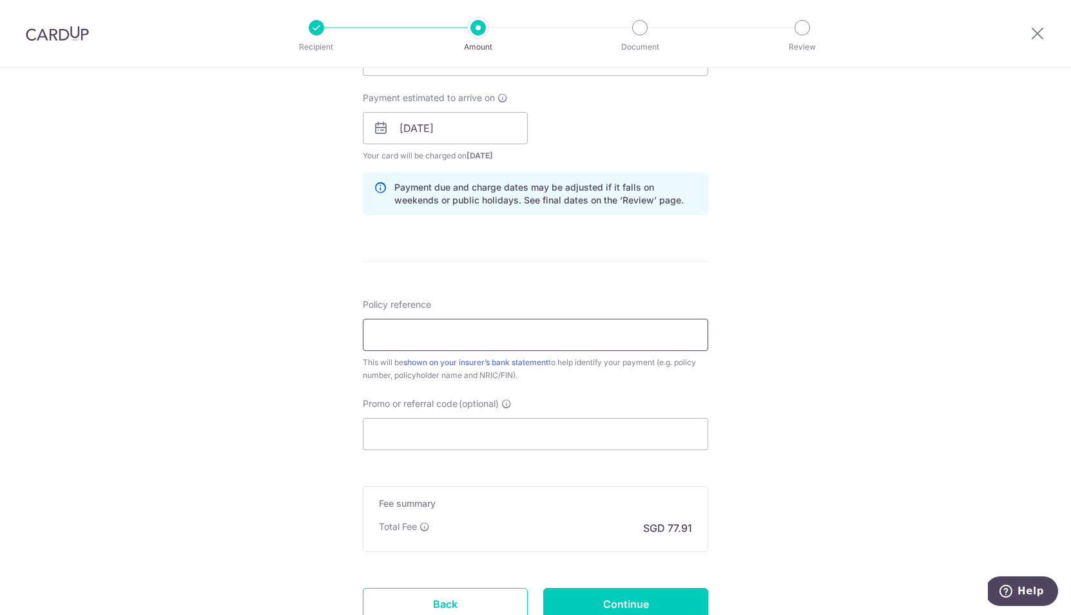
click at [461, 340] on input "Policy reference" at bounding box center [535, 335] width 345 height 32
type input "H230937613 Lau Beng Yan Margaret"
click at [433, 435] on input "Promo or referral code (optional)" at bounding box center [535, 434] width 345 height 32
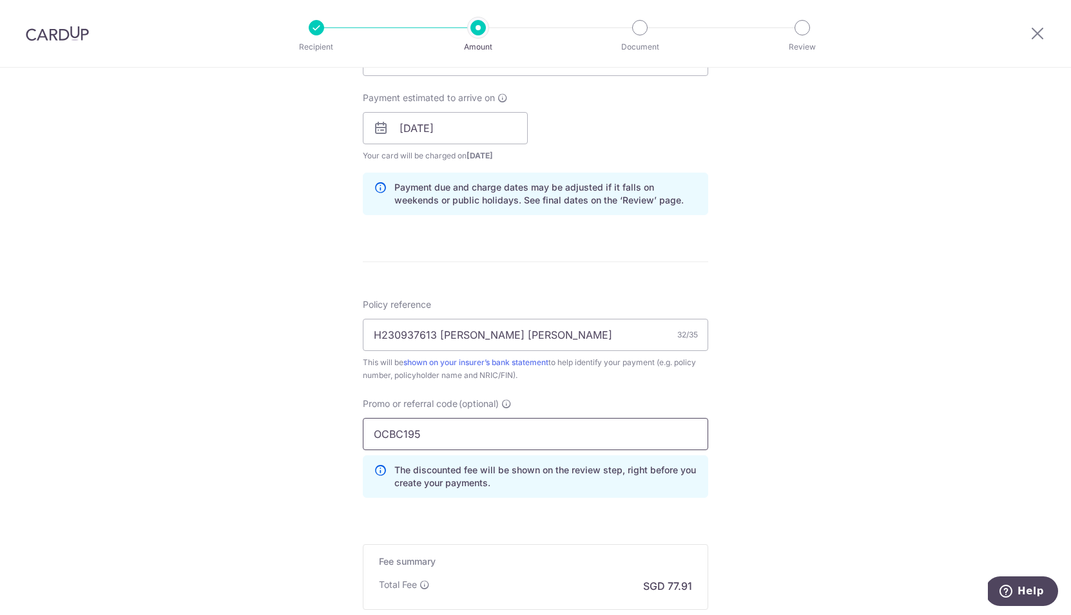
type input "OCBC195"
click at [239, 455] on div "Tell us more about your payment Enter payment amount SGD 2,996.50 2996.50 Selec…" at bounding box center [535, 137] width 1071 height 1276
click at [339, 371] on div "Tell us more about your payment Enter payment amount SGD 2,996.50 2996.50 Selec…" at bounding box center [535, 137] width 1071 height 1276
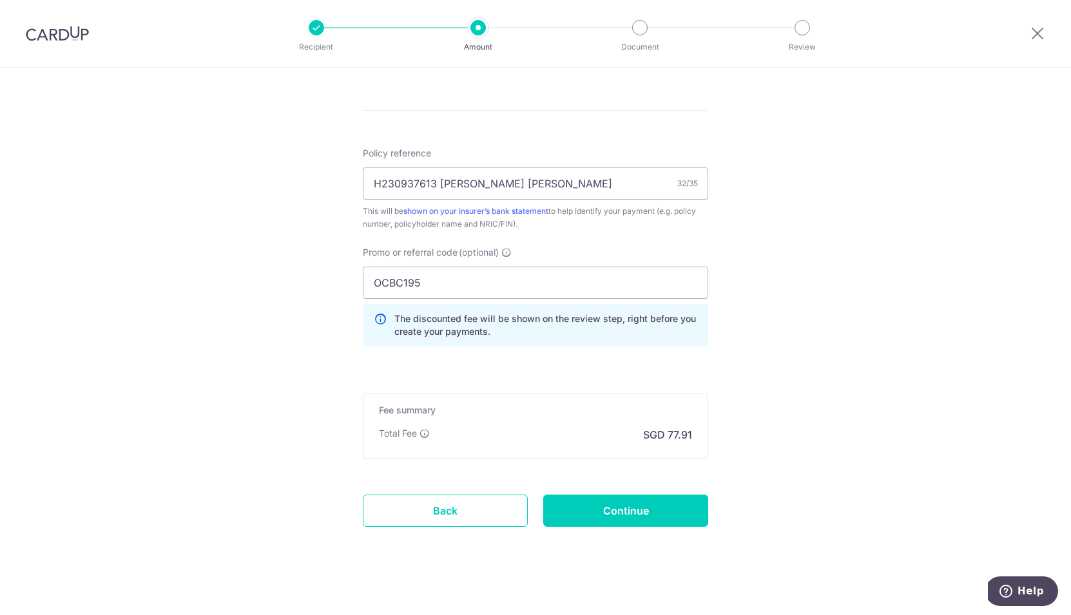
scroll to position [729, 0]
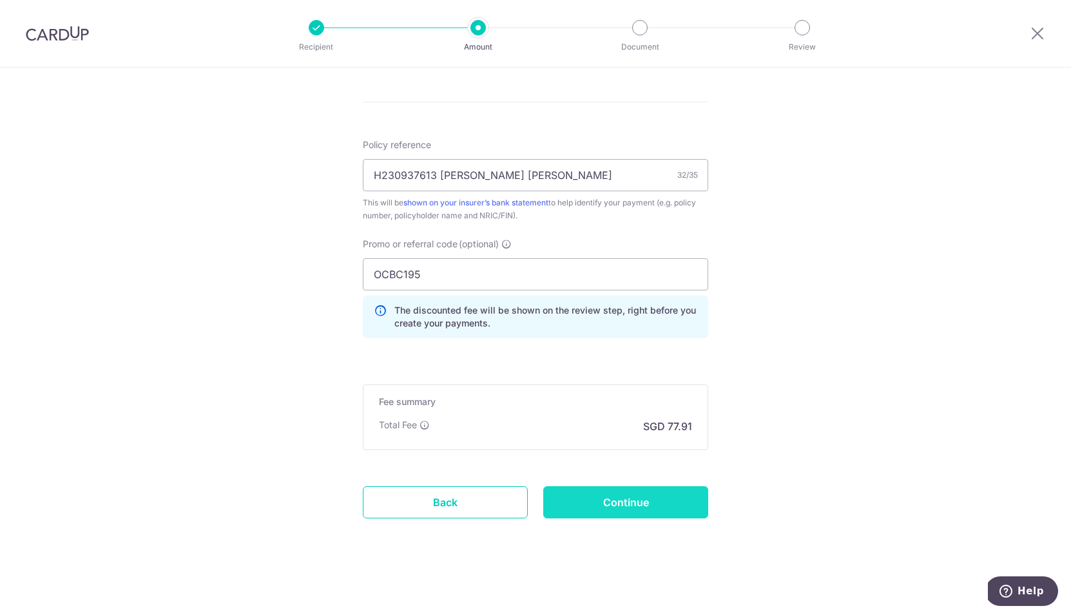
click at [654, 512] on input "Continue" at bounding box center [625, 502] width 165 height 32
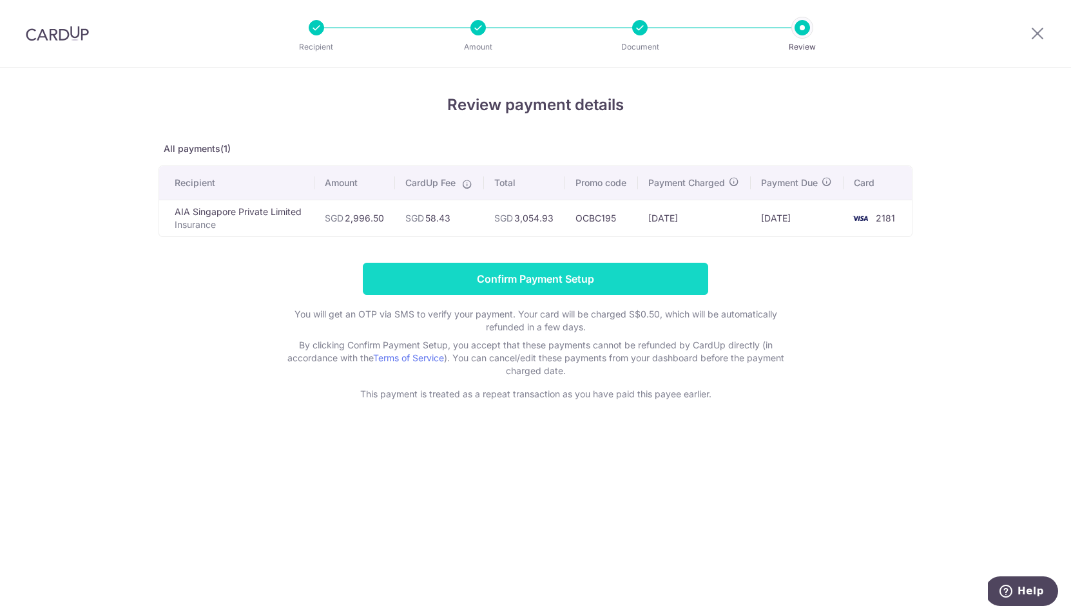
click at [599, 284] on input "Confirm Payment Setup" at bounding box center [535, 279] width 345 height 32
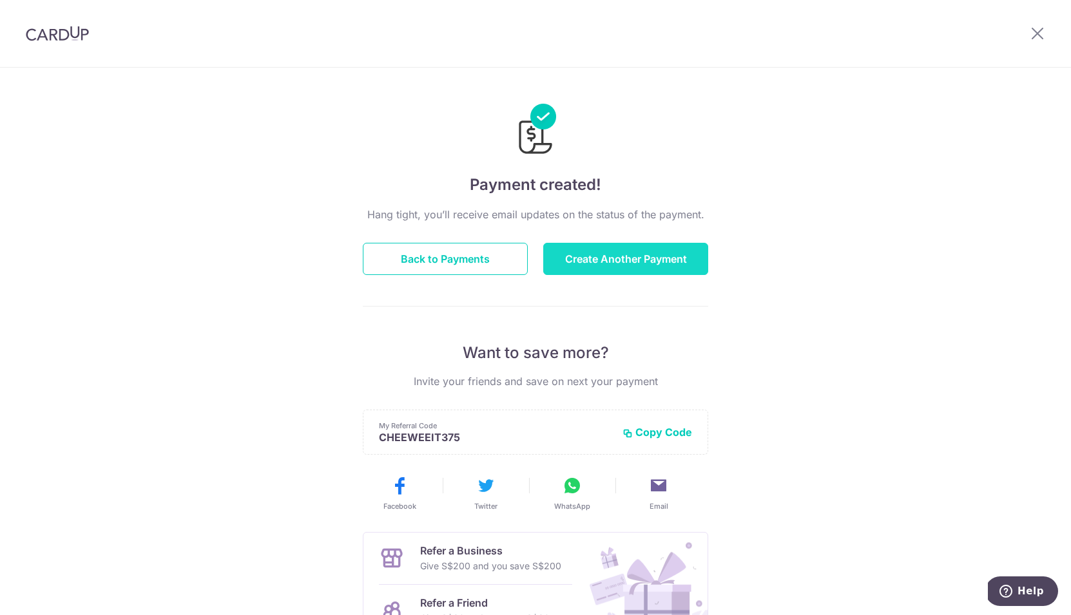
click at [630, 271] on button "Create Another Payment" at bounding box center [625, 259] width 165 height 32
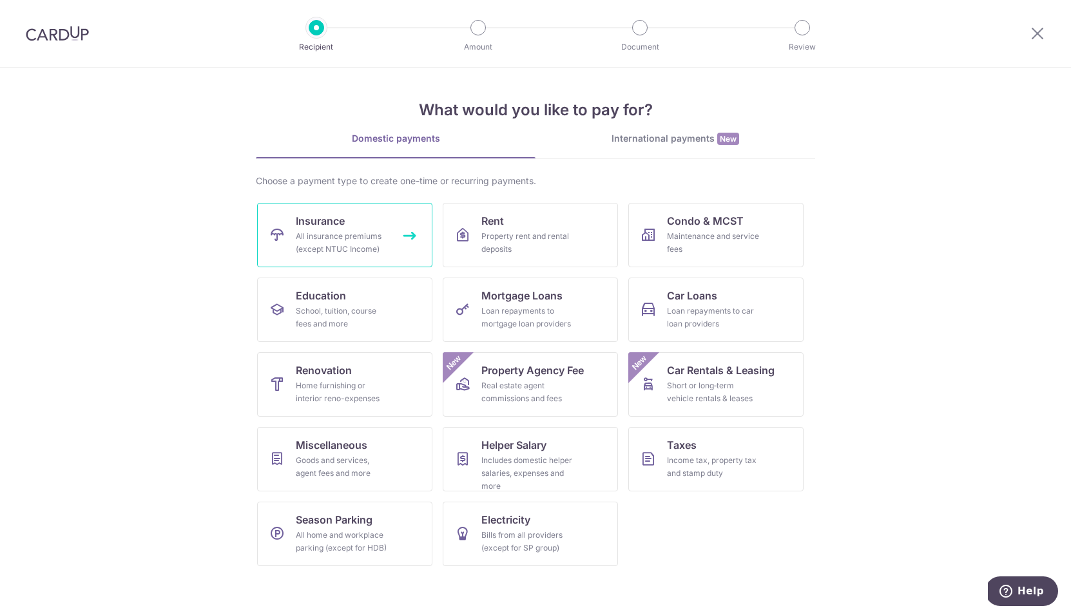
click at [293, 236] on link "Insurance All insurance premiums (except NTUC Income)" at bounding box center [344, 235] width 175 height 64
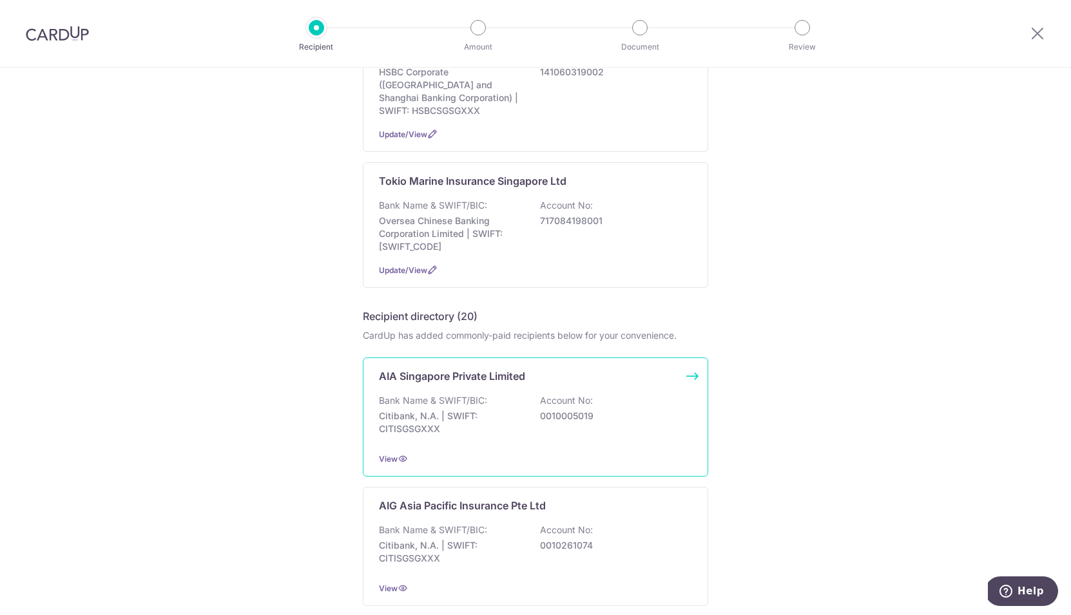
scroll to position [345, 0]
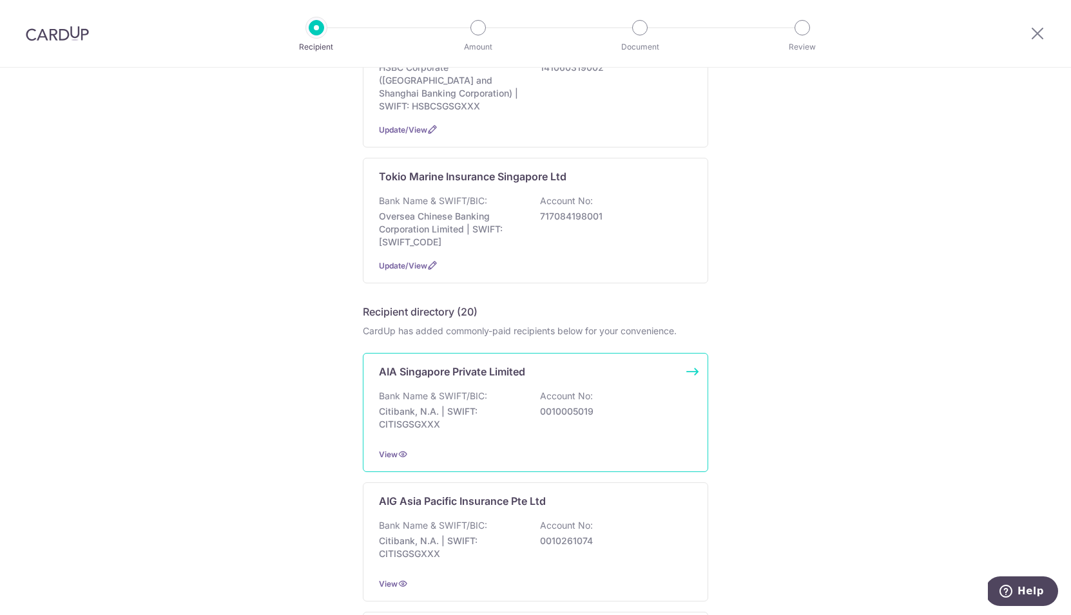
click at [463, 403] on p "Bank Name & SWIFT/BIC:" at bounding box center [433, 396] width 108 height 13
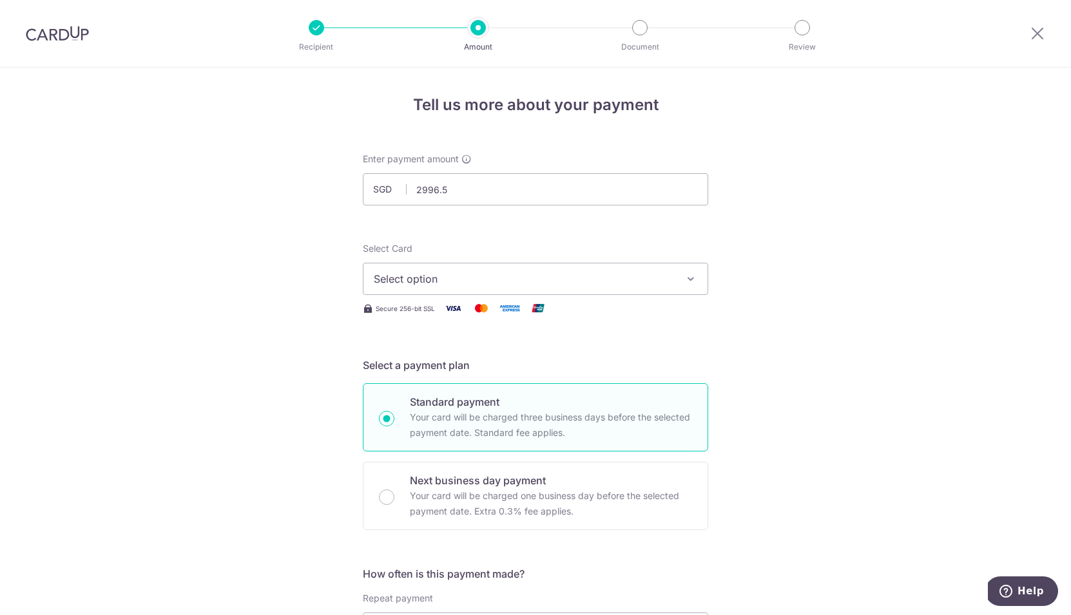
type input "2,996.50"
click at [497, 284] on span "Select option" at bounding box center [524, 278] width 300 height 15
click at [497, 286] on span "Select option" at bounding box center [524, 278] width 300 height 15
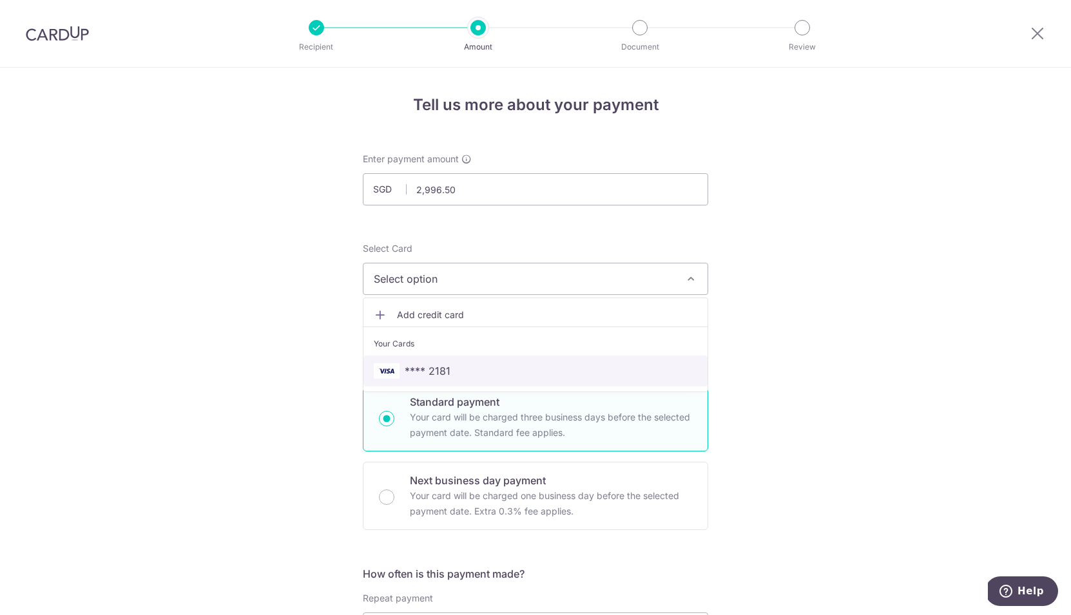
click at [499, 369] on span "**** 2181" at bounding box center [535, 370] width 323 height 15
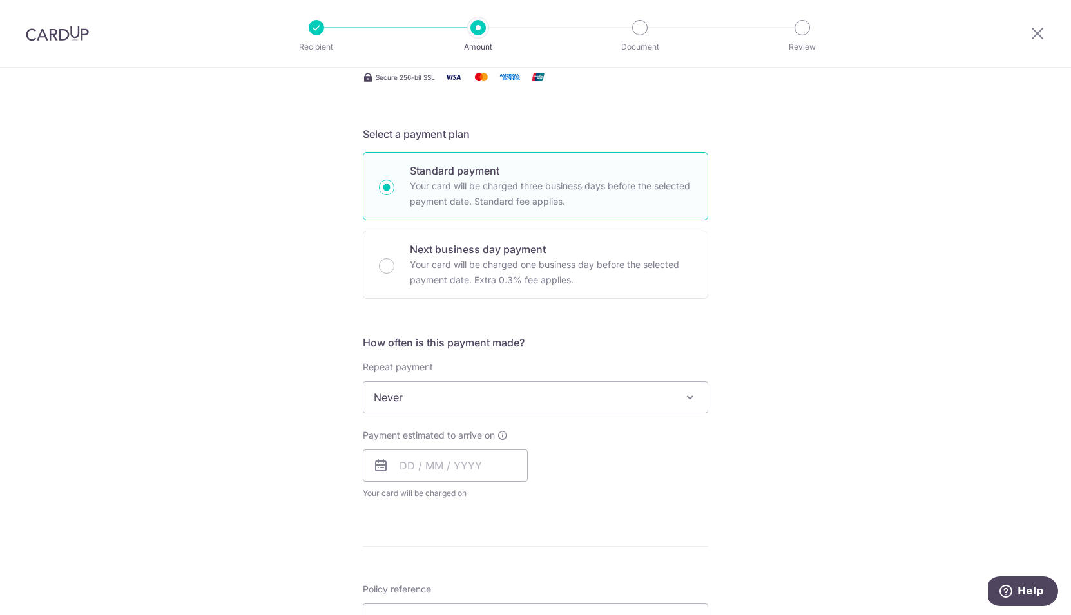
scroll to position [233, 0]
click at [399, 470] on input "text" at bounding box center [445, 464] width 165 height 32
click at [438, 610] on link "14" at bounding box center [440, 607] width 21 height 21
type input "[DATE]"
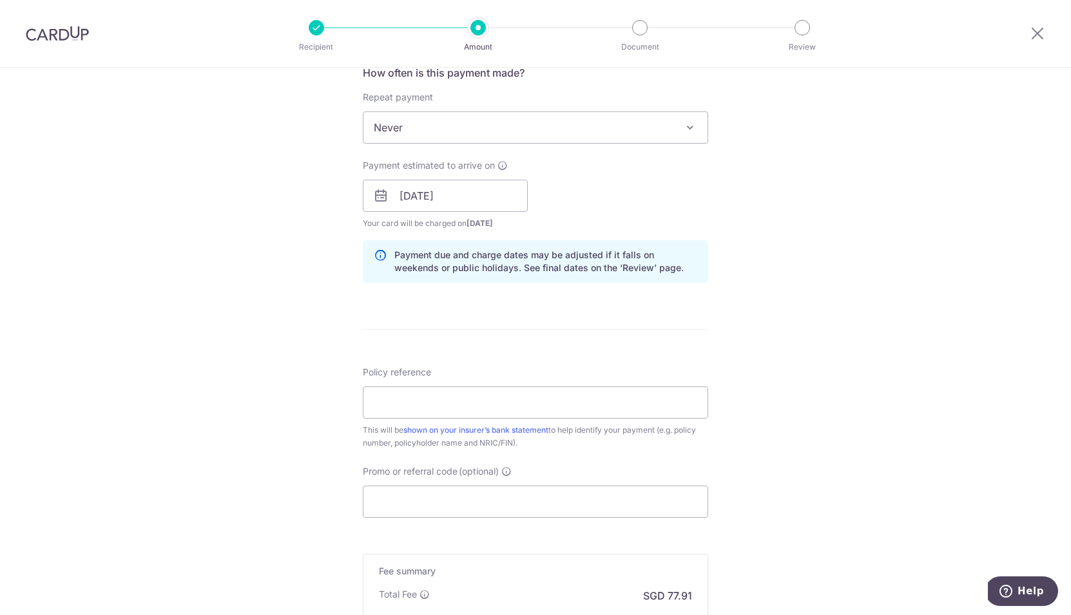
scroll to position [504, 0]
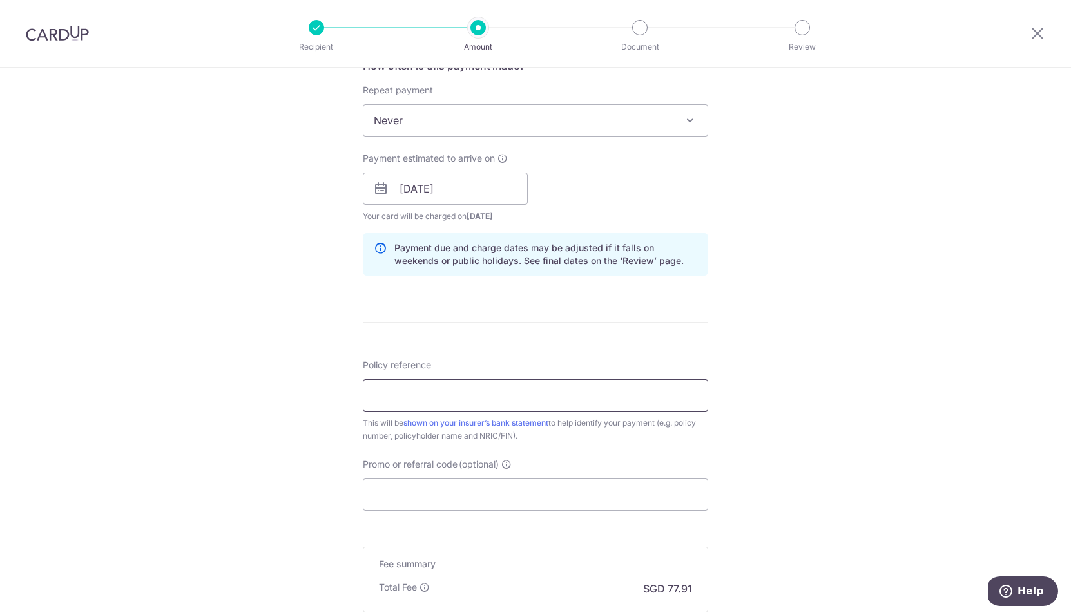
click at [510, 406] on input "Policy reference" at bounding box center [535, 396] width 345 height 32
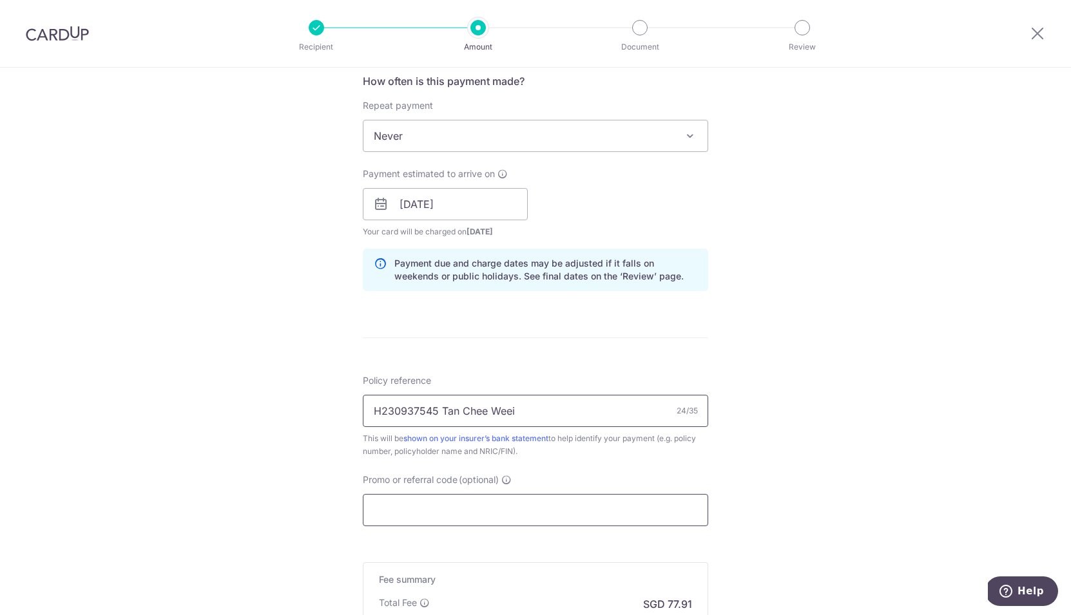
type input "H230937545 Tan Chee Weei"
click at [445, 506] on input "Promo or referral code (optional)" at bounding box center [535, 510] width 345 height 32
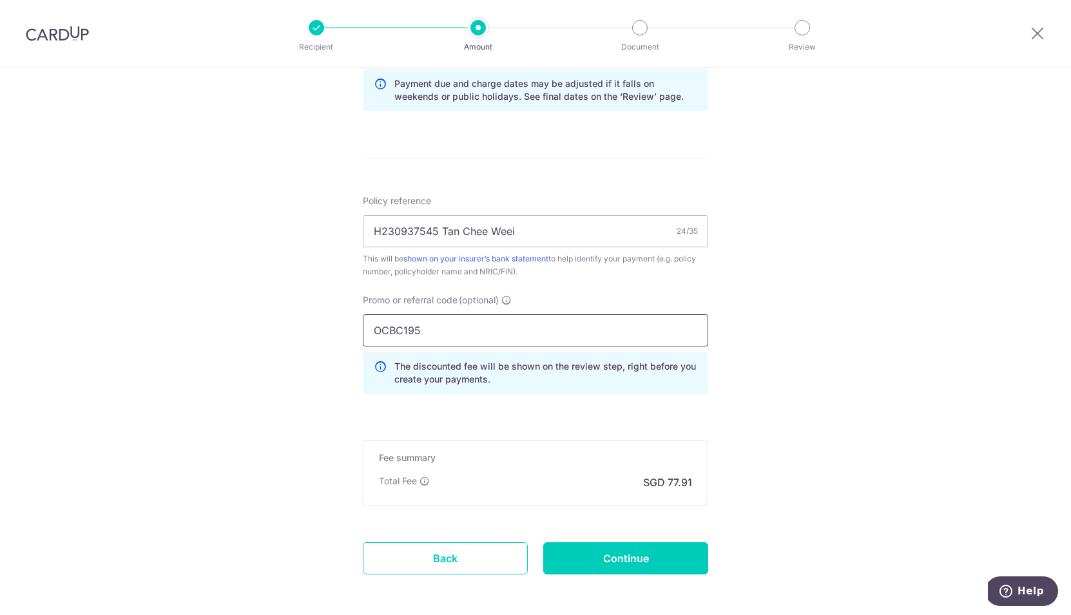
scroll to position [729, 0]
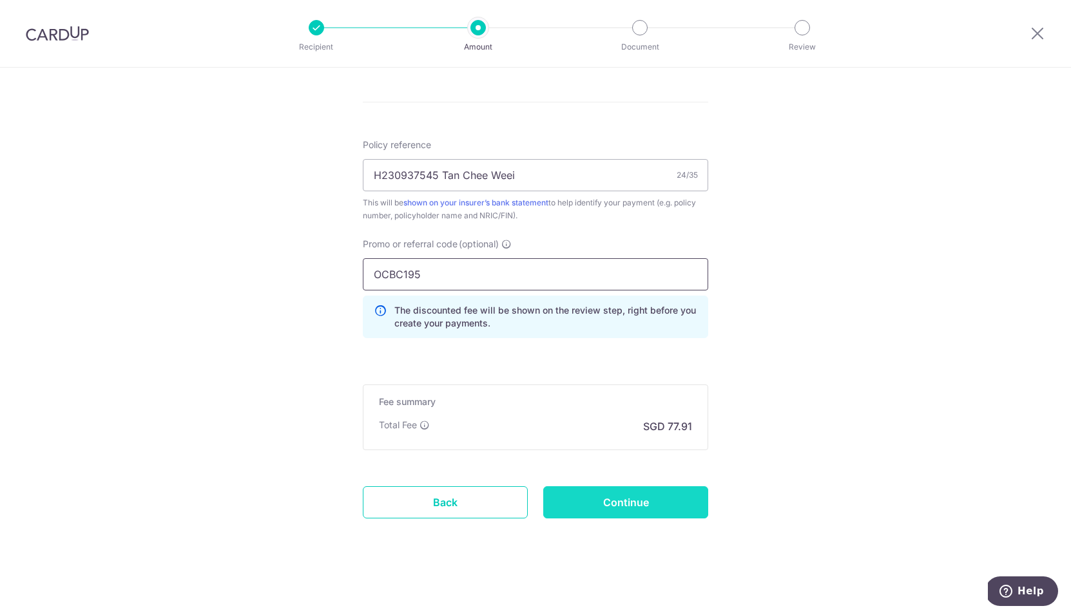
type input "OCBC195"
click at [663, 515] on input "Continue" at bounding box center [625, 502] width 165 height 32
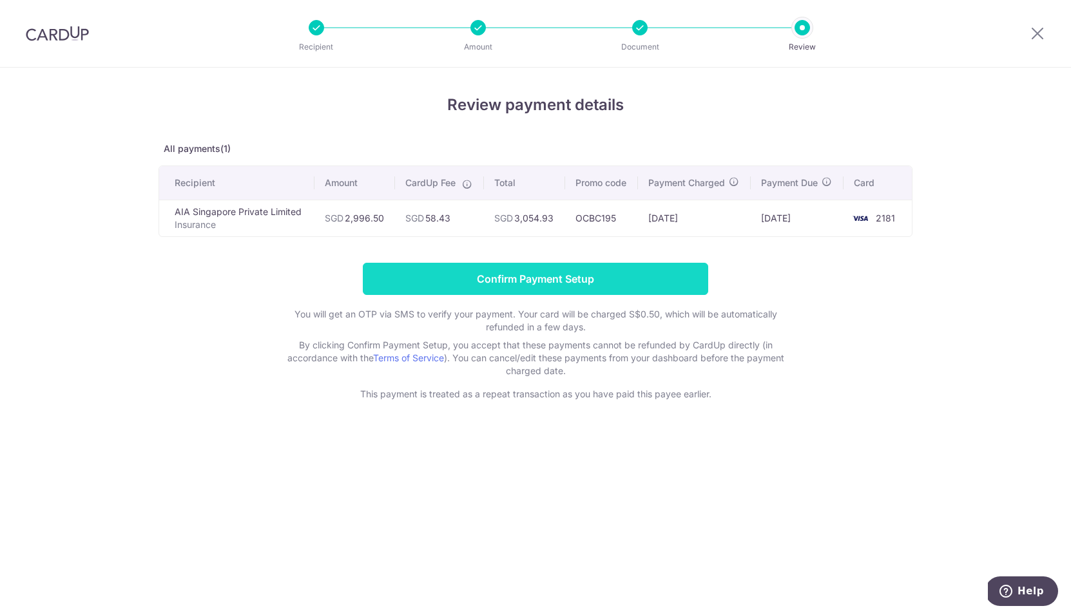
click at [454, 284] on input "Confirm Payment Setup" at bounding box center [535, 279] width 345 height 32
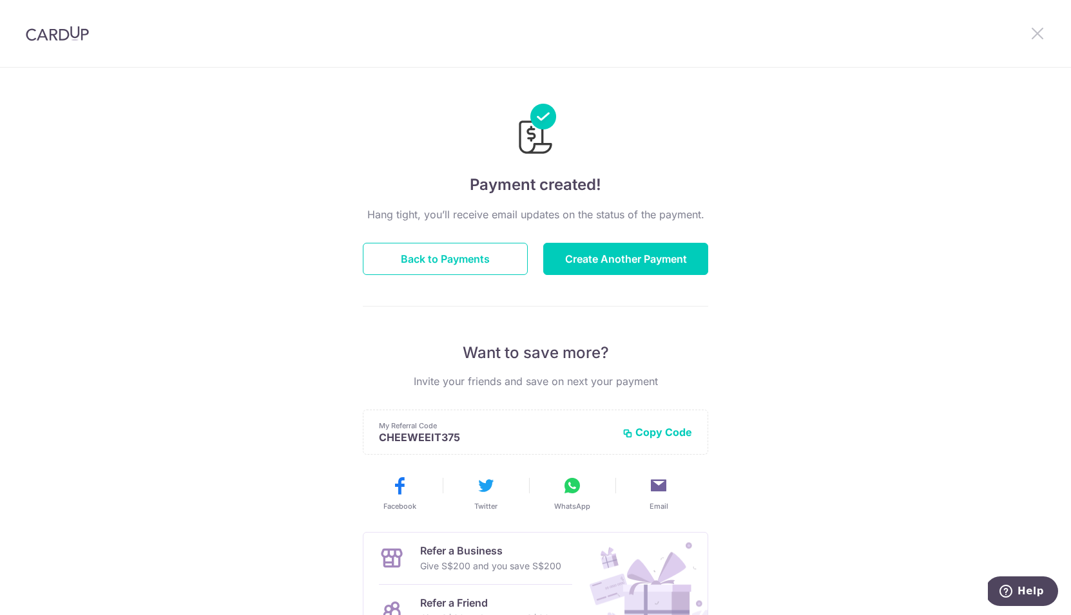
click at [1037, 35] on icon at bounding box center [1037, 33] width 15 height 16
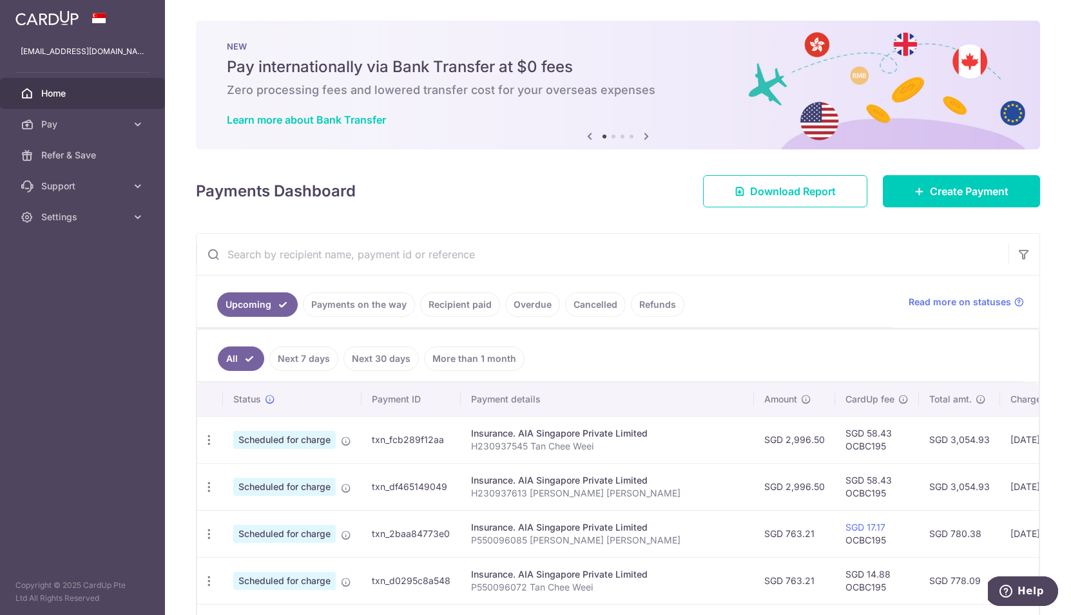
click at [457, 310] on link "Recipient paid" at bounding box center [460, 305] width 80 height 24
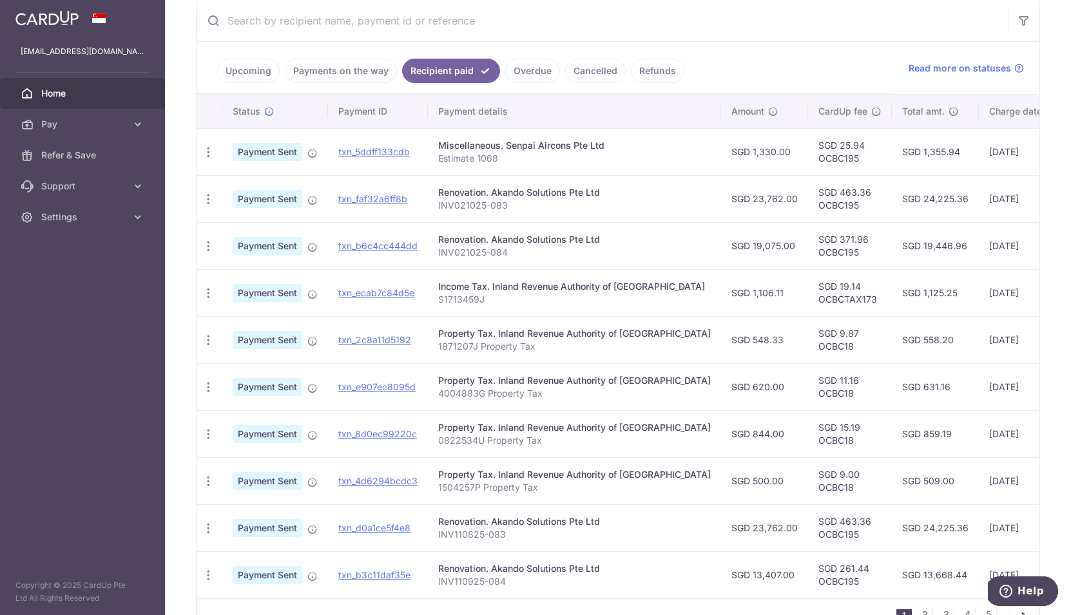
scroll to position [318, 0]
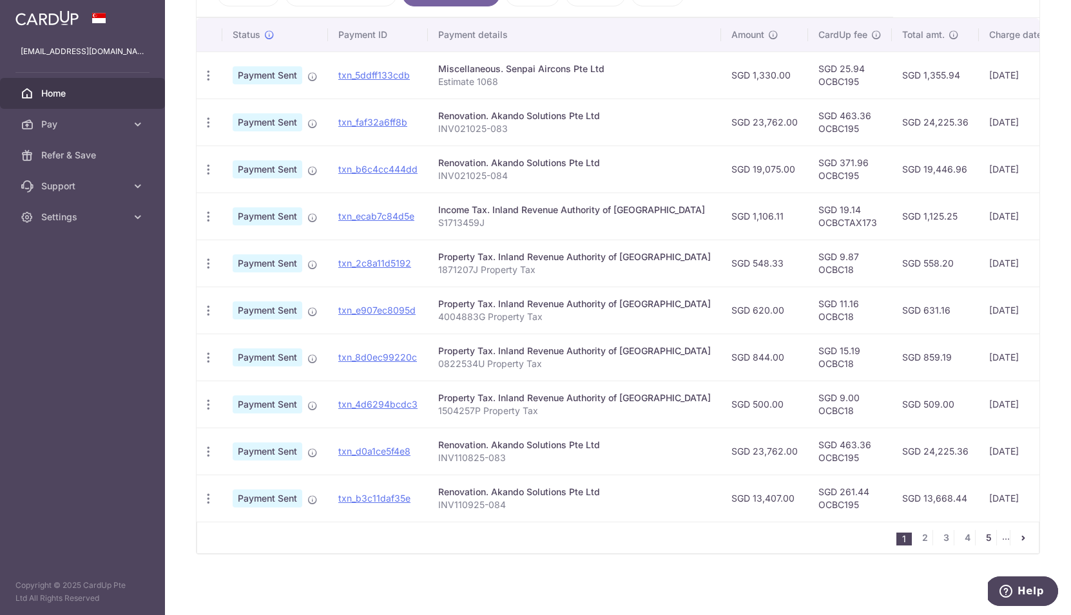
click at [981, 535] on link "5" at bounding box center [988, 537] width 15 height 15
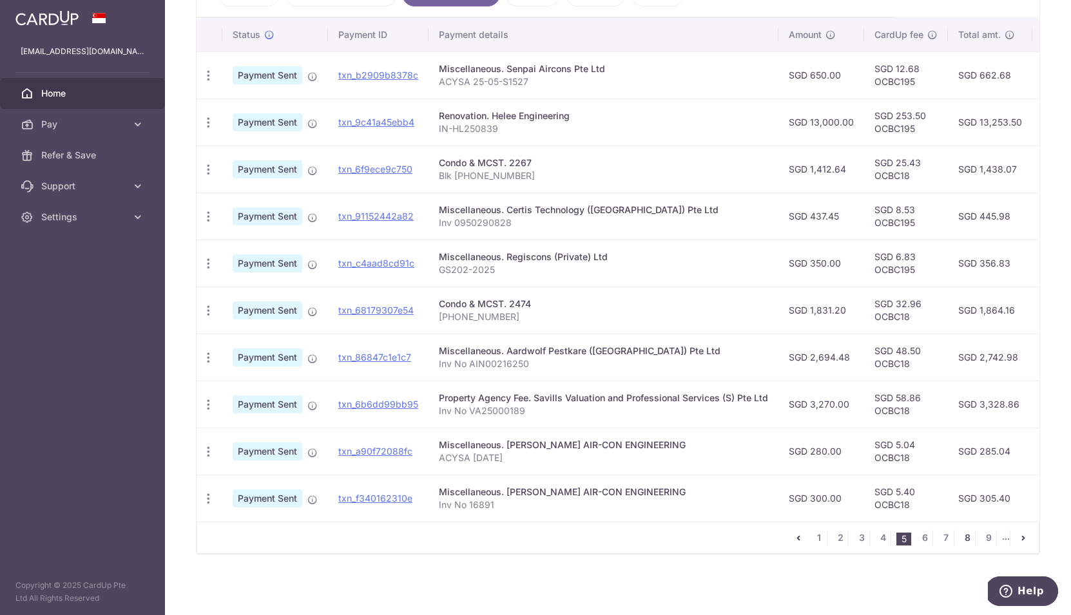
click at [964, 539] on link "8" at bounding box center [966, 537] width 15 height 15
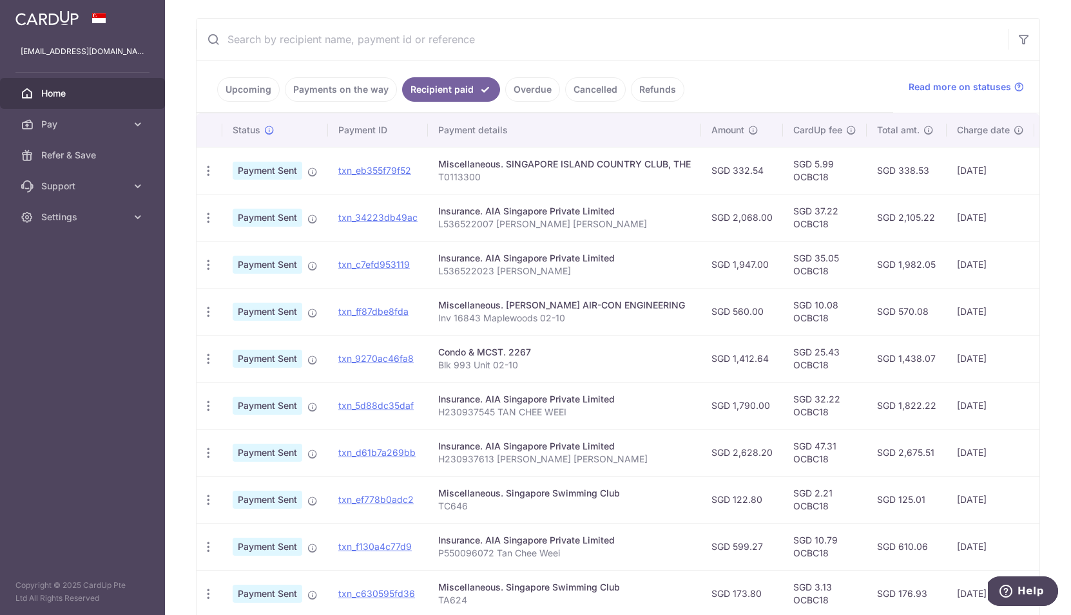
scroll to position [0, 1]
